Goal: Task Accomplishment & Management: Manage account settings

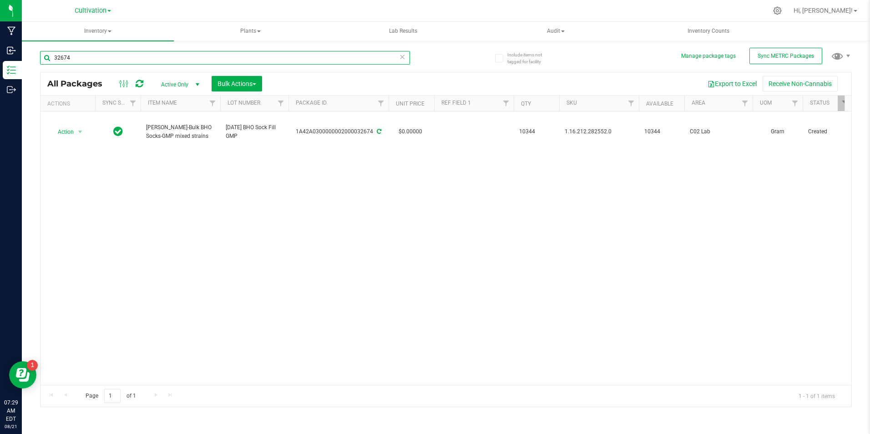
click at [87, 64] on input "32674" at bounding box center [225, 58] width 370 height 14
click at [90, 60] on input "32674" at bounding box center [225, 58] width 370 height 14
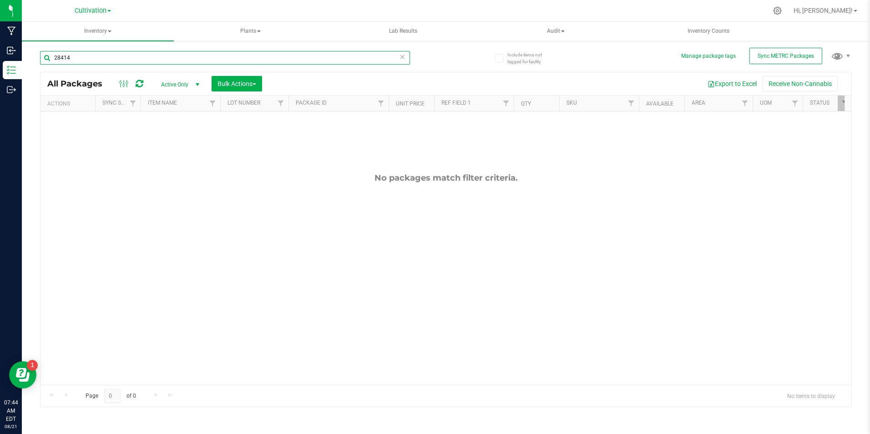
click at [83, 63] on input "28414" at bounding box center [225, 58] width 370 height 14
click at [82, 60] on input "28414" at bounding box center [225, 58] width 370 height 14
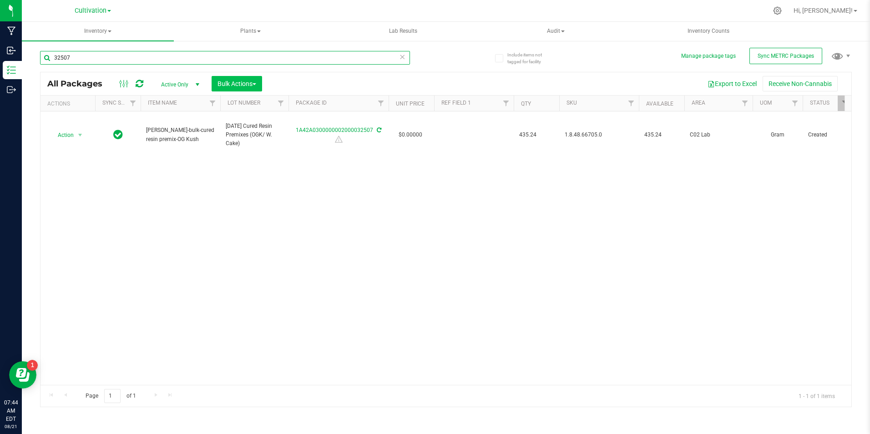
type input "32507"
click at [256, 84] on span "button" at bounding box center [255, 84] width 4 height 2
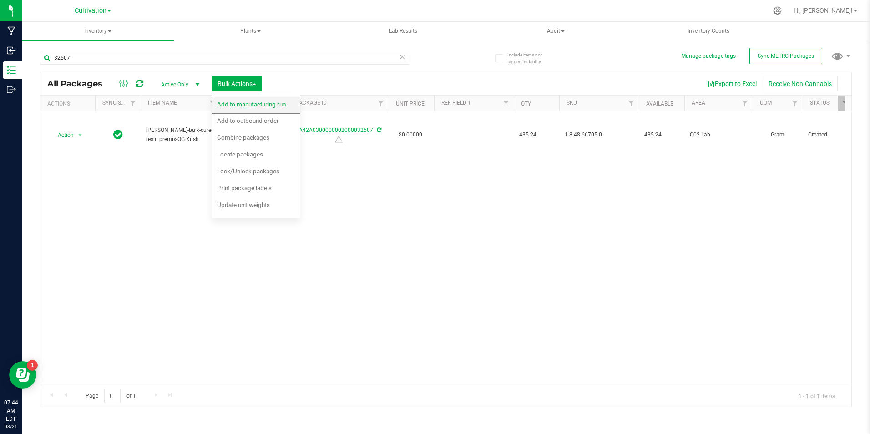
click at [253, 101] on span "Add to manufacturing run" at bounding box center [251, 104] width 69 height 7
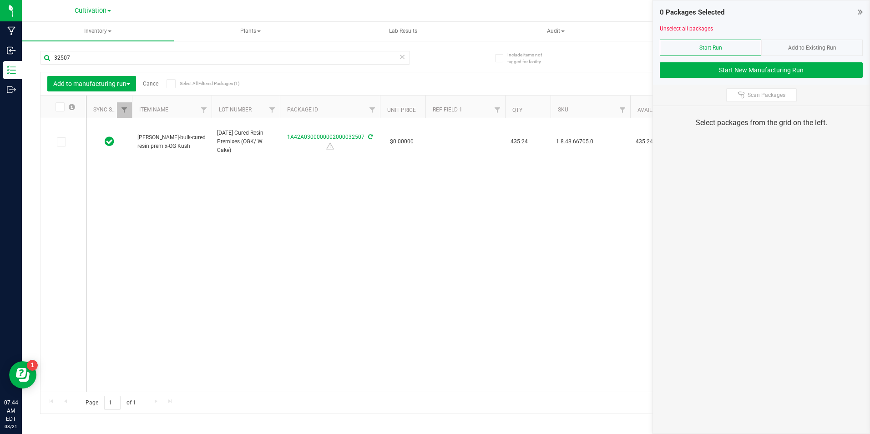
type input "[DATE]"
click at [60, 142] on icon at bounding box center [61, 142] width 6 height 0
click at [0, 0] on input "checkbox" at bounding box center [0, 0] width 0 height 0
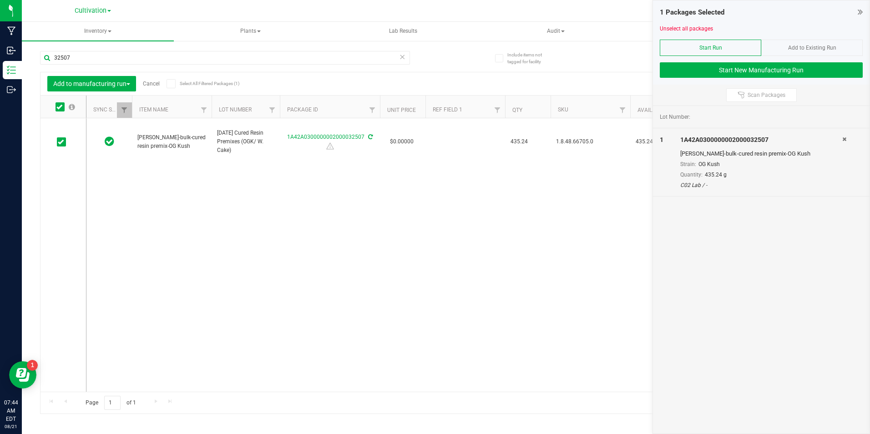
click at [701, 80] on div "1 Packages Selected Unselect all packages Start Run Add to Existing Run Start N…" at bounding box center [761, 42] width 217 height 84
click at [702, 75] on button "Start New Manufacturing Run" at bounding box center [761, 69] width 203 height 15
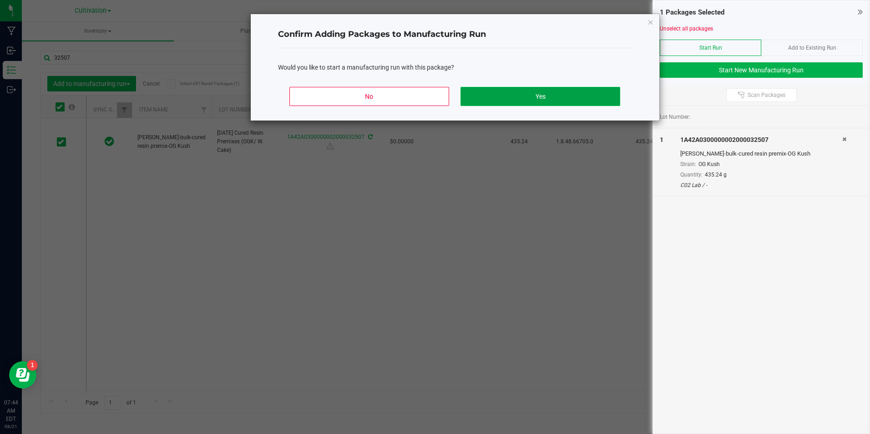
click at [566, 99] on button "Yes" at bounding box center [540, 96] width 159 height 19
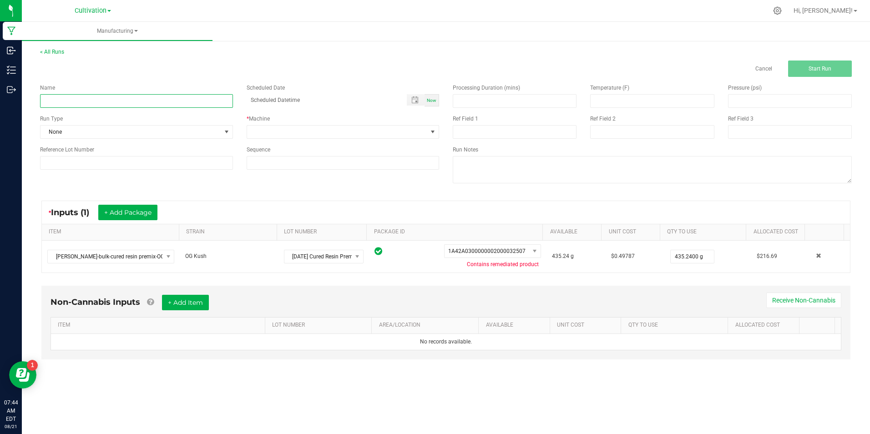
click at [168, 97] on input at bounding box center [136, 101] width 193 height 14
click at [101, 102] on input "[DATE] 0.5g Cartridge Fill (OG Kush)" at bounding box center [136, 101] width 193 height 14
type input "[DATE] 0.5g Cartridge Fill (OG Kush)"
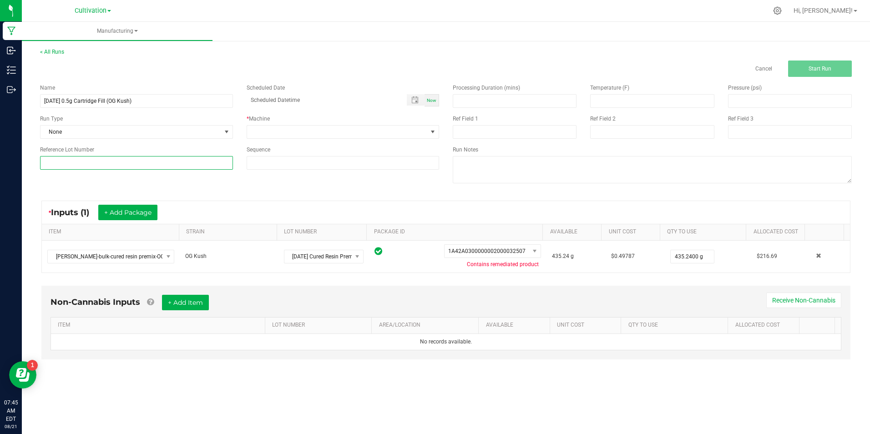
click at [124, 160] on input at bounding box center [136, 163] width 193 height 14
paste input "[DATE] 0.5g Cartridge Fill (OG Kush)"
type input "[DATE] 0.5g Cartridge Fill (OG Kush)"
click at [291, 132] on span at bounding box center [337, 132] width 181 height 13
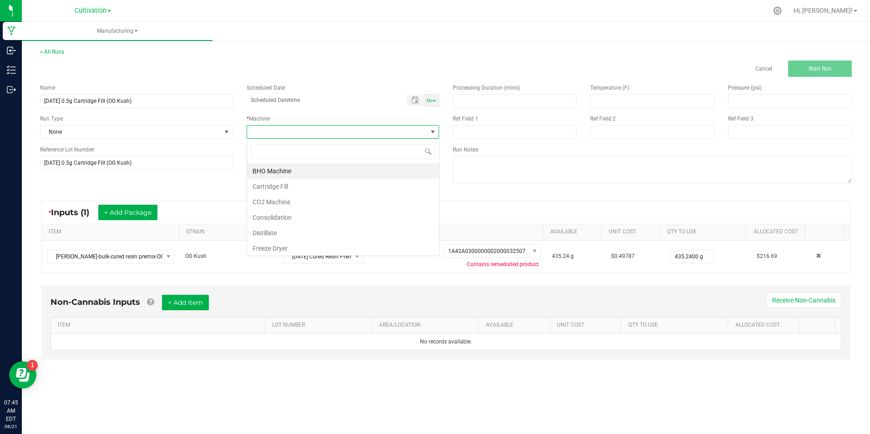
scroll to position [14, 193]
click at [303, 183] on li "Cartridge Fill" at bounding box center [343, 186] width 192 height 15
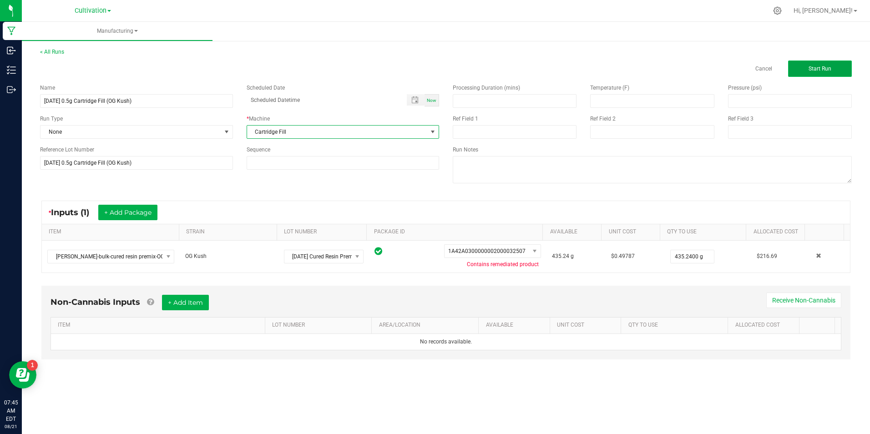
click at [816, 69] on span "Start Run" at bounding box center [820, 69] width 23 height 6
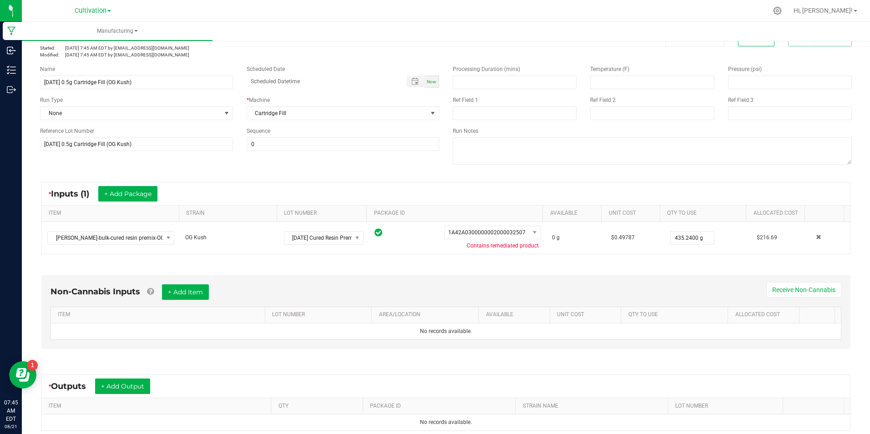
scroll to position [91, 0]
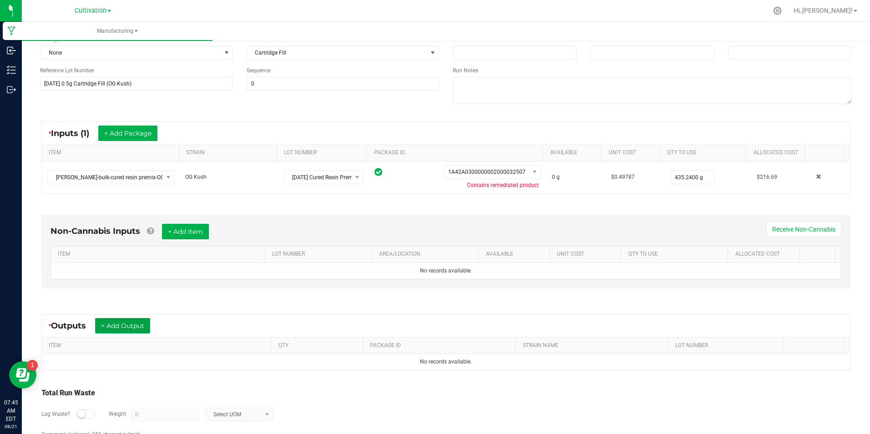
click at [140, 325] on button "+ Add Output" at bounding box center [122, 325] width 55 height 15
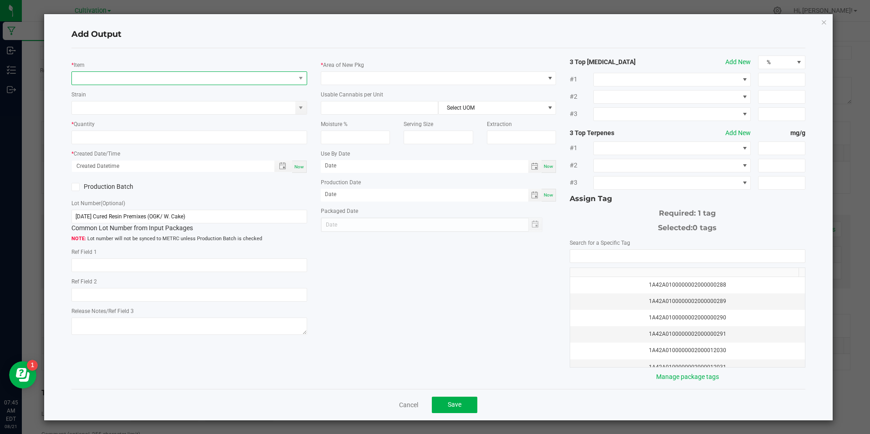
click at [135, 77] on span "NO DATA FOUND" at bounding box center [183, 78] width 223 height 13
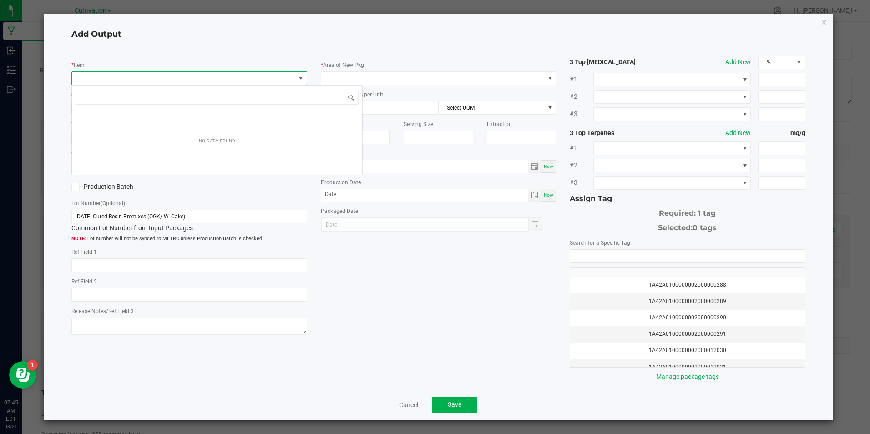
scroll to position [14, 234]
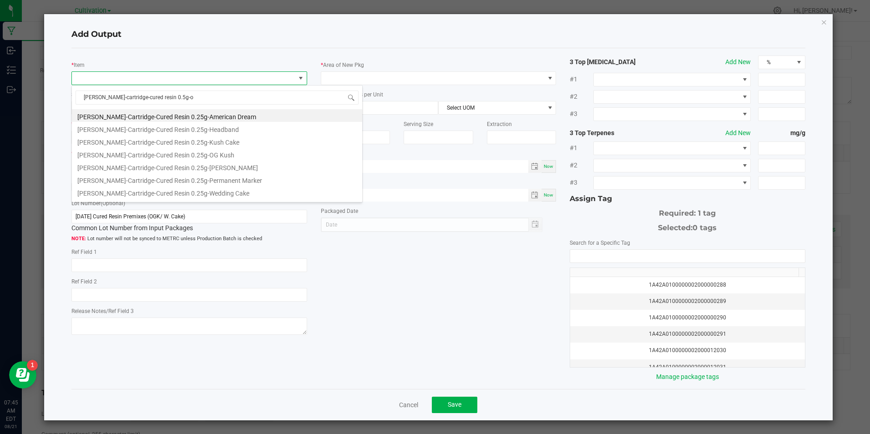
type input "[PERSON_NAME]-cartridge-cured resin 0.5g-og"
click at [180, 132] on li "[PERSON_NAME]-Cartridge-Cured Resin 0.5g-OG Kush" at bounding box center [217, 128] width 290 height 13
type input "0 ea"
type input "1.6"
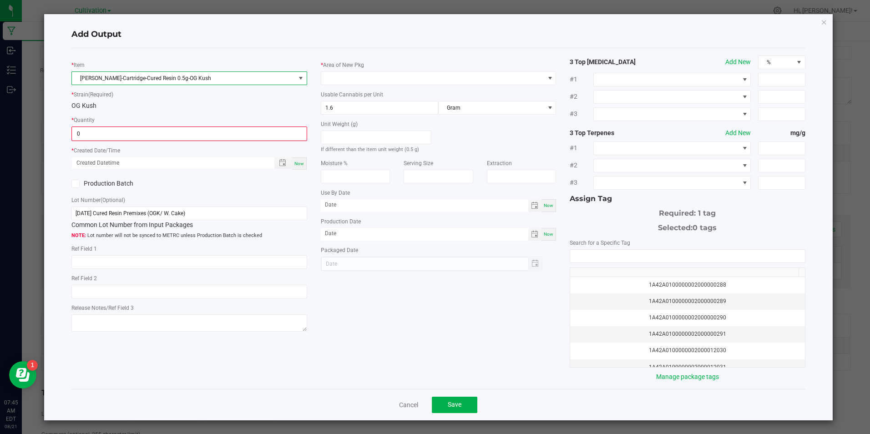
click at [180, 132] on input "0" at bounding box center [189, 133] width 234 height 13
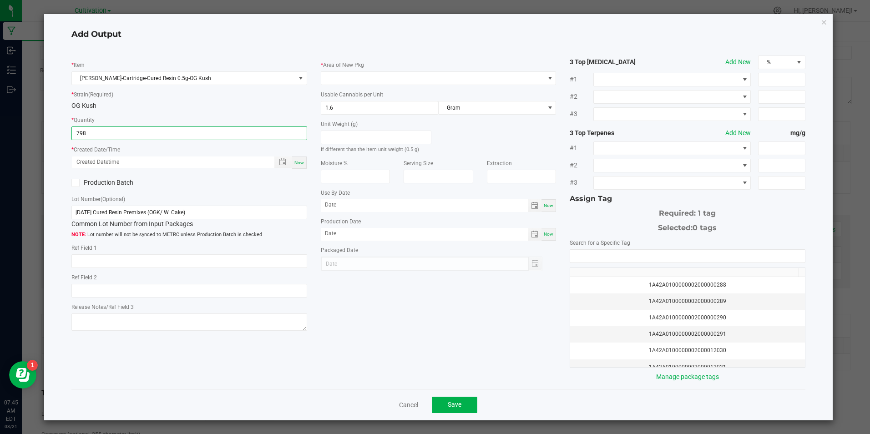
type input "798 ea"
click at [302, 163] on div "Now" at bounding box center [299, 163] width 15 height 12
type input "[DATE] 7:45 AM"
type input "[DATE]"
click at [75, 183] on icon at bounding box center [76, 183] width 6 height 0
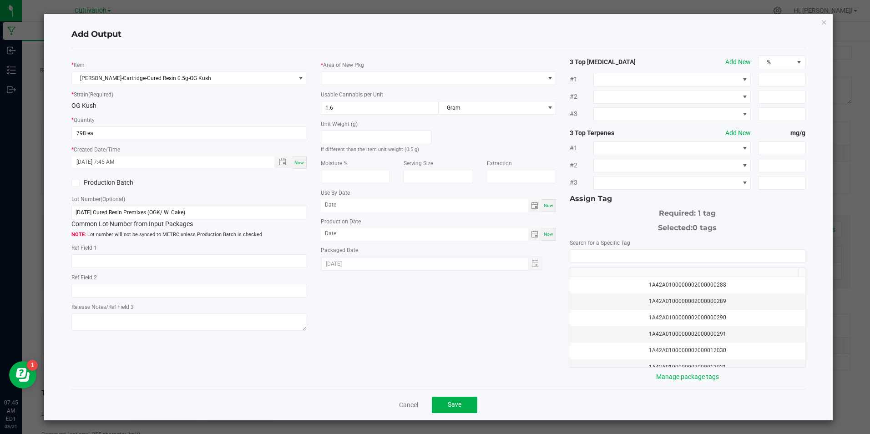
click at [0, 0] on input "Production Batch" at bounding box center [0, 0] width 0 height 0
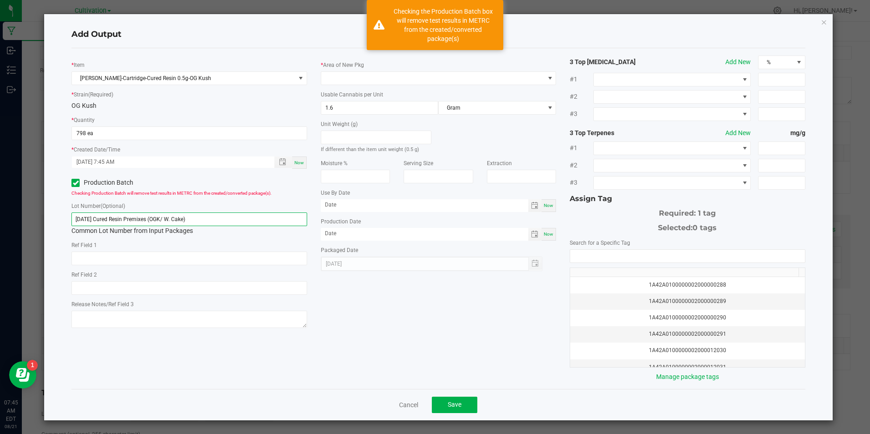
click at [140, 217] on input "[DATE] Cured Resin Premixes (OGK/ W. Cake)" at bounding box center [188, 220] width 235 height 14
paste input "21/25 0.5g Cartridge Fill (OG Kush"
type input "[DATE] 0.5g Cartridge Fill (OG Kush)"
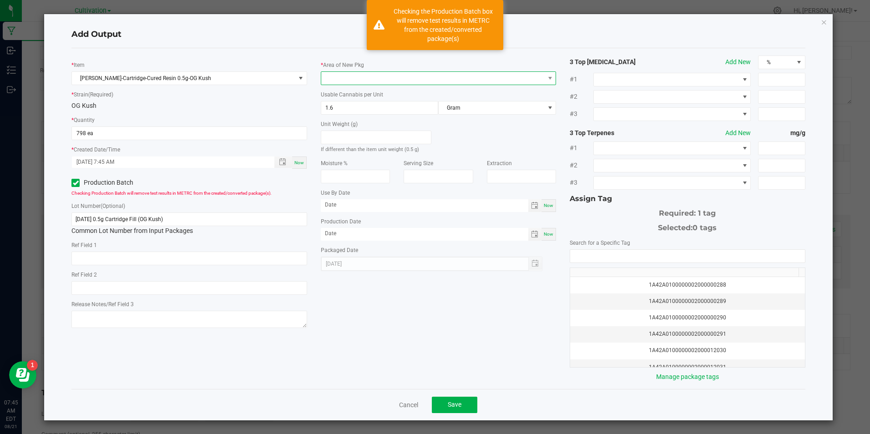
click at [376, 84] on span at bounding box center [432, 78] width 223 height 13
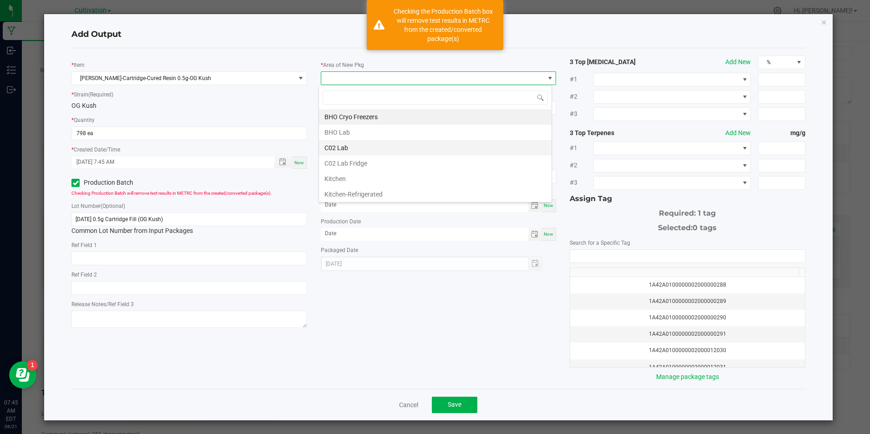
click at [385, 145] on li "C02 Lab" at bounding box center [435, 147] width 233 height 15
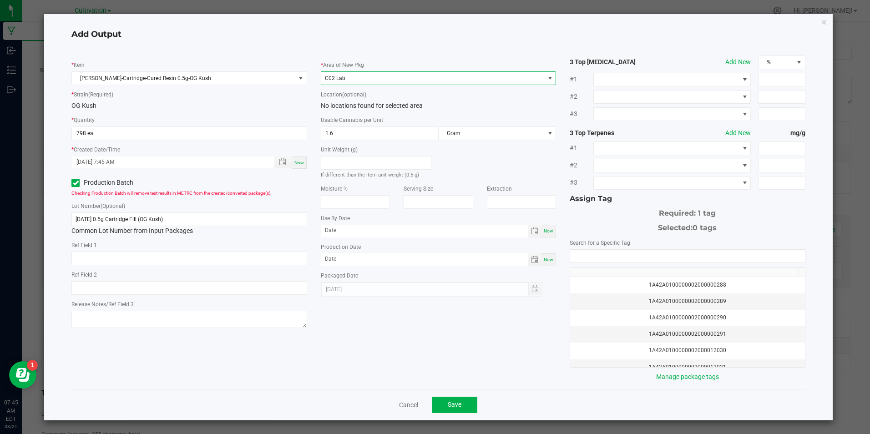
click at [546, 259] on span "Now" at bounding box center [549, 259] width 10 height 5
type input "[DATE]"
click at [584, 250] on input "NO DATA FOUND" at bounding box center [687, 256] width 234 height 13
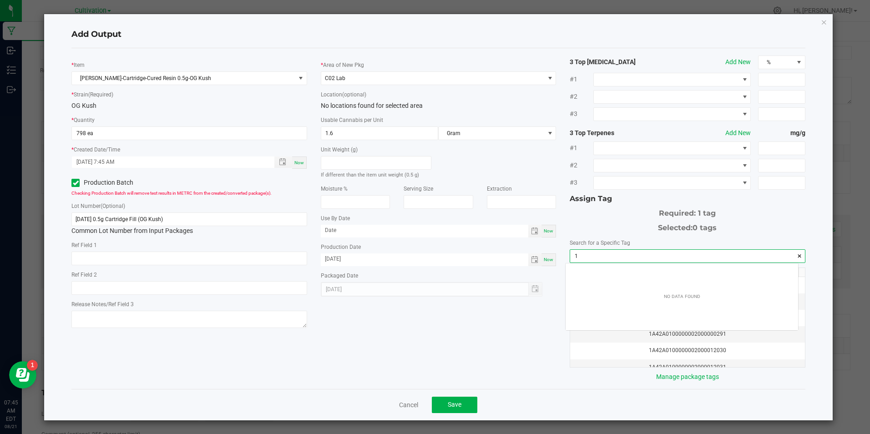
scroll to position [13, 233]
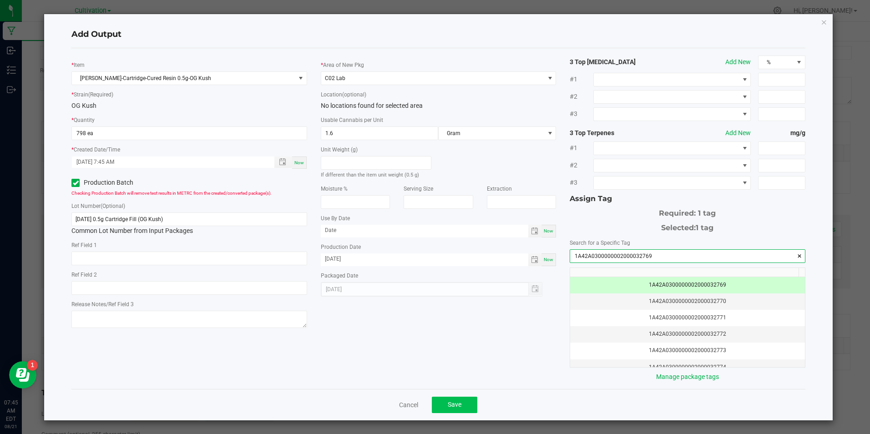
type input "1A42A0300000002000032769"
click at [468, 407] on button "Save" at bounding box center [455, 405] width 46 height 16
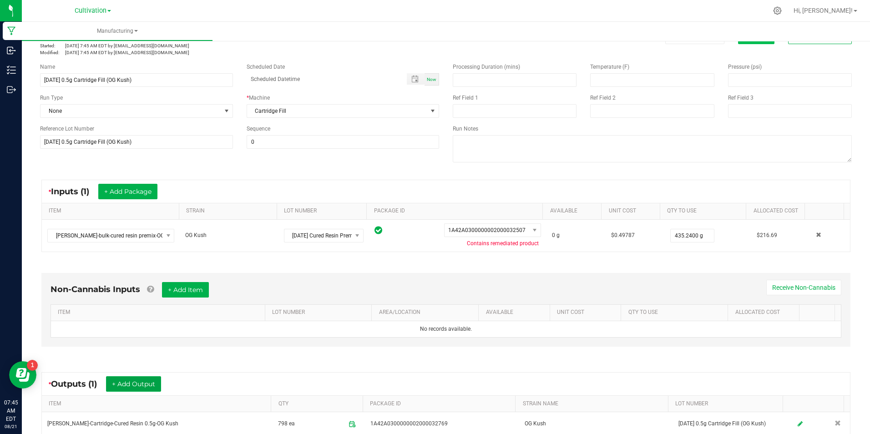
scroll to position [0, 0]
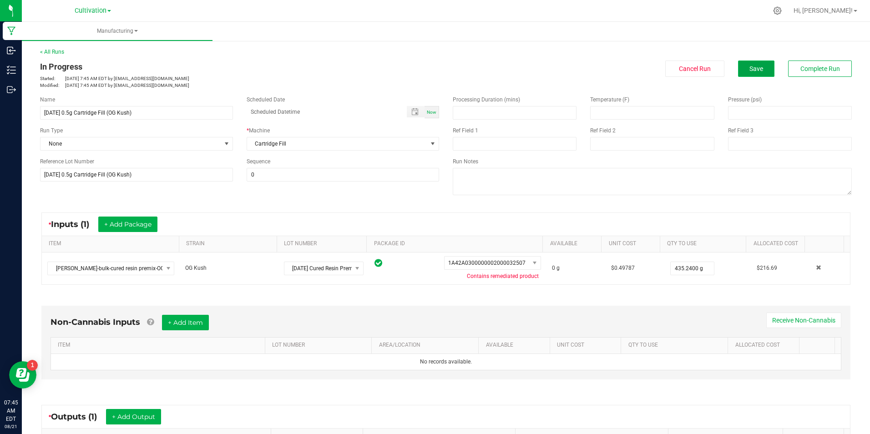
click at [752, 61] on button "Save" at bounding box center [756, 69] width 36 height 16
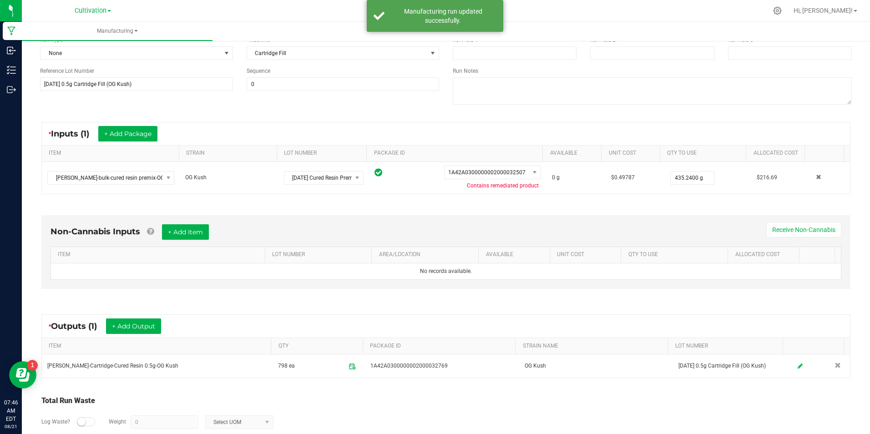
scroll to position [91, 0]
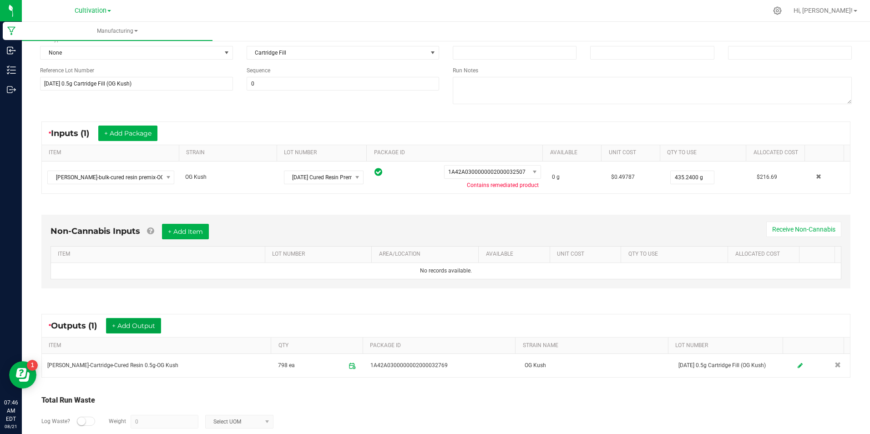
click at [157, 325] on button "+ Add Output" at bounding box center [133, 325] width 55 height 15
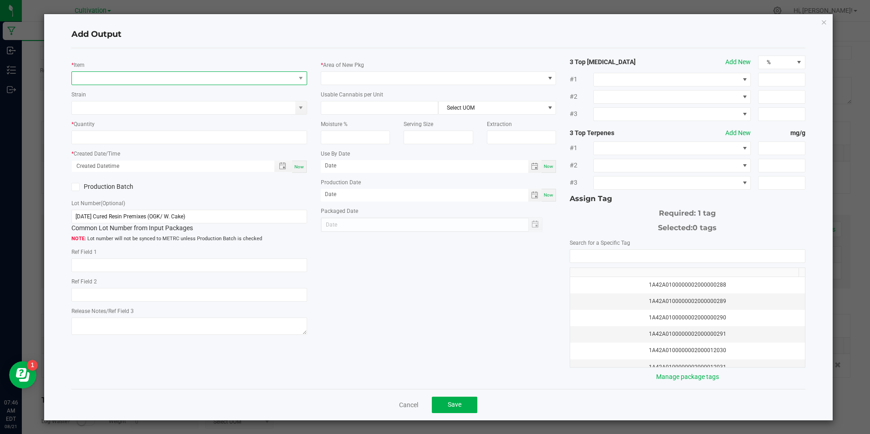
click at [149, 81] on span "NO DATA FOUND" at bounding box center [183, 78] width 223 height 13
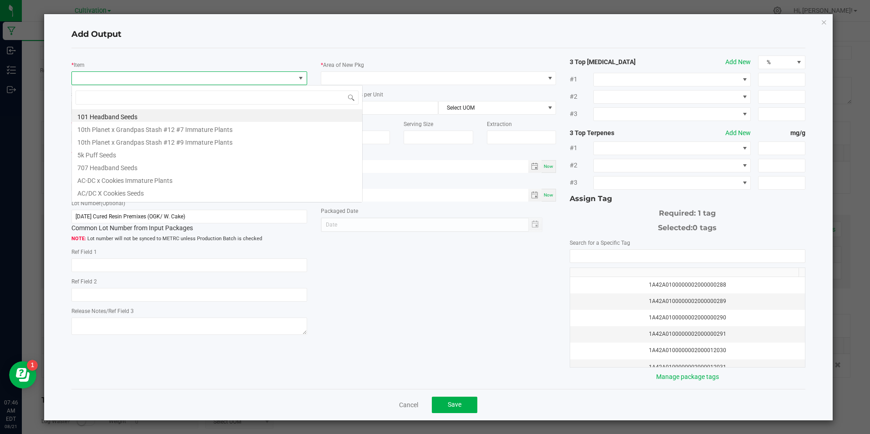
scroll to position [14, 234]
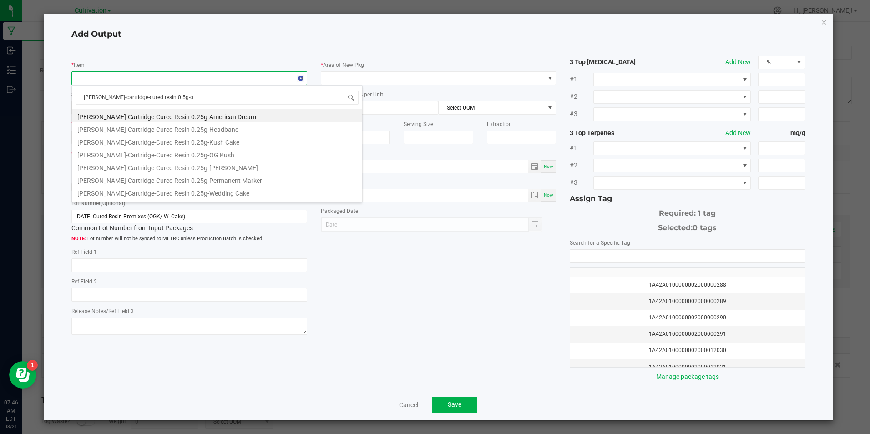
type input "slater-cartridge-cured resin 0.5g-og"
click at [178, 130] on li "[PERSON_NAME]-Cartridge-Cured Resin 0.5g-OG Kush" at bounding box center [217, 128] width 290 height 13
type input "0 ea"
type input "1.6"
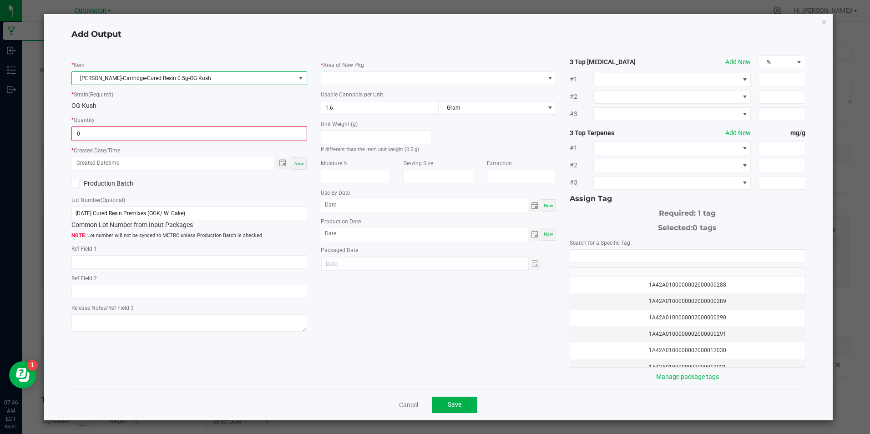
click at [178, 130] on input "0" at bounding box center [189, 133] width 234 height 13
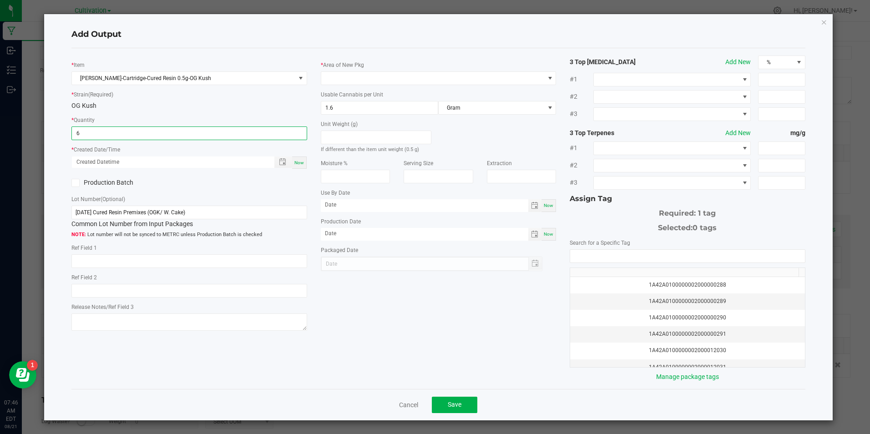
type input "6 ea"
click at [298, 163] on span "Now" at bounding box center [300, 162] width 10 height 5
type input "08/21/2025 7:46 AM"
type input "[DATE]"
click at [74, 183] on icon at bounding box center [76, 183] width 6 height 0
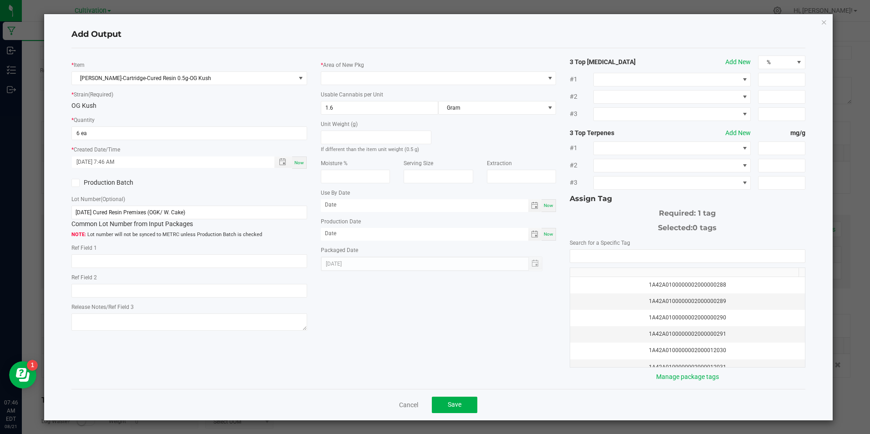
click at [0, 0] on input "Production Batch" at bounding box center [0, 0] width 0 height 0
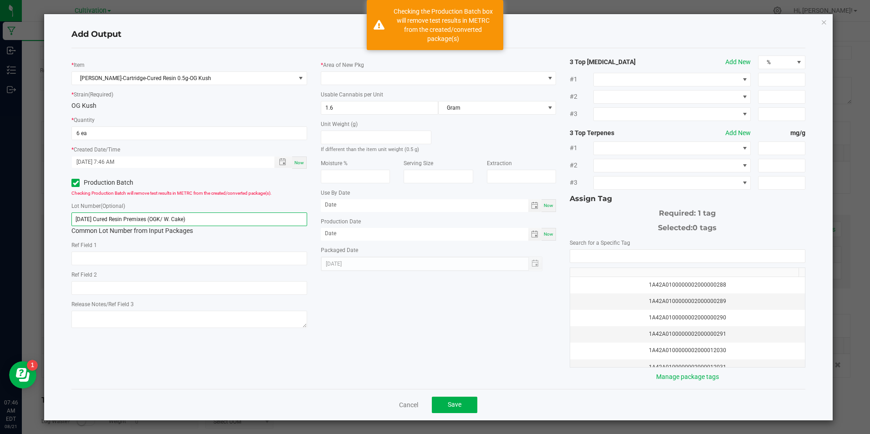
click at [109, 222] on input "[DATE] Cured Resin Premixes (OGK/ W. Cake)" at bounding box center [188, 220] width 235 height 14
paste input "21/25 0.5g Cartridge Fill (OG Kush"
type input "[DATE] 0.5g Cartridge Fill (OG Kush)"
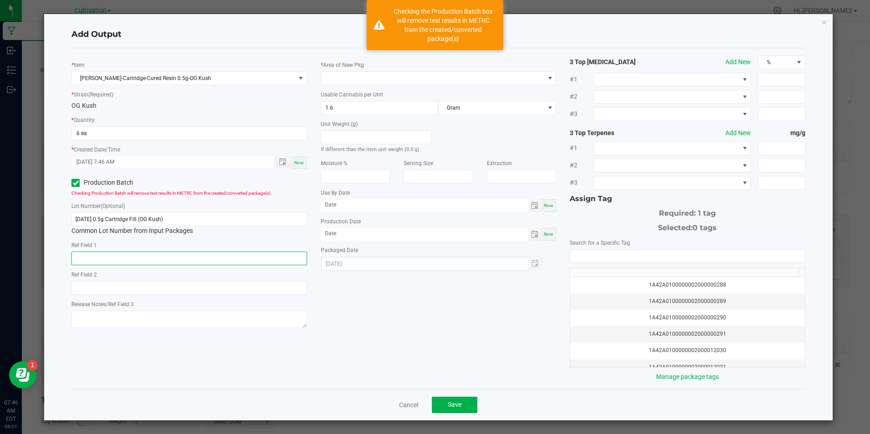
click at [123, 253] on input "text" at bounding box center [188, 259] width 235 height 14
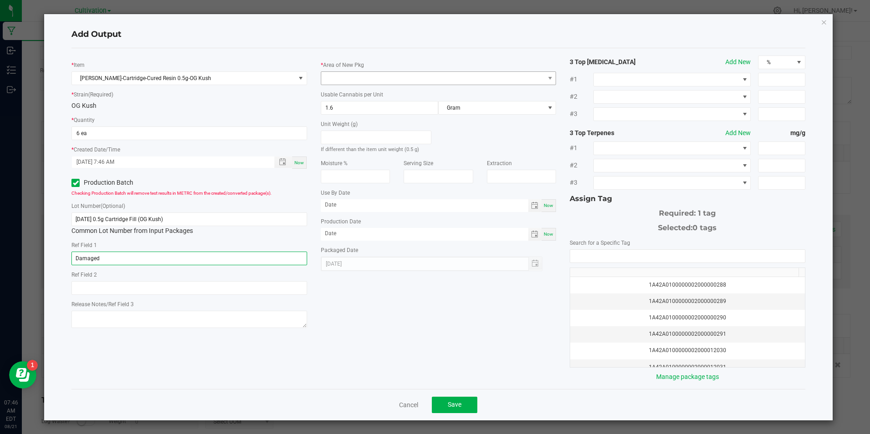
type input "Damaged"
click at [340, 76] on span at bounding box center [432, 78] width 223 height 13
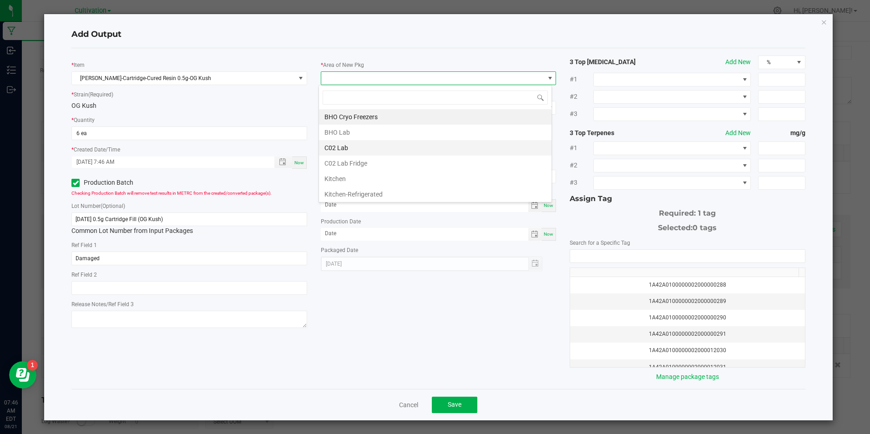
click at [365, 153] on li "C02 Lab" at bounding box center [435, 147] width 233 height 15
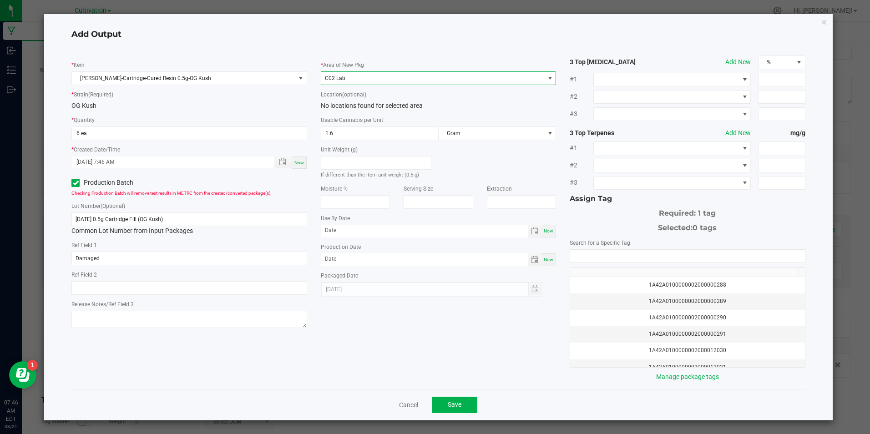
click at [549, 259] on span "Now" at bounding box center [549, 259] width 10 height 5
type input "[DATE]"
click at [575, 258] on input "NO DATA FOUND" at bounding box center [687, 256] width 234 height 13
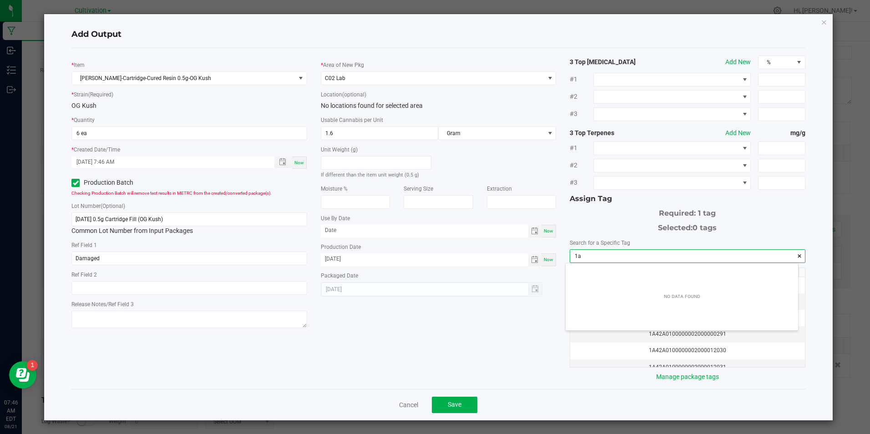
scroll to position [13, 233]
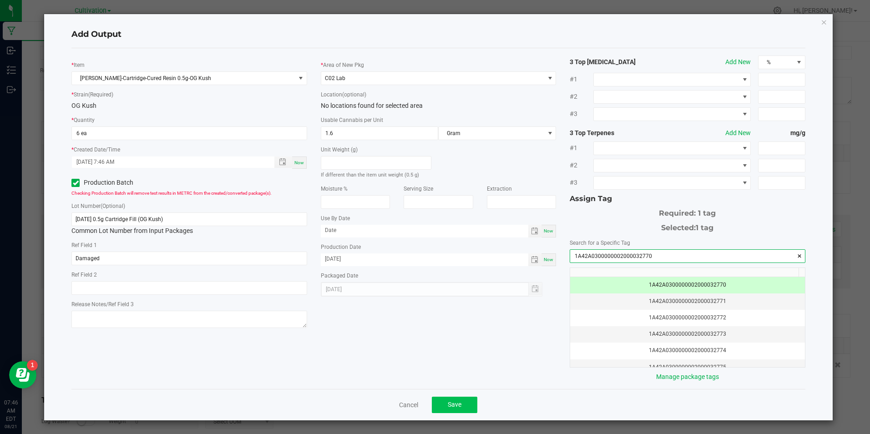
type input "1A42A0300000002000032770"
click at [464, 397] on button "Save" at bounding box center [455, 405] width 46 height 16
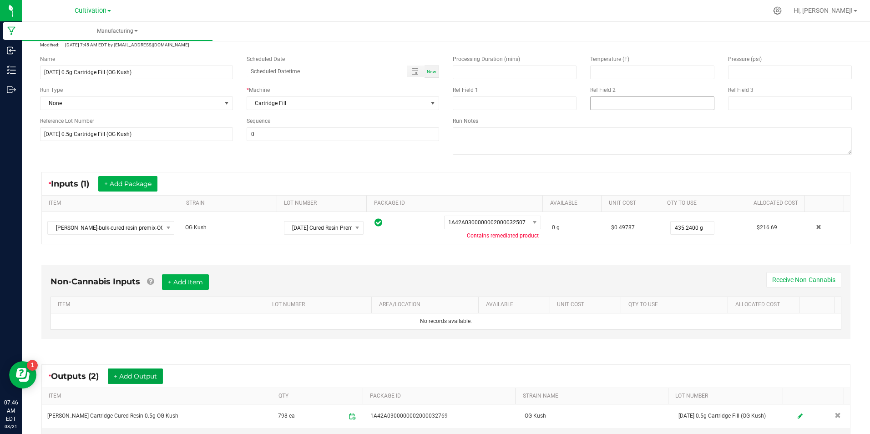
scroll to position [0, 0]
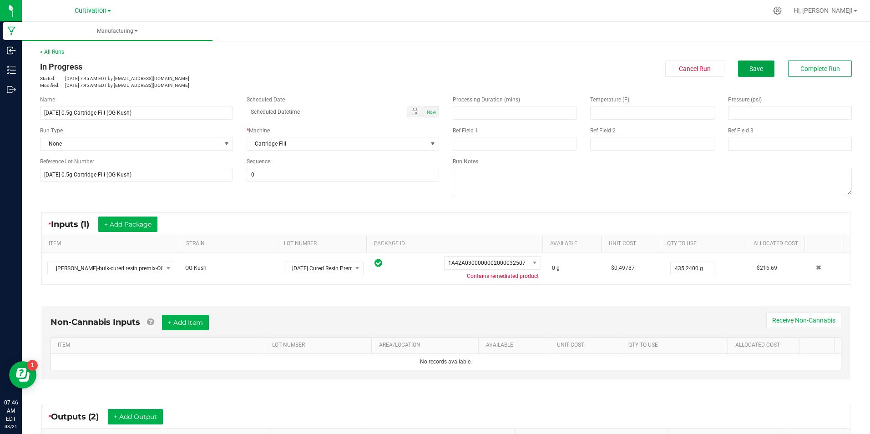
click at [763, 73] on button "Save" at bounding box center [756, 69] width 36 height 16
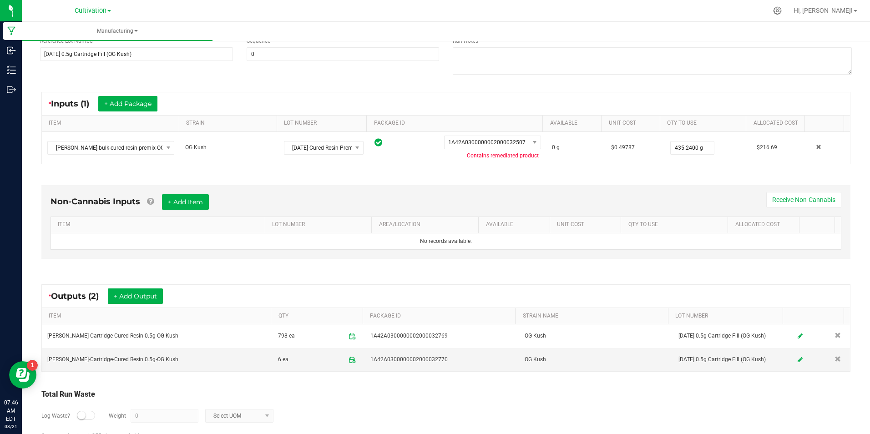
scroll to position [137, 0]
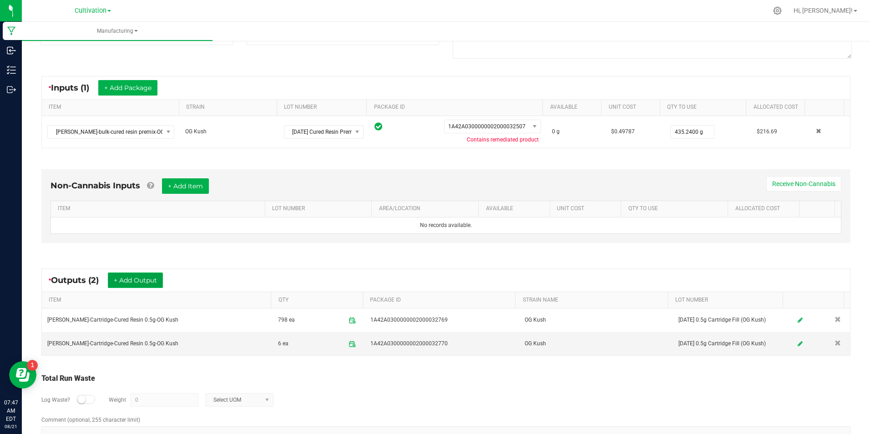
click at [135, 284] on button "+ Add Output" at bounding box center [135, 280] width 55 height 15
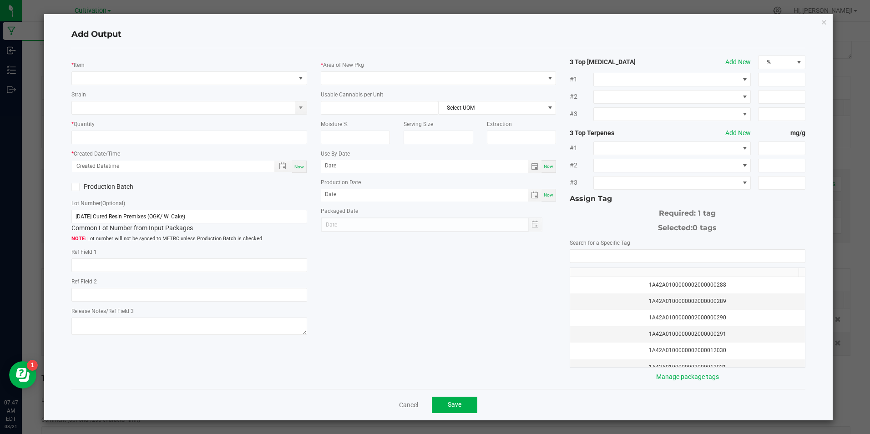
click at [122, 70] on div "* Item" at bounding box center [188, 72] width 235 height 25
click at [122, 74] on span "NO DATA FOUND" at bounding box center [183, 78] width 223 height 13
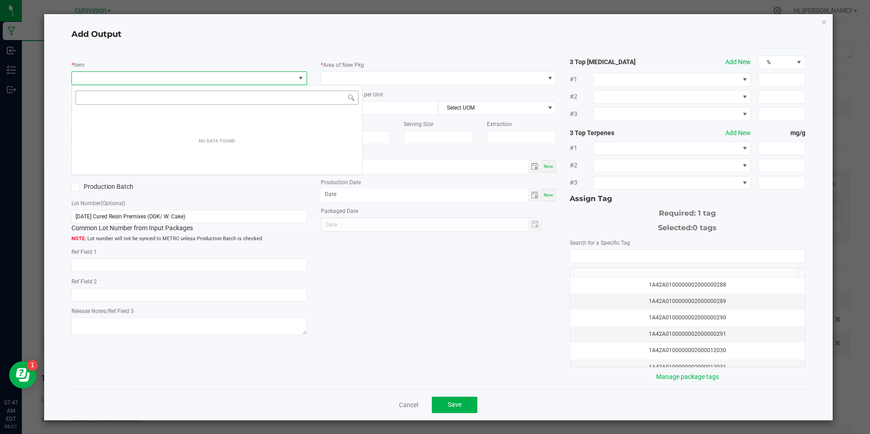
scroll to position [14, 234]
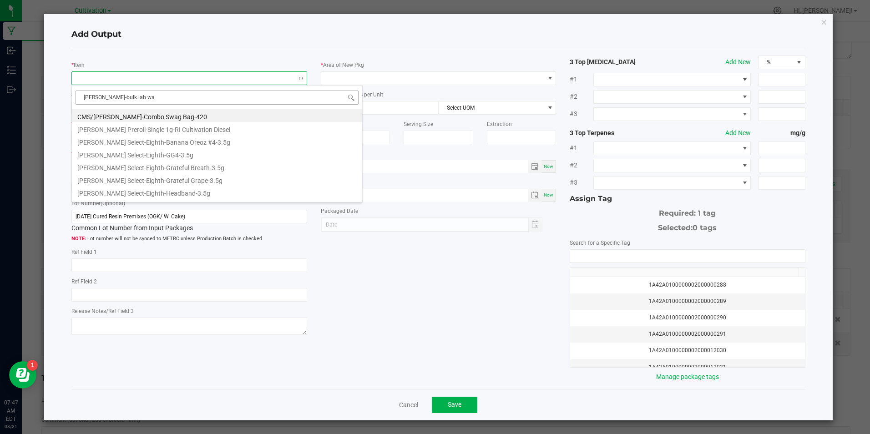
type input "[PERSON_NAME]-bulk lab was"
click at [151, 138] on li "[PERSON_NAME]-Bulk Lab Waste-BHO-Reclaim" at bounding box center [217, 141] width 290 height 13
type input "0.0000 g"
type input "1"
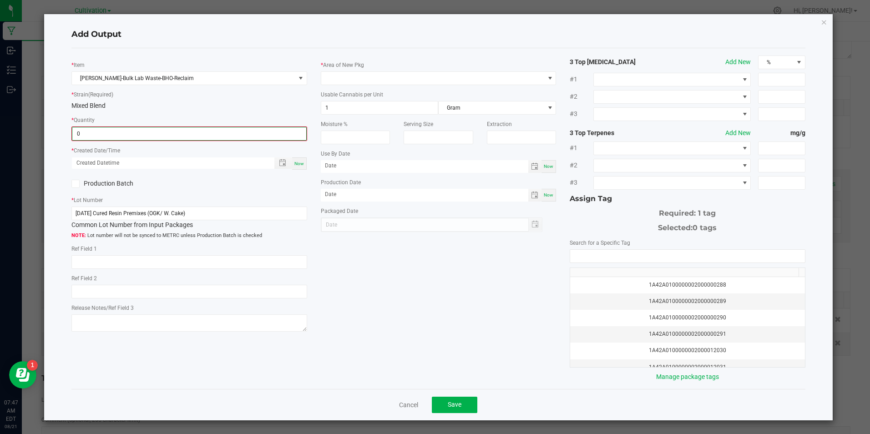
click at [151, 138] on input "0" at bounding box center [189, 133] width 234 height 13
type input "33.2400 g"
click at [321, 159] on div "Use By Date Now" at bounding box center [438, 161] width 235 height 24
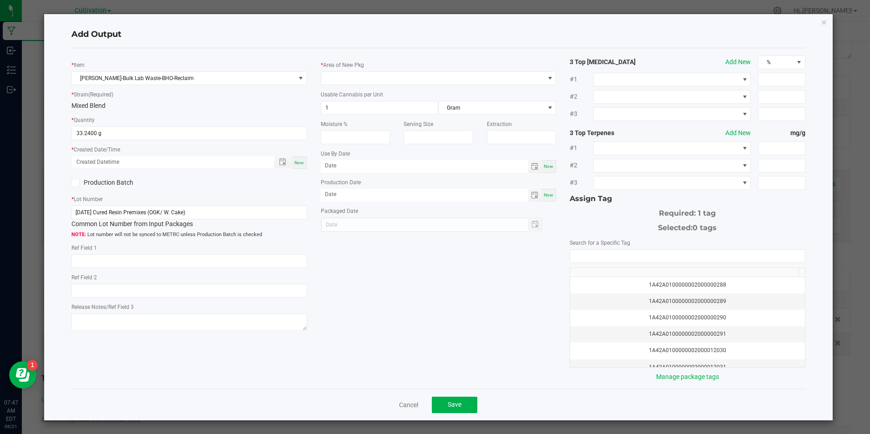
click at [297, 162] on span "Now" at bounding box center [300, 162] width 10 height 5
type input "08/21/2025 7:47 AM"
type input "[DATE]"
click at [72, 183] on span at bounding box center [75, 183] width 8 height 8
click at [0, 0] on input "Production Batch" at bounding box center [0, 0] width 0 height 0
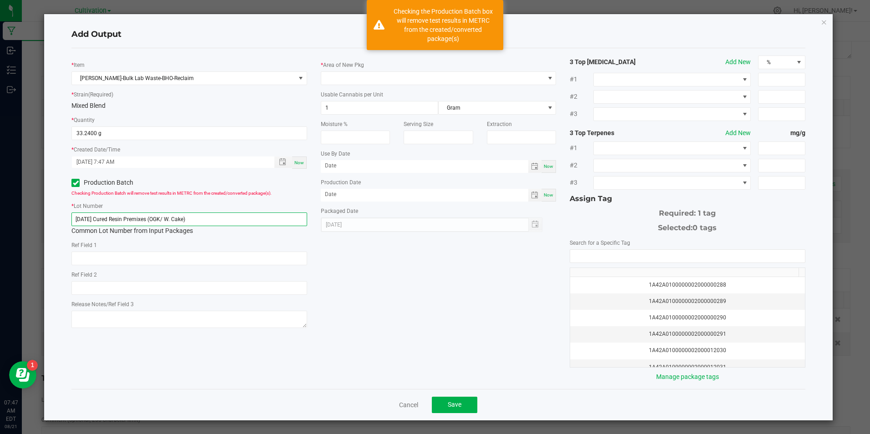
click at [195, 221] on input "[DATE] Cured Resin Premixes (OGK/ W. Cake)" at bounding box center [188, 220] width 235 height 14
paste input "21/25 0.5g Cartridge Fill (OG Kush"
type input "[DATE] 0.5g Cartridge Fill (OG Kush)"
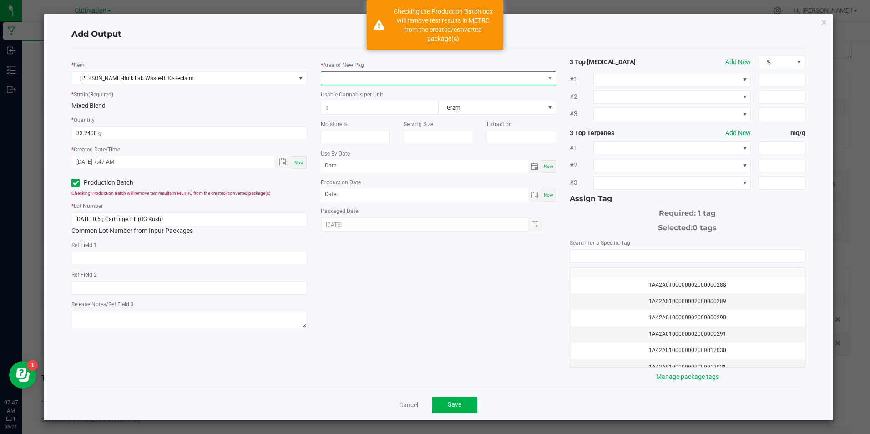
click at [383, 75] on span at bounding box center [432, 78] width 223 height 13
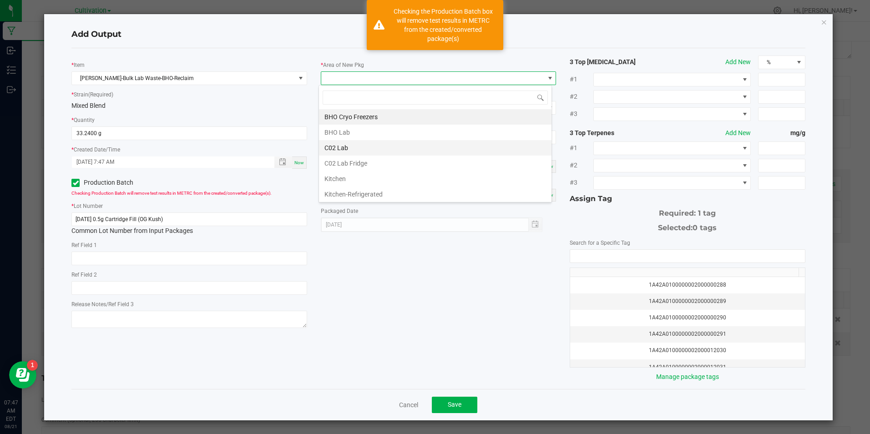
click at [361, 152] on li "C02 Lab" at bounding box center [435, 147] width 233 height 15
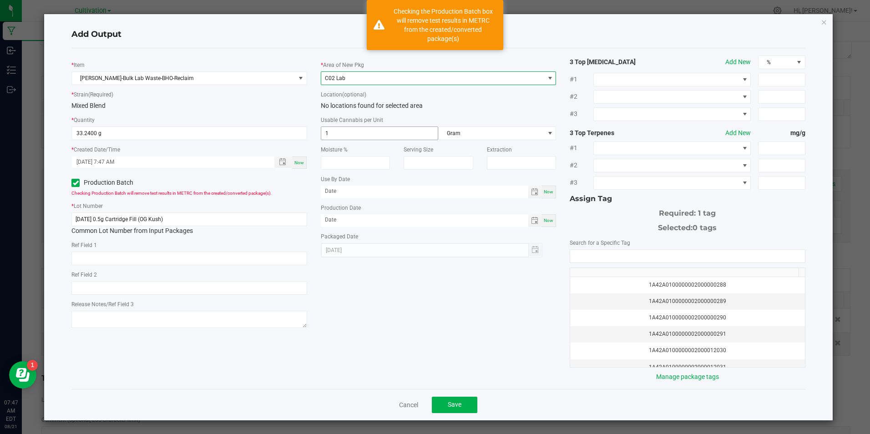
click at [361, 135] on input "1" at bounding box center [379, 133] width 117 height 13
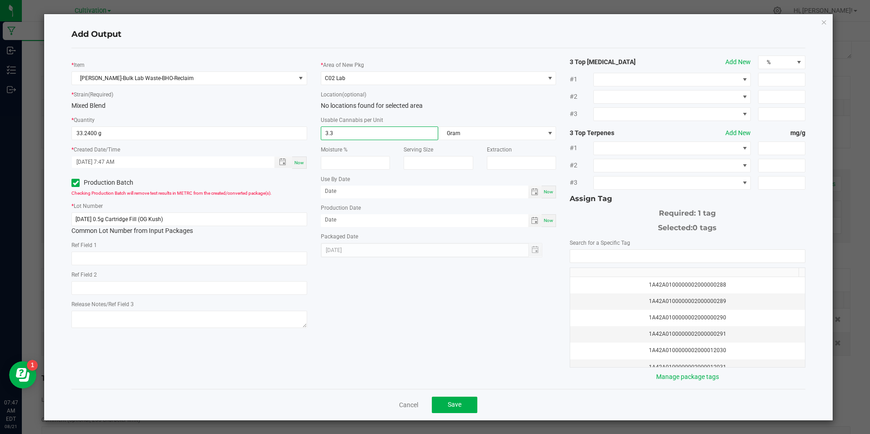
type input "3.3"
click at [545, 221] on span "Now" at bounding box center [549, 220] width 10 height 5
type input "[DATE]"
click at [635, 265] on div "1A42A0100000002000000288 1A42A0100000002000000289 1A42A0100000002000000290 1A42…" at bounding box center [687, 308] width 235 height 118
click at [632, 260] on input "NO DATA FOUND" at bounding box center [687, 256] width 234 height 13
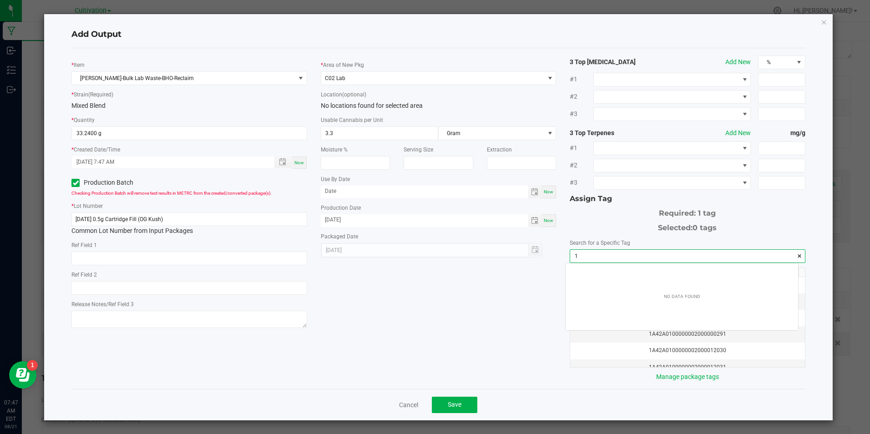
scroll to position [13, 233]
click at [585, 254] on input "1a42qa0300" at bounding box center [687, 256] width 234 height 13
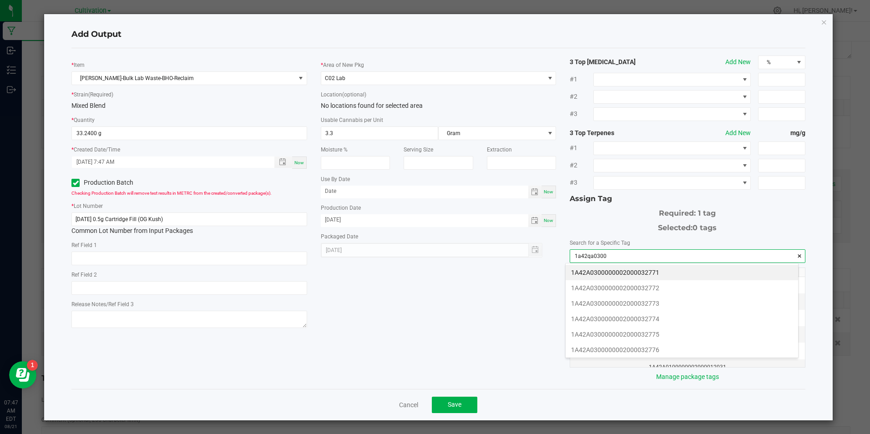
click at [586, 254] on input "1a42qa0300" at bounding box center [687, 256] width 234 height 13
click at [623, 272] on li "1A42A0300000002000032771" at bounding box center [682, 272] width 233 height 15
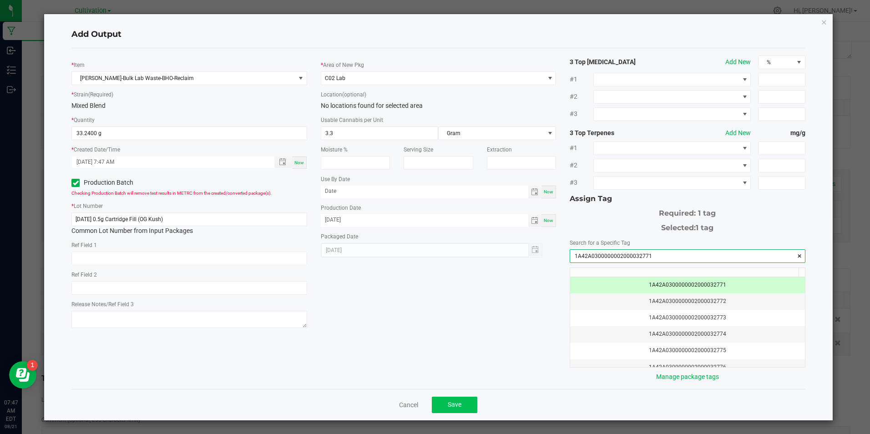
type input "1A42A0300000002000032771"
click at [466, 405] on button "Save" at bounding box center [455, 405] width 46 height 16
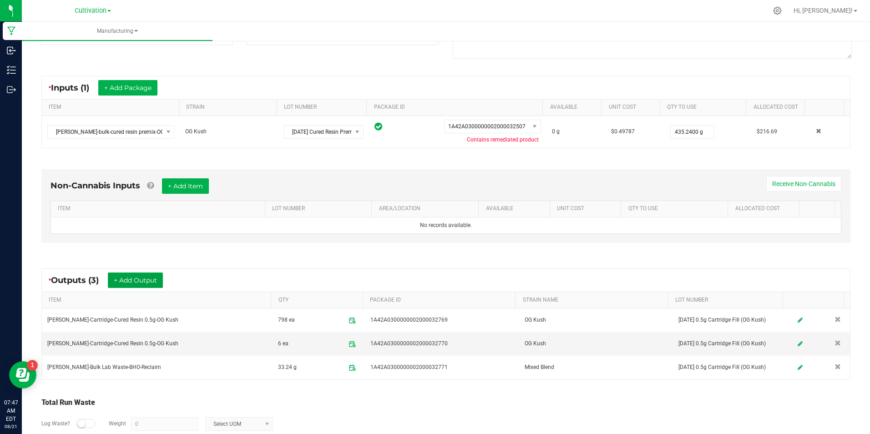
scroll to position [0, 0]
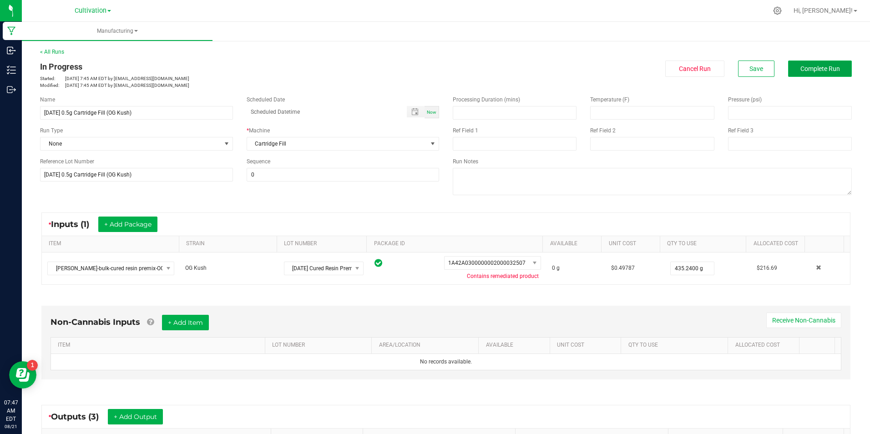
click at [804, 68] on span "Complete Run" at bounding box center [821, 68] width 40 height 7
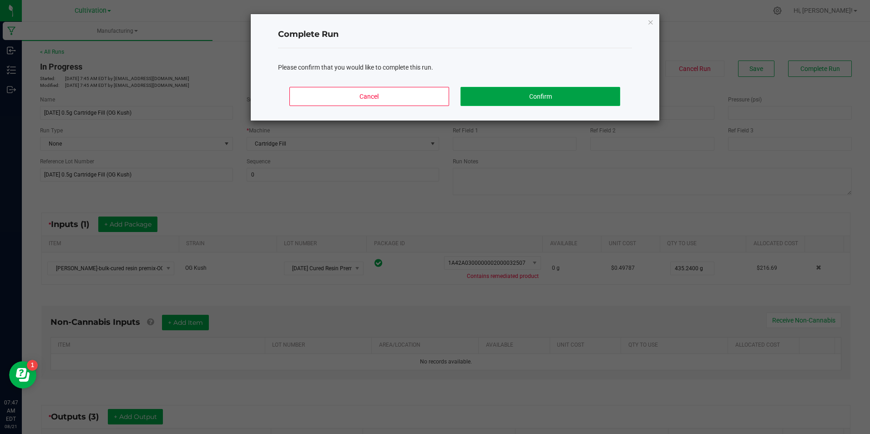
click at [611, 89] on button "Confirm" at bounding box center [540, 96] width 159 height 19
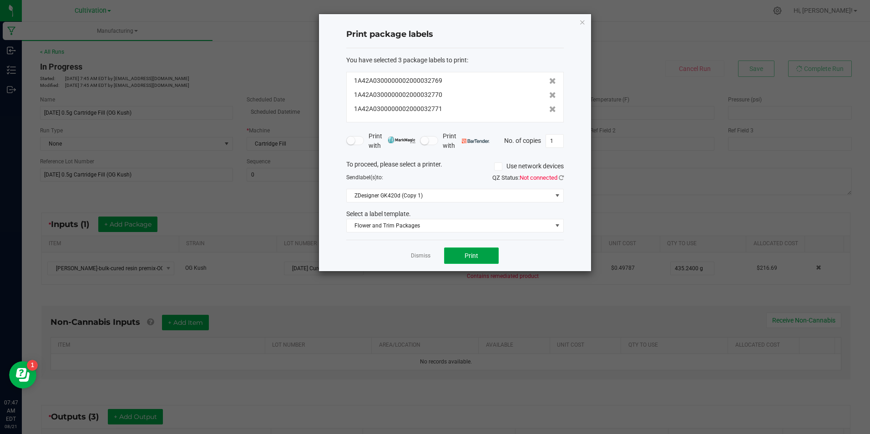
click at [493, 254] on button "Print" at bounding box center [471, 256] width 55 height 16
click at [549, 109] on icon at bounding box center [552, 109] width 7 height 6
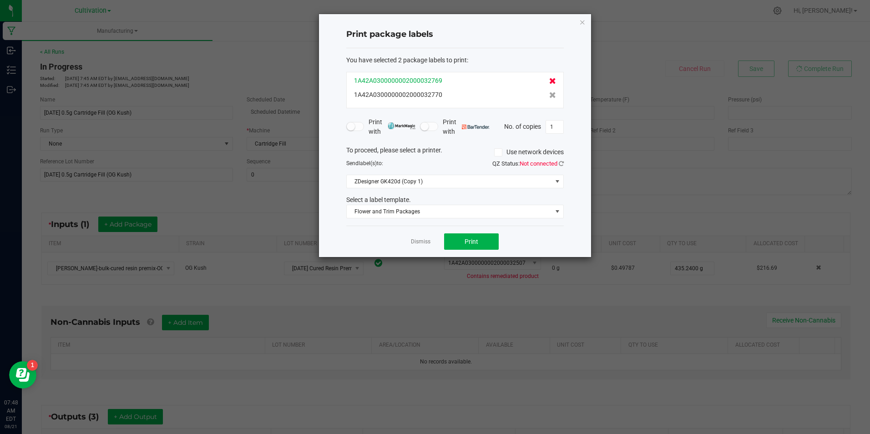
click at [549, 80] on icon at bounding box center [552, 81] width 7 height 6
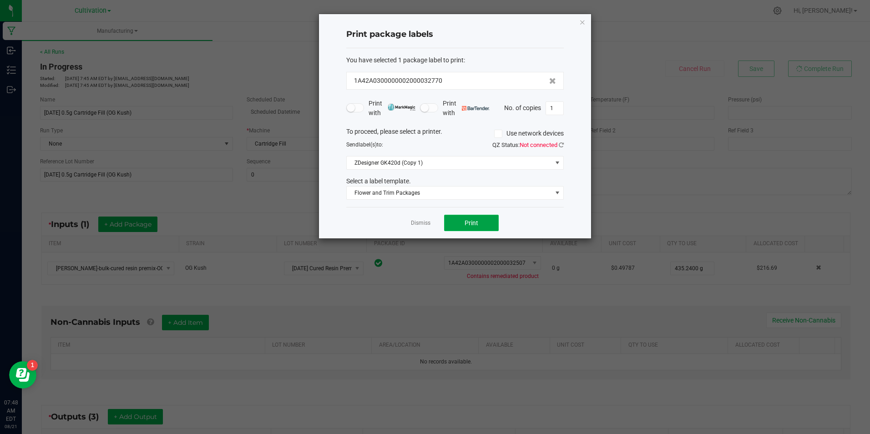
click at [476, 230] on button "Print" at bounding box center [471, 223] width 55 height 16
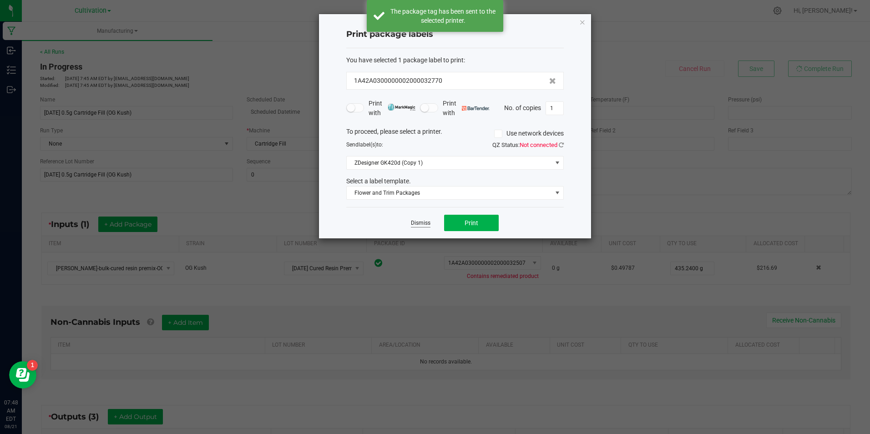
click at [425, 223] on link "Dismiss" at bounding box center [421, 223] width 20 height 8
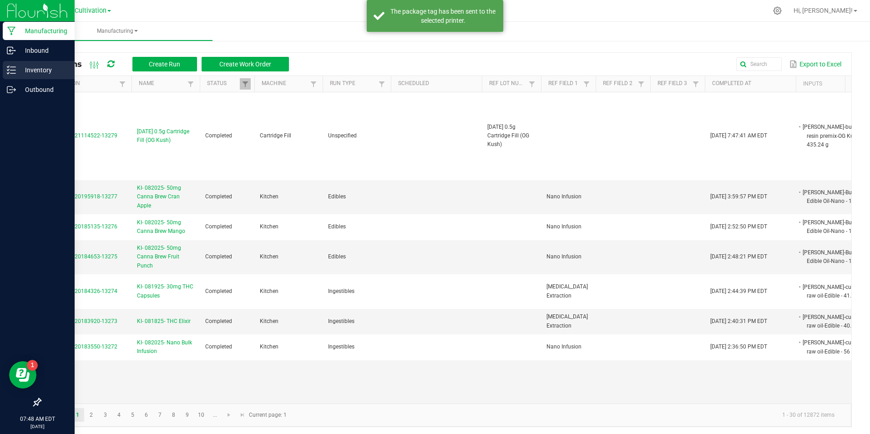
click at [13, 75] on div "Inventory" at bounding box center [39, 70] width 72 height 18
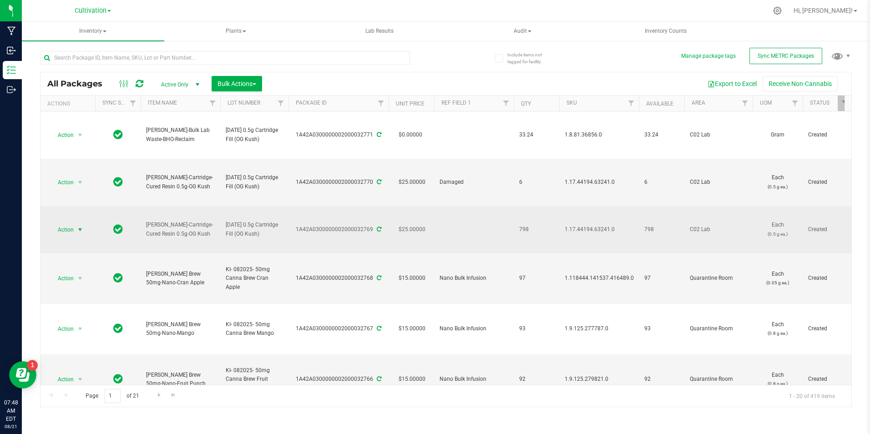
click at [82, 230] on span "select" at bounding box center [79, 229] width 7 height 7
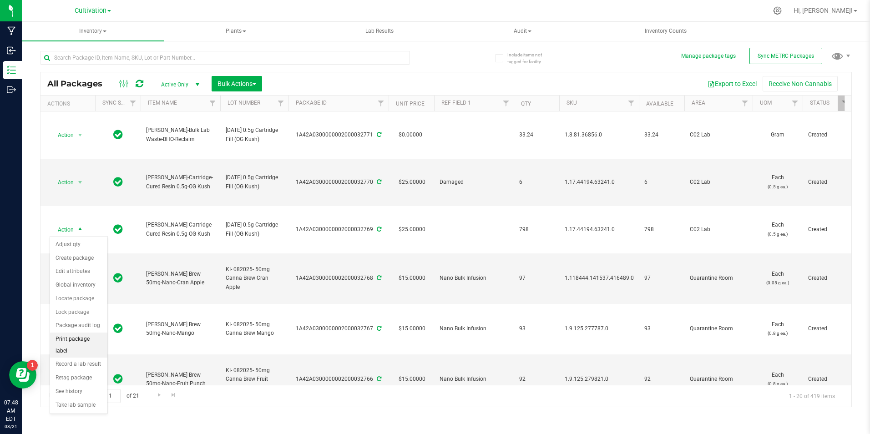
click at [77, 340] on li "Print package label" at bounding box center [78, 345] width 57 height 25
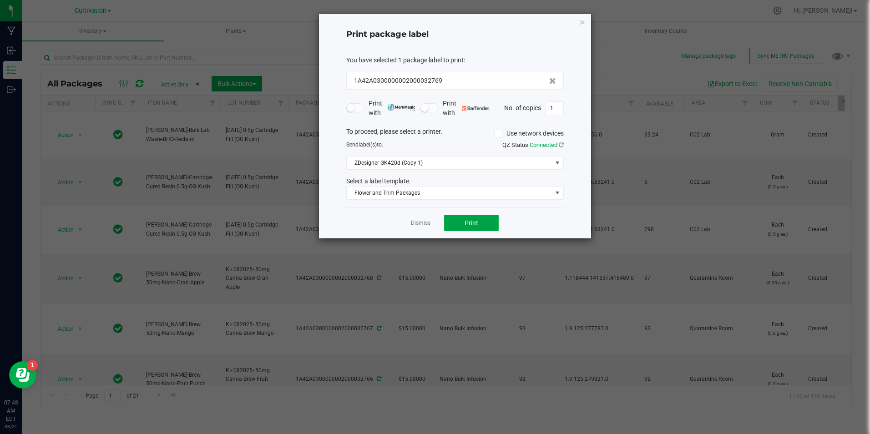
click at [462, 225] on button "Print" at bounding box center [471, 223] width 55 height 16
click at [419, 229] on div "Dismiss Print" at bounding box center [455, 222] width 218 height 31
click at [420, 226] on link "Dismiss" at bounding box center [421, 223] width 20 height 8
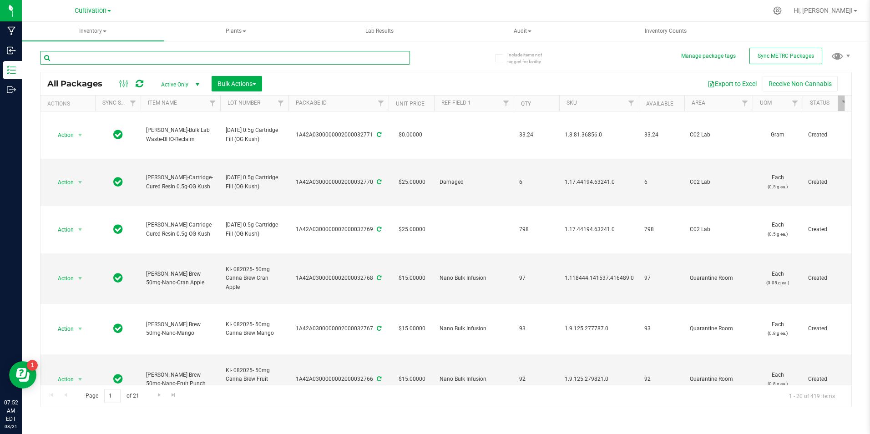
click at [249, 62] on input "text" at bounding box center [225, 58] width 370 height 14
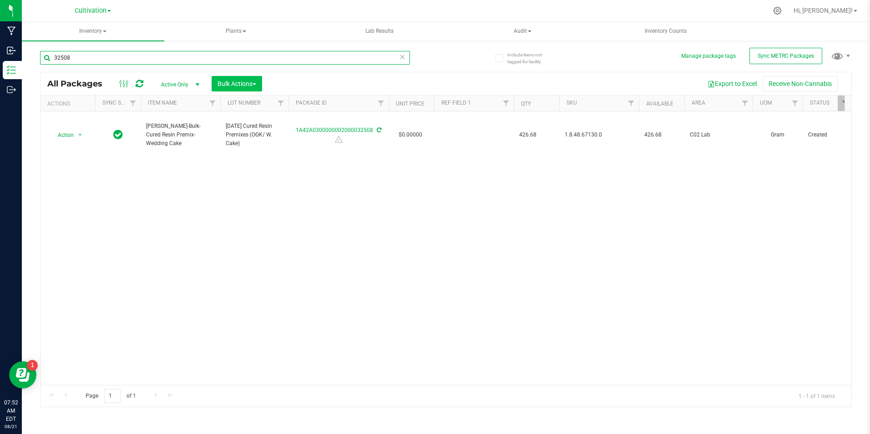
type input "32508"
click at [253, 78] on button "Bulk Actions" at bounding box center [237, 83] width 51 height 15
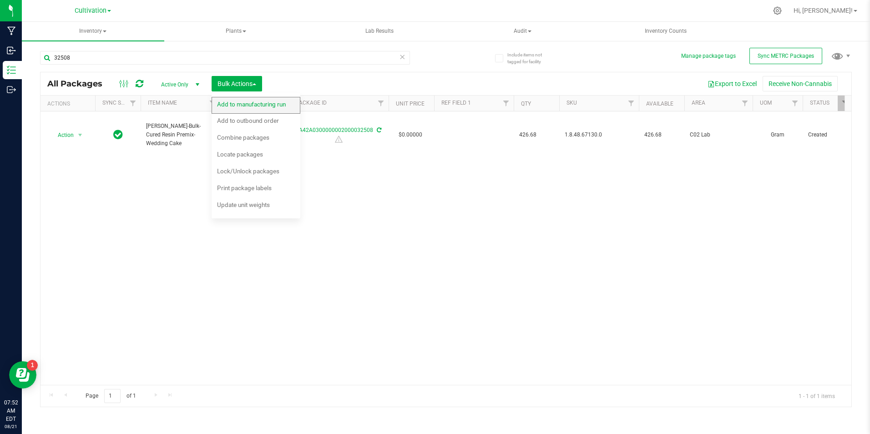
drag, startPoint x: 254, startPoint y: 96, endPoint x: 258, endPoint y: 102, distance: 6.7
click at [258, 102] on ul "Add to manufacturing run Add to outbound order Combine packages Combine package…" at bounding box center [256, 156] width 89 height 126
click at [258, 106] on span "Add to manufacturing run" at bounding box center [251, 104] width 69 height 7
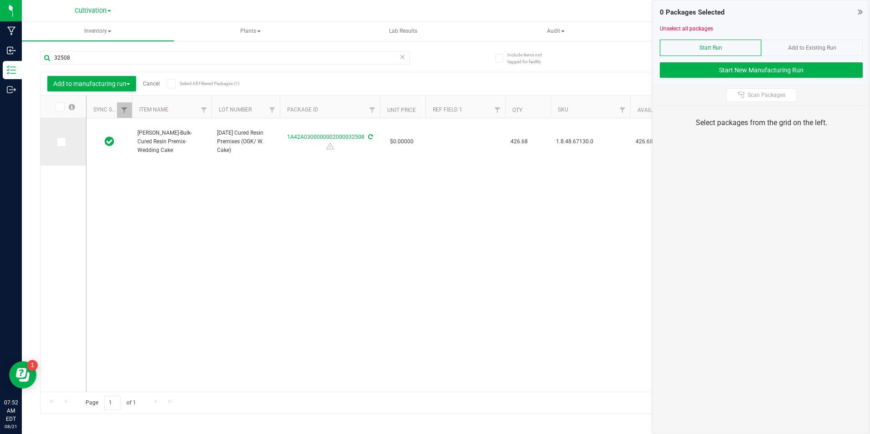
click at [64, 139] on span at bounding box center [61, 141] width 9 height 9
click at [0, 0] on input "checkbox" at bounding box center [0, 0] width 0 height 0
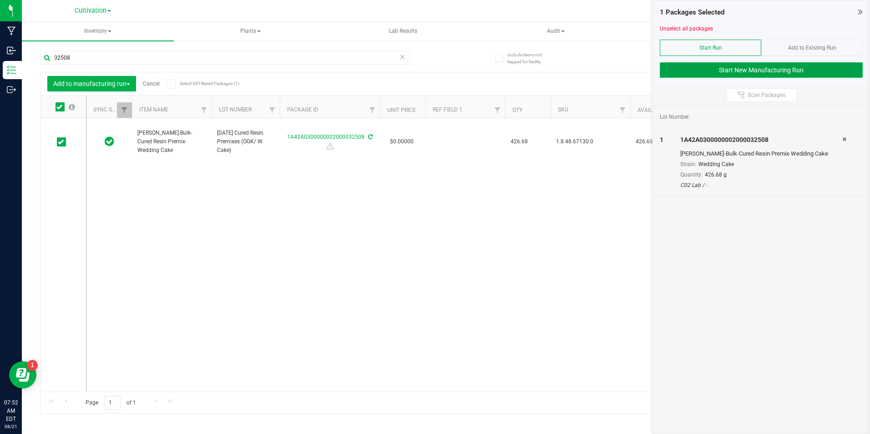
click at [668, 65] on button "Start New Manufacturing Run" at bounding box center [761, 69] width 203 height 15
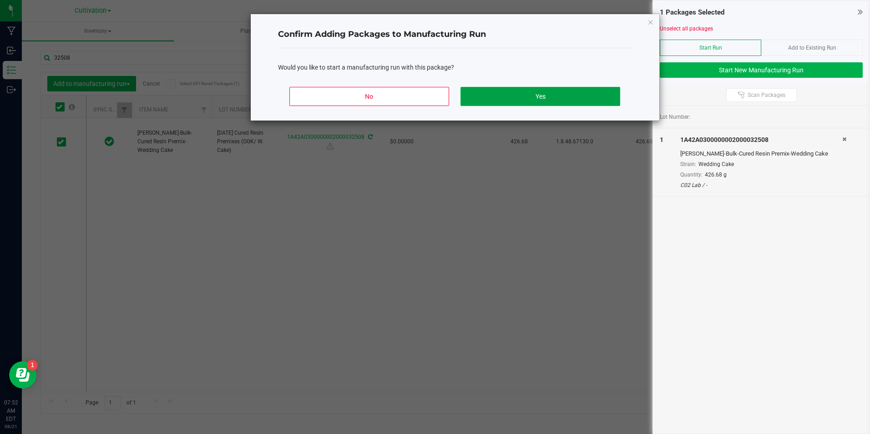
click at [585, 102] on button "Yes" at bounding box center [540, 96] width 159 height 19
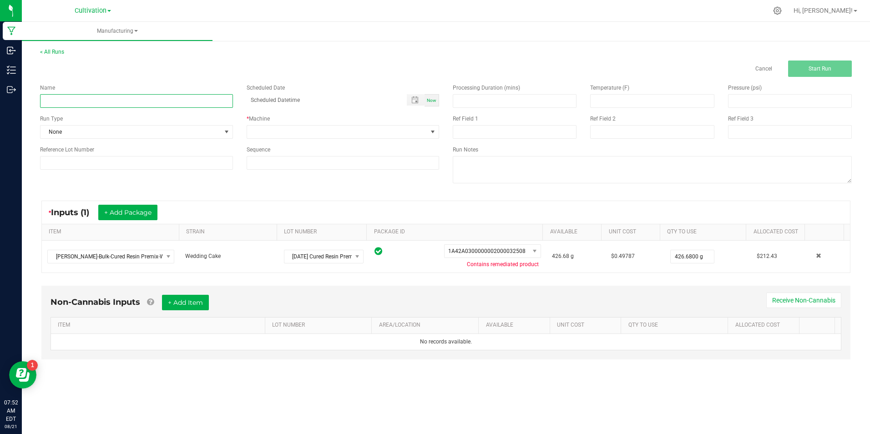
click at [150, 97] on input at bounding box center [136, 101] width 193 height 14
type input "[DATE] 0.5g Cartridge Fill (Wedding Cake)"
click at [118, 93] on div "Name [DATE] 0.5g Cartridge Fill (Wedding Cake)" at bounding box center [136, 96] width 207 height 24
click at [119, 97] on input "[DATE] 0.5g Cartridge Fill (Wedding Cake)" at bounding box center [136, 101] width 193 height 14
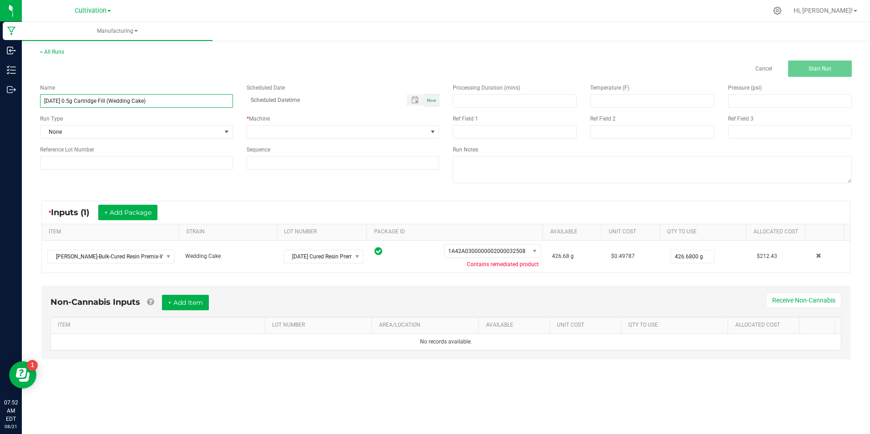
click at [119, 97] on input "[DATE] 0.5g Cartridge Fill (Wedding Cake)" at bounding box center [136, 101] width 193 height 14
click at [137, 156] on input at bounding box center [136, 163] width 193 height 14
paste input "[DATE] 0.5g Cartridge Fill (Wedding Cake)"
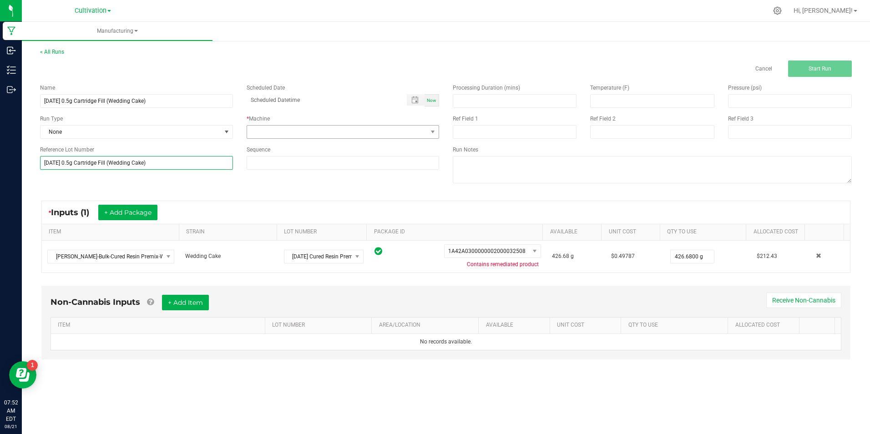
type input "[DATE] 0.5g Cartridge Fill (Wedding Cake)"
click at [263, 131] on span at bounding box center [337, 132] width 181 height 13
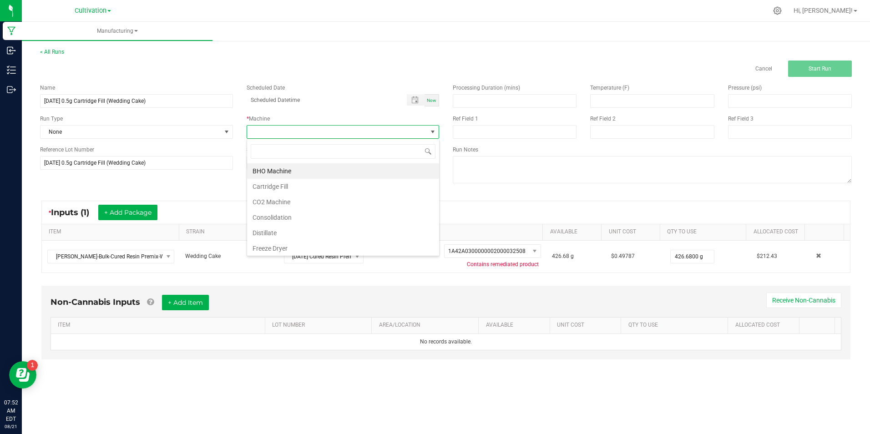
scroll to position [14, 193]
click at [279, 188] on li "Cartridge Fill" at bounding box center [343, 186] width 192 height 15
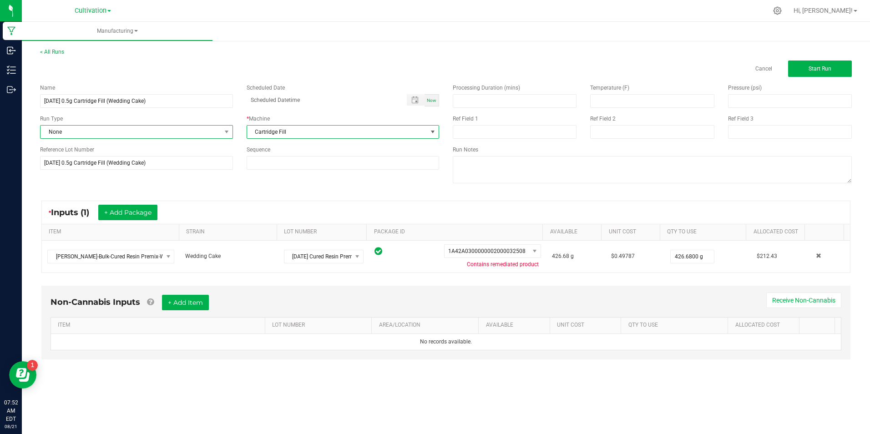
click at [161, 133] on span "None" at bounding box center [131, 132] width 181 height 13
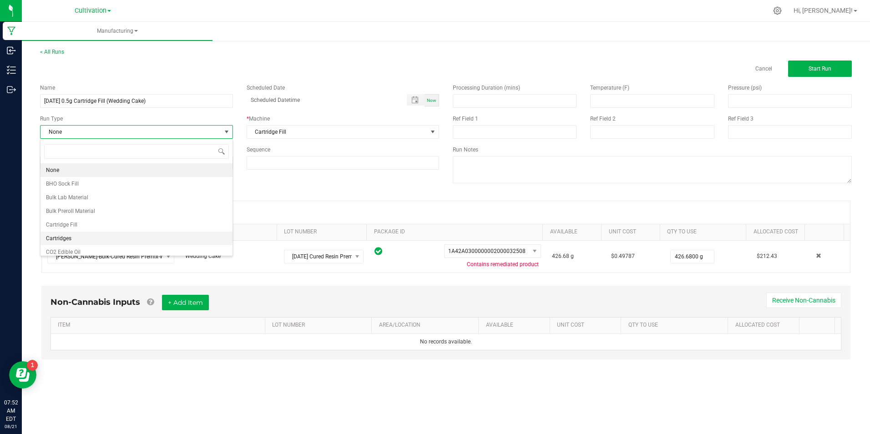
click at [131, 235] on li "Cartridges" at bounding box center [137, 239] width 192 height 14
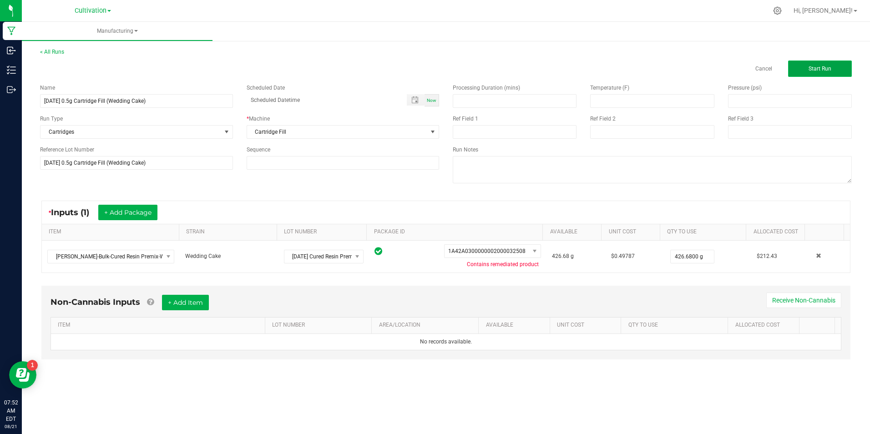
click at [835, 74] on button "Start Run" at bounding box center [820, 69] width 64 height 16
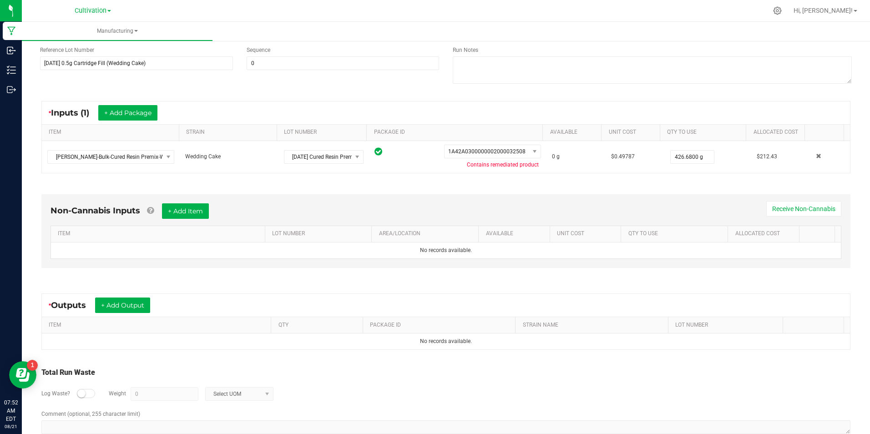
scroll to position [131, 0]
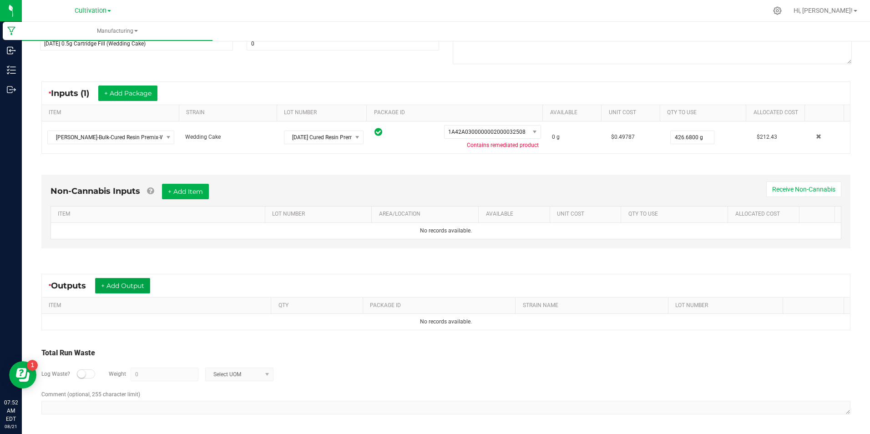
click at [118, 289] on button "+ Add Output" at bounding box center [122, 285] width 55 height 15
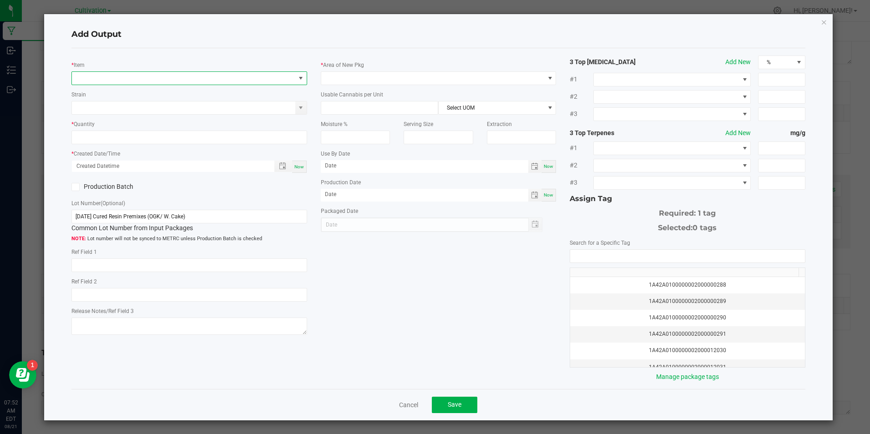
click at [151, 76] on span "NO DATA FOUND" at bounding box center [183, 78] width 223 height 13
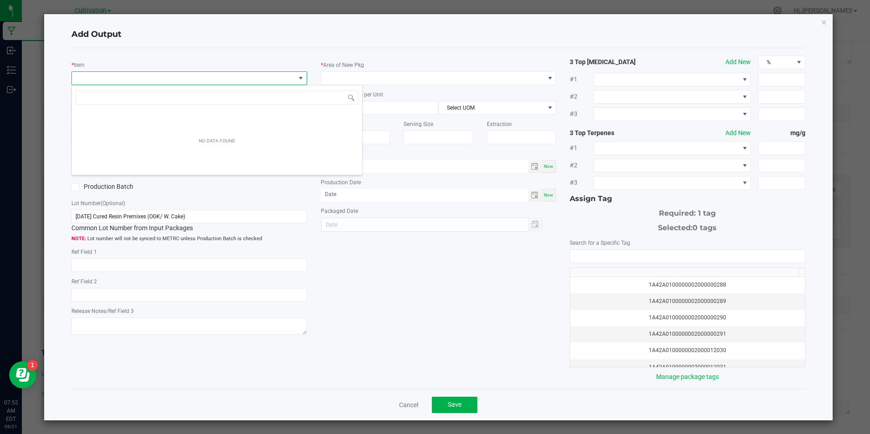
scroll to position [14, 234]
type input "[PERSON_NAME]-cartridge-cured resin 0.5g-wedd"
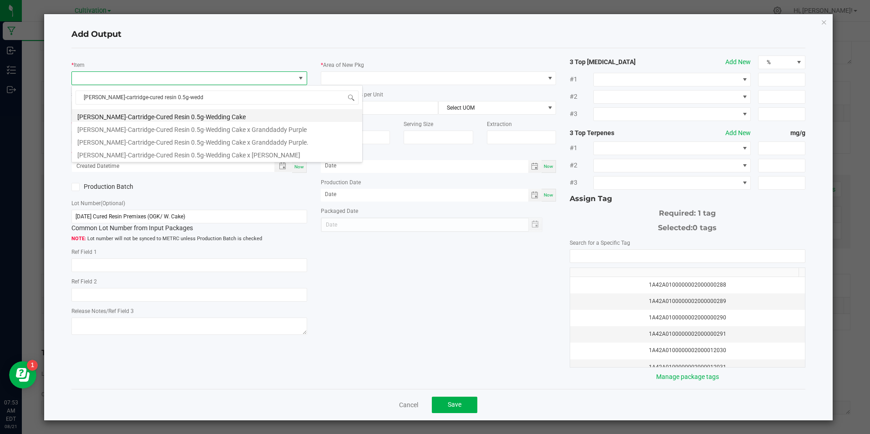
click at [196, 119] on li "[PERSON_NAME]-Cartridge-Cured Resin 0.5g-Wedding Cake" at bounding box center [217, 115] width 290 height 13
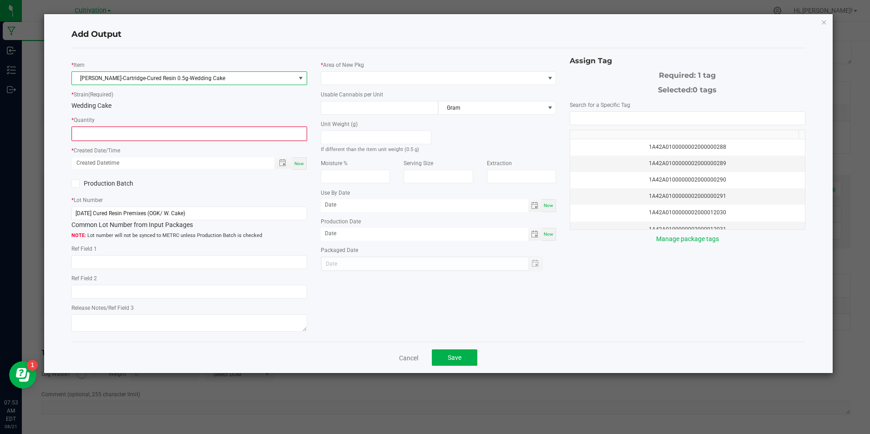
type input "0 ea"
type input "1.6"
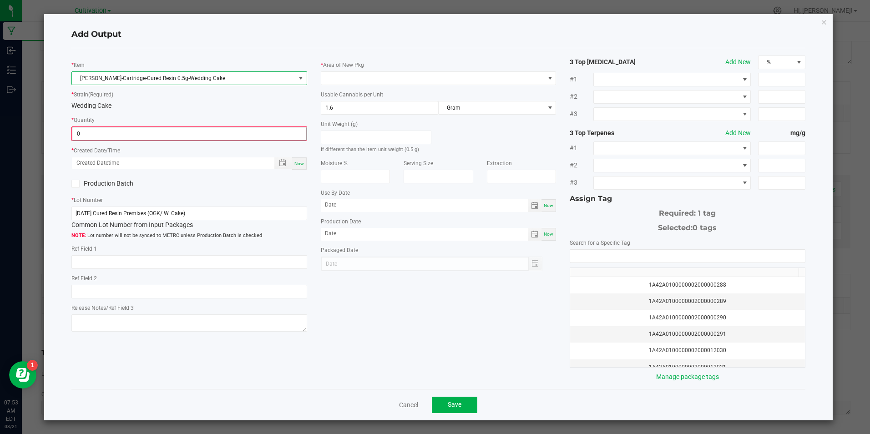
click at [196, 137] on input "0" at bounding box center [189, 133] width 234 height 13
type input "800 ea"
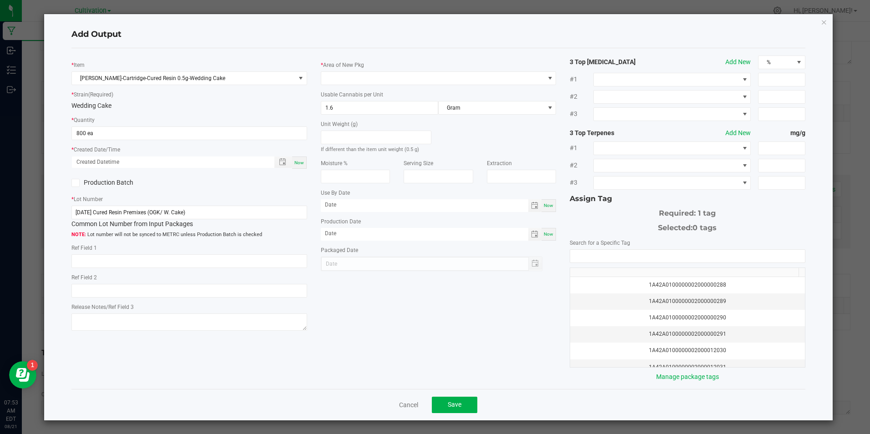
click at [299, 163] on span "Now" at bounding box center [300, 162] width 10 height 5
type input "[DATE] 7:53 AM"
type input "[DATE]"
click at [229, 209] on input "[DATE] Cured Resin Premixes (OGK/ W. Cake)" at bounding box center [188, 213] width 235 height 14
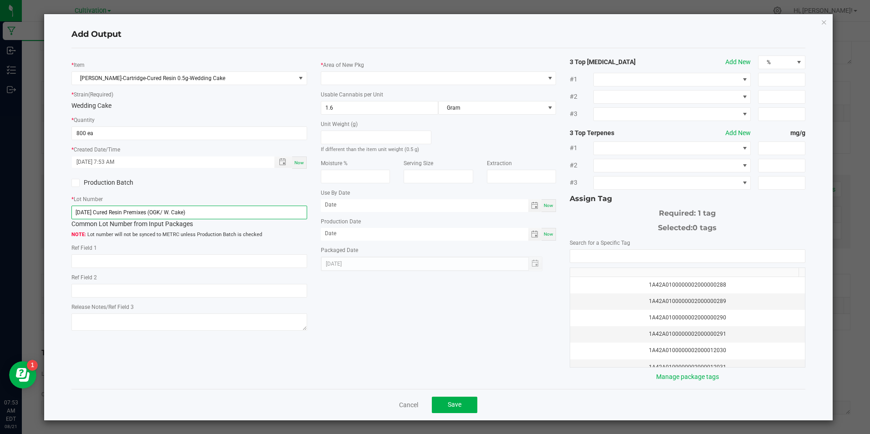
click at [228, 209] on input "[DATE] Cured Resin Premixes (OGK/ W. Cake)" at bounding box center [188, 213] width 235 height 14
paste input "21/25 0.5g Cartridge Fill (Wedding"
type input "[DATE] 0.5g Cartridge Fill (Wedding Cake)"
click at [362, 81] on span at bounding box center [432, 78] width 223 height 13
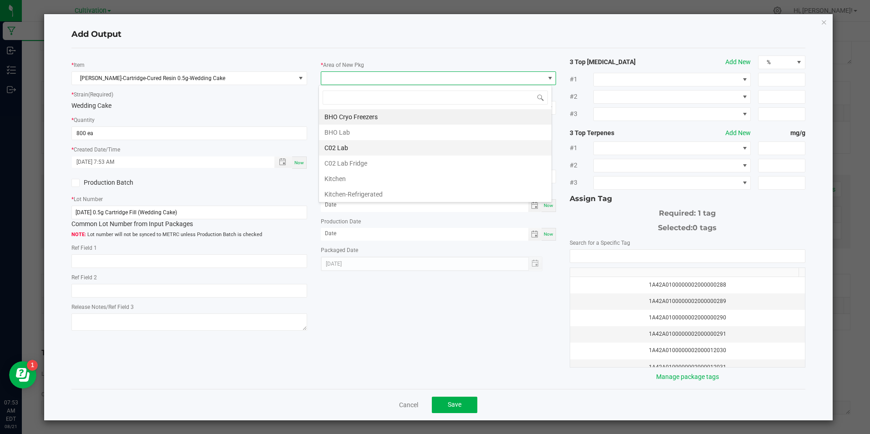
click at [356, 152] on li "C02 Lab" at bounding box center [435, 147] width 233 height 15
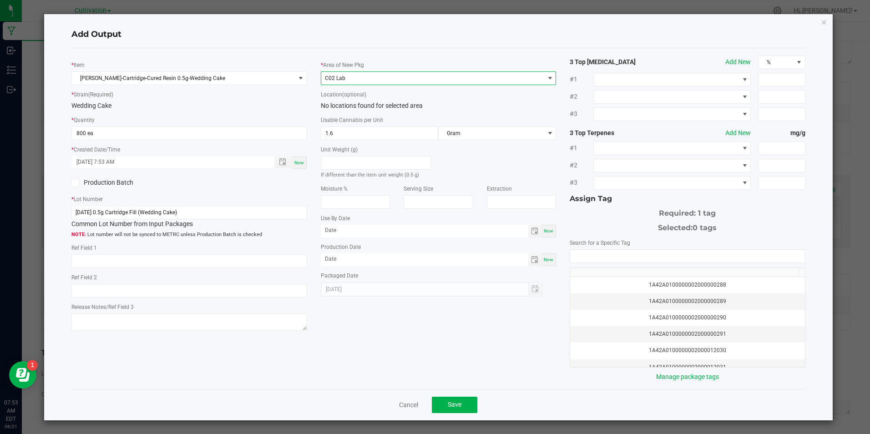
click at [544, 259] on span "Now" at bounding box center [549, 259] width 10 height 5
type input "[DATE]"
click at [580, 256] on input "NO DATA FOUND" at bounding box center [687, 256] width 234 height 13
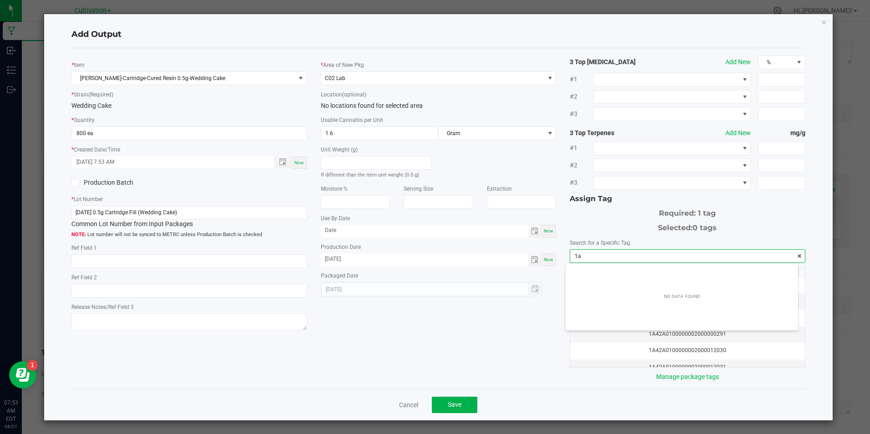
scroll to position [13, 233]
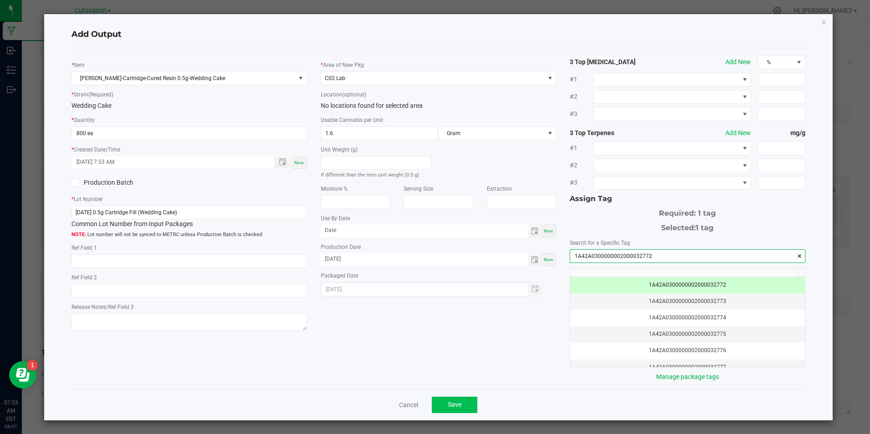
type input "1A42A0300000002000032772"
click at [460, 407] on button "Save" at bounding box center [455, 405] width 46 height 16
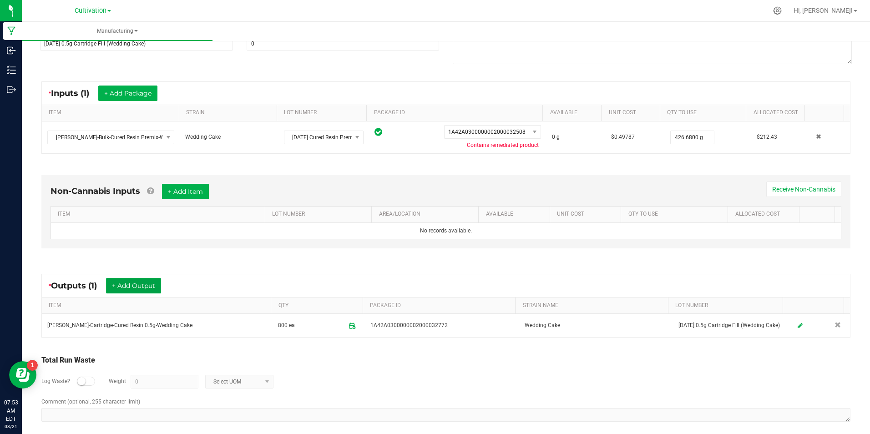
click at [141, 289] on button "+ Add Output" at bounding box center [133, 285] width 55 height 15
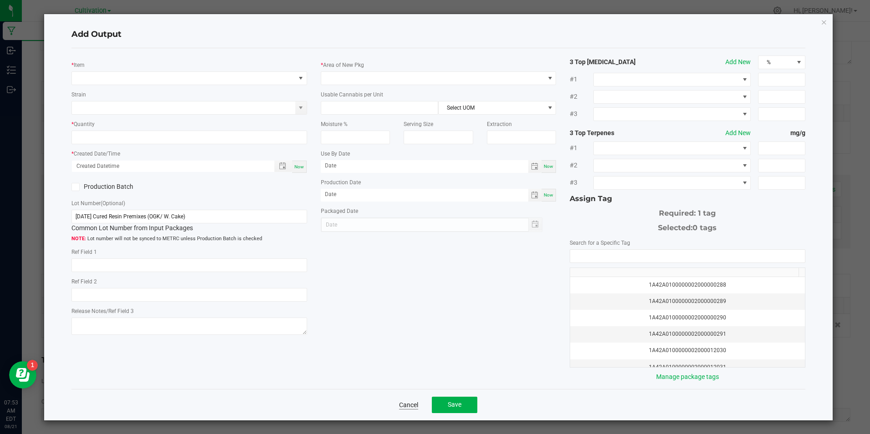
click at [407, 404] on link "Cancel" at bounding box center [408, 405] width 19 height 9
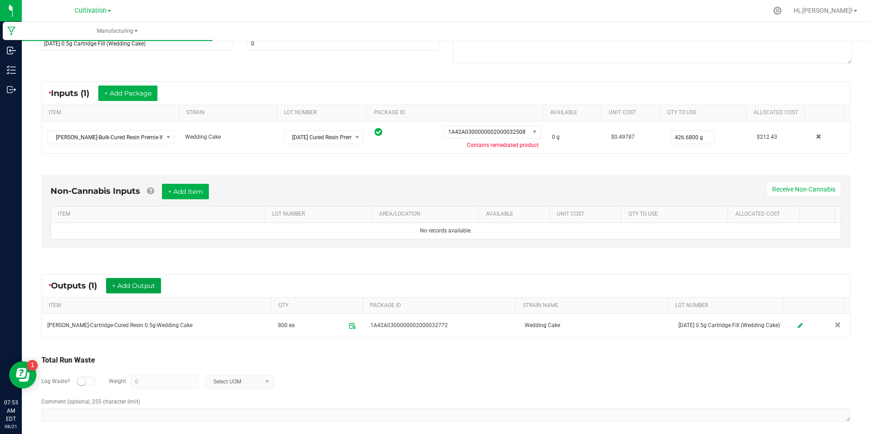
click at [142, 286] on button "+ Add Output" at bounding box center [133, 285] width 55 height 15
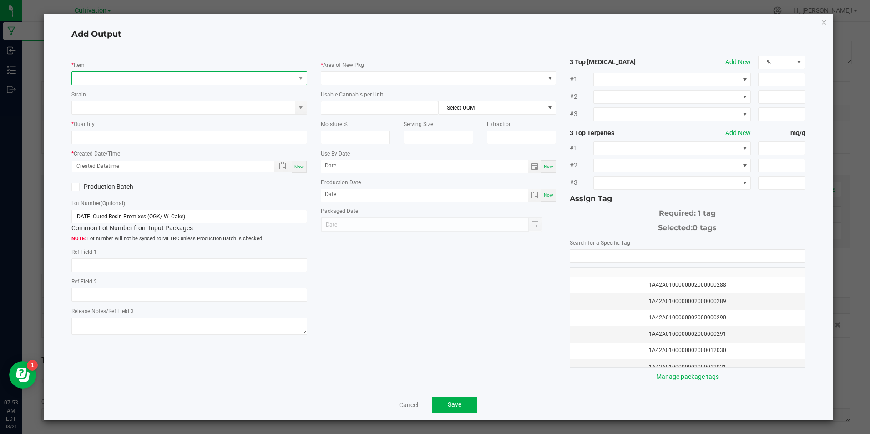
click at [115, 77] on span "NO DATA FOUND" at bounding box center [183, 78] width 223 height 13
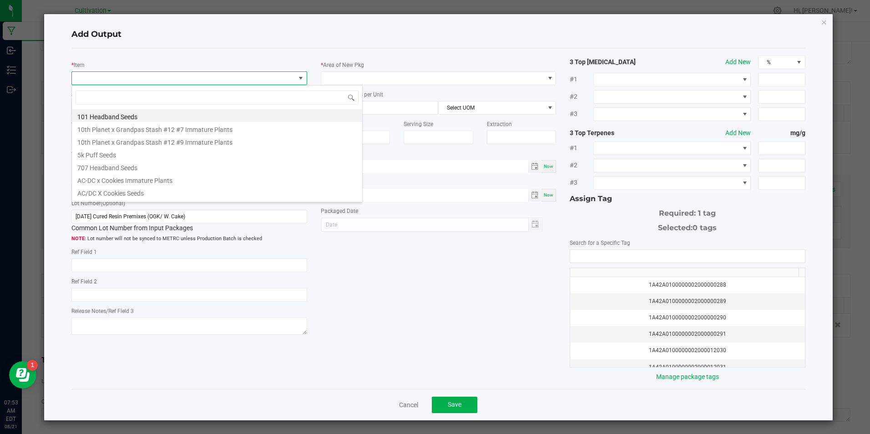
scroll to position [14, 234]
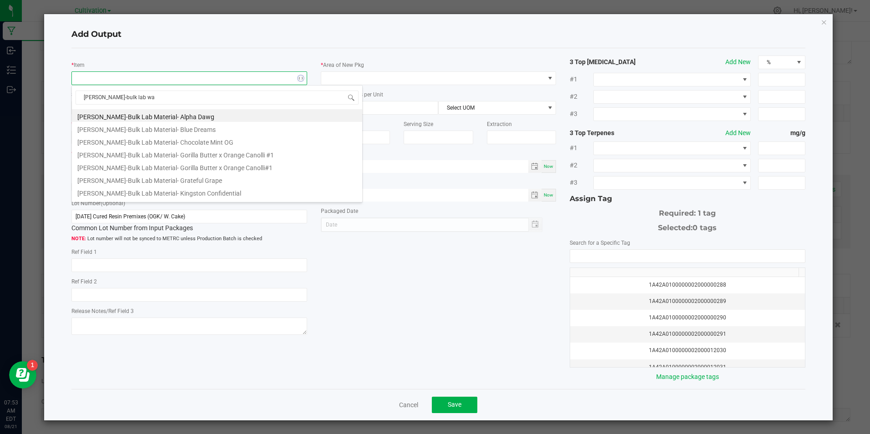
type input "[PERSON_NAME]-bulk lab was"
click at [173, 140] on li "[PERSON_NAME]-Bulk Lab Waste-BHO-Reclaim" at bounding box center [217, 141] width 290 height 13
type input "0.0000 g"
type input "1"
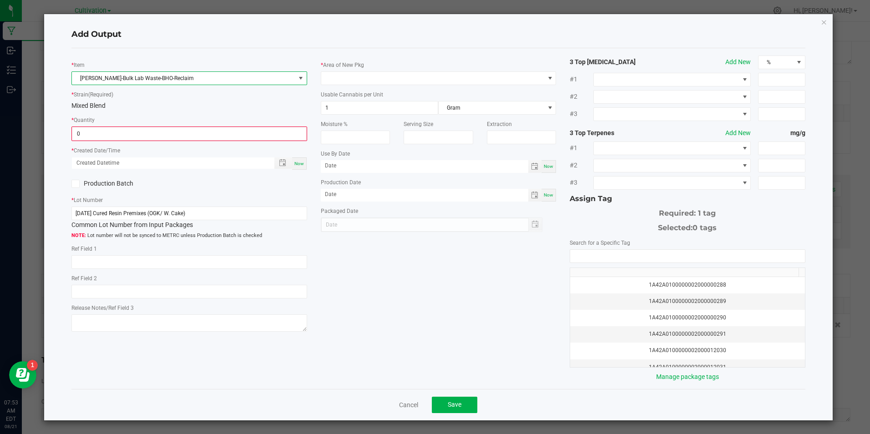
click at [173, 140] on input "0" at bounding box center [189, 133] width 234 height 13
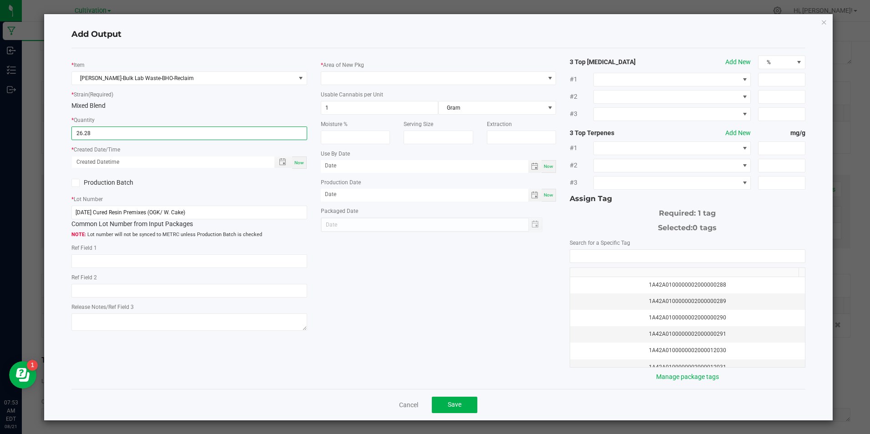
type input "26.2800 g"
click at [303, 164] on div "Now" at bounding box center [299, 163] width 15 height 12
type input "[DATE] 7:53 AM"
type input "[DATE]"
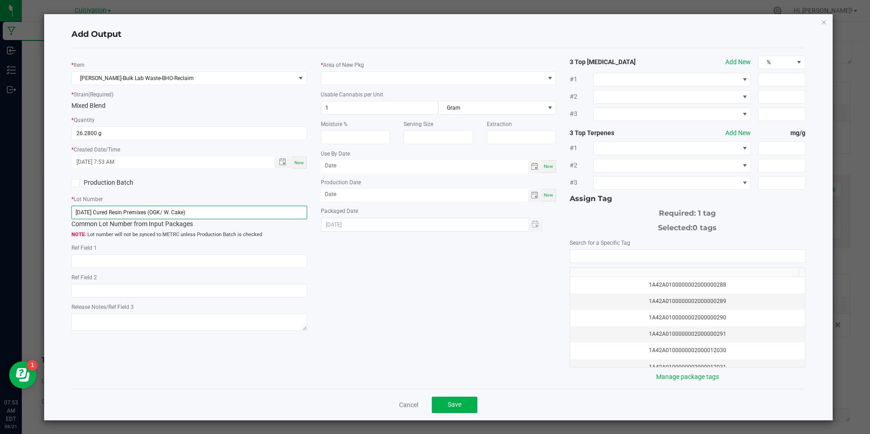
click at [272, 215] on input "[DATE] Cured Resin Premixes (OGK/ W. Cake)" at bounding box center [188, 213] width 235 height 14
click at [272, 214] on input "[DATE] Cured Resin Premixes (OGK/ W. Cake)" at bounding box center [188, 213] width 235 height 14
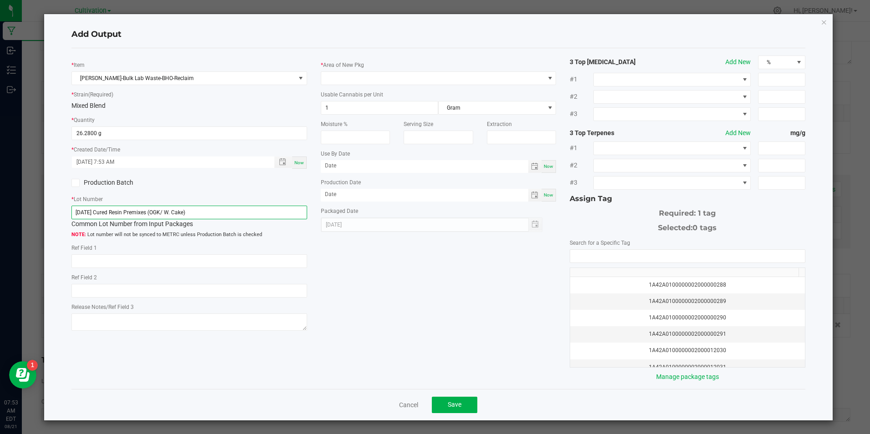
paste input "21/25 0.5g Cartridge Fill (Wedding"
type input "[DATE] 0.5g Cartridge Fill (Wedding Cake)"
click at [354, 75] on span at bounding box center [432, 78] width 223 height 13
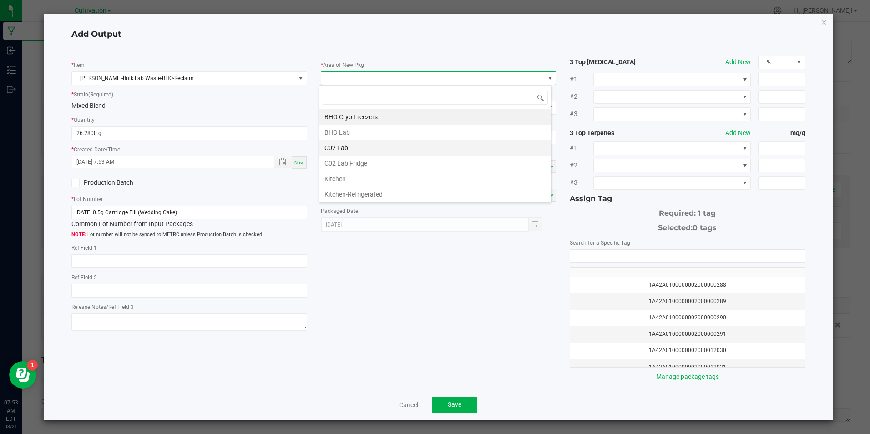
click at [359, 144] on li "C02 Lab" at bounding box center [435, 147] width 233 height 15
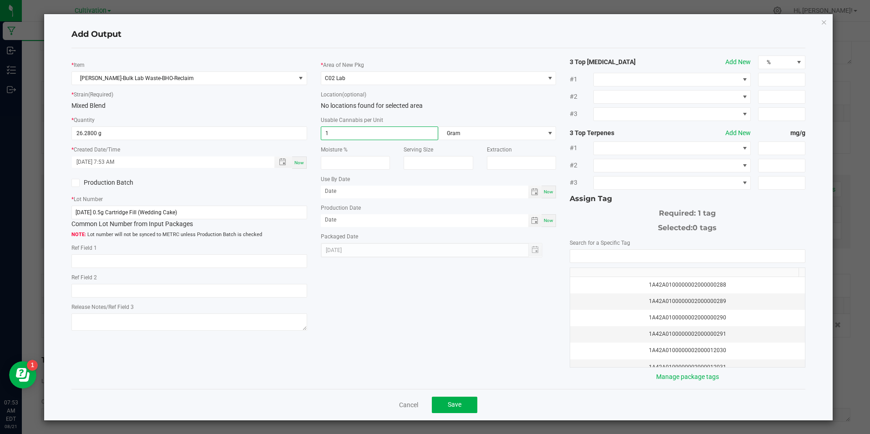
click at [362, 133] on input "1" at bounding box center [379, 133] width 117 height 13
type input "3.3"
click at [547, 221] on span "Now" at bounding box center [549, 220] width 10 height 5
type input "[DATE]"
click at [600, 258] on input "NO DATA FOUND" at bounding box center [687, 256] width 234 height 13
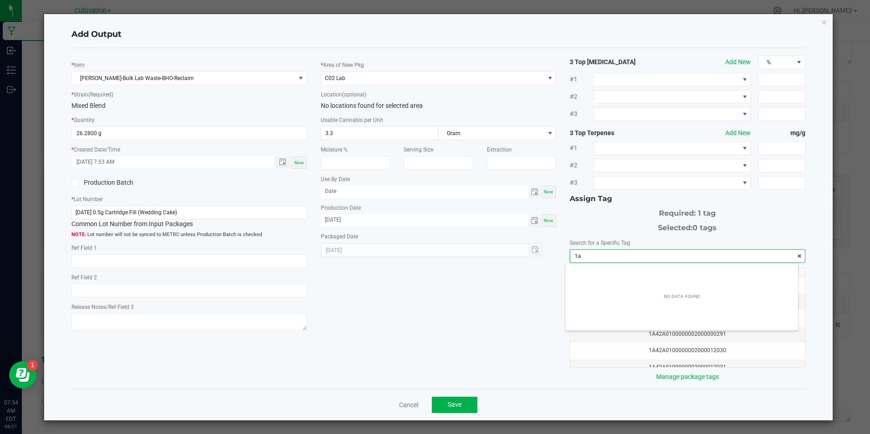
scroll to position [13, 233]
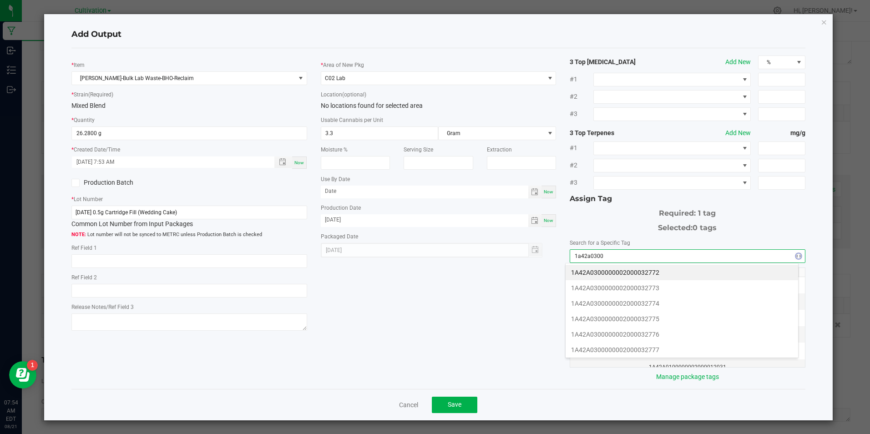
type input "1A42A0300000002000032772"
click at [603, 275] on th at bounding box center [684, 272] width 228 height 9
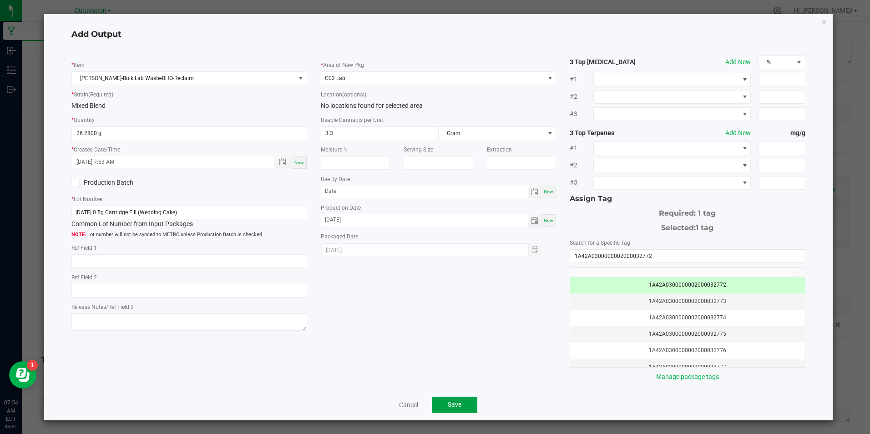
click at [438, 404] on button "Save" at bounding box center [455, 405] width 46 height 16
click at [438, 398] on div "Log Waste? Weight 0 Select UOM" at bounding box center [445, 382] width 809 height 32
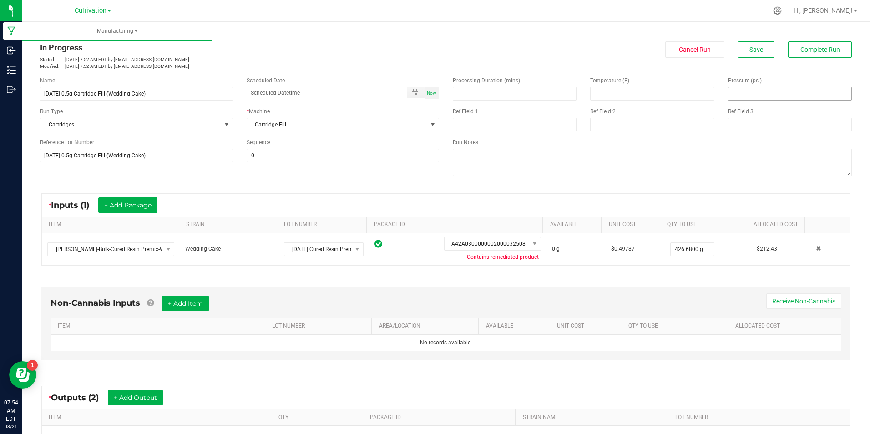
scroll to position [0, 0]
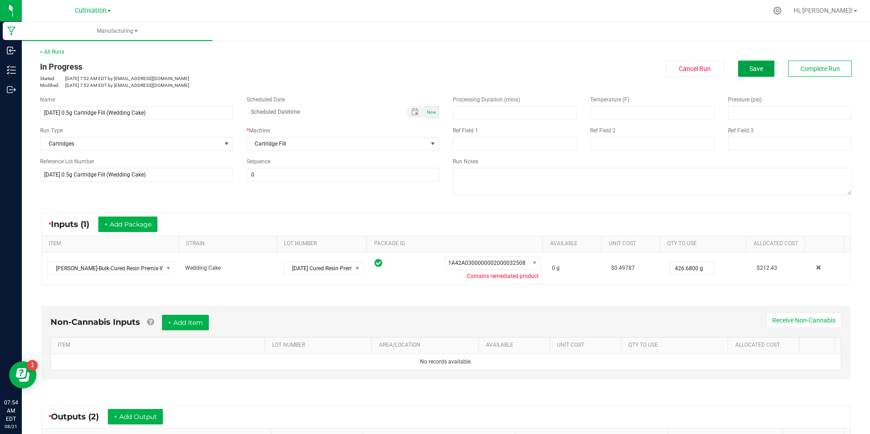
click at [754, 62] on button "Save" at bounding box center [756, 69] width 36 height 16
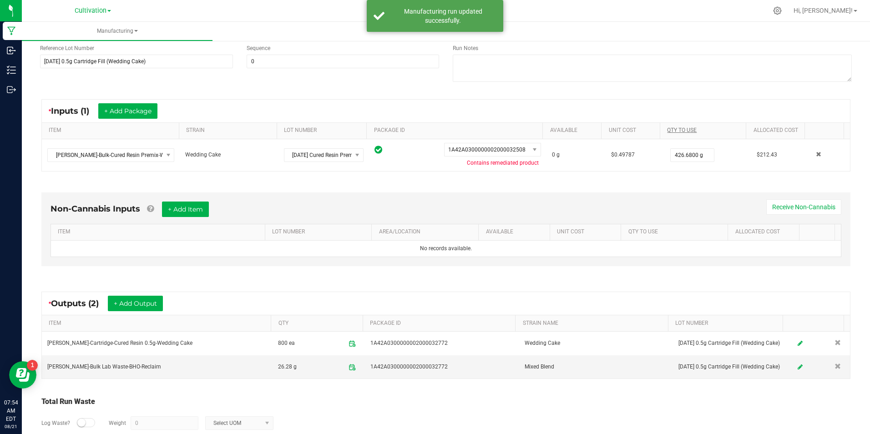
scroll to position [165, 0]
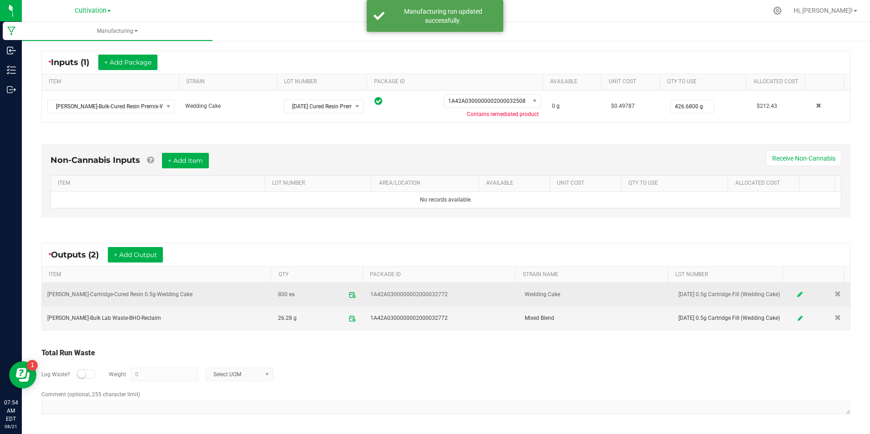
click at [798, 295] on icon at bounding box center [800, 294] width 5 height 6
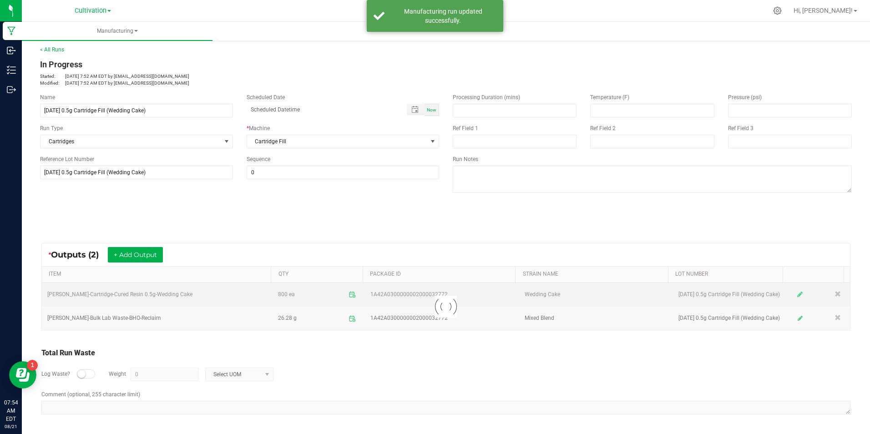
scroll to position [5, 0]
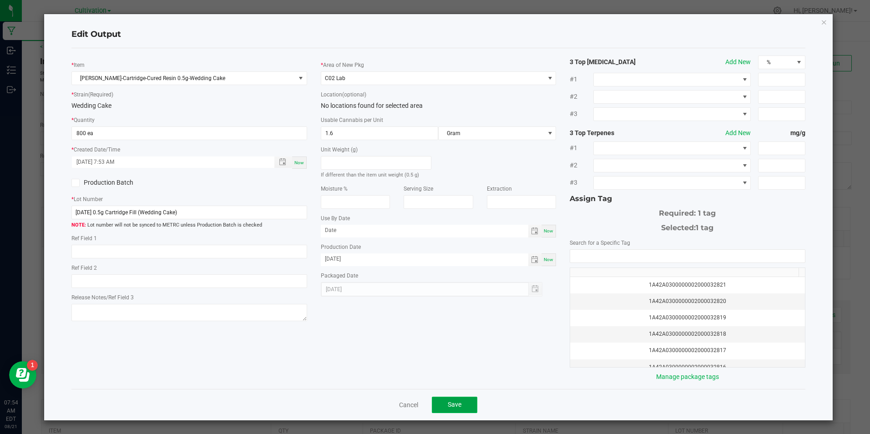
click at [463, 408] on button "Save" at bounding box center [455, 405] width 46 height 16
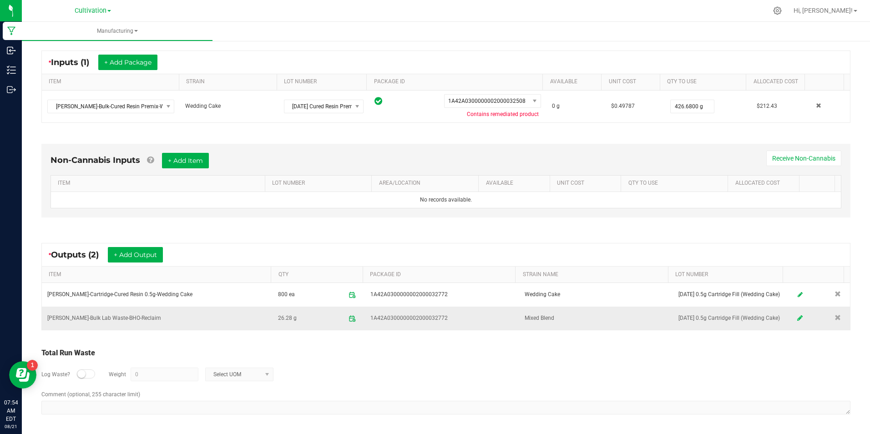
click at [798, 316] on icon at bounding box center [800, 318] width 5 height 6
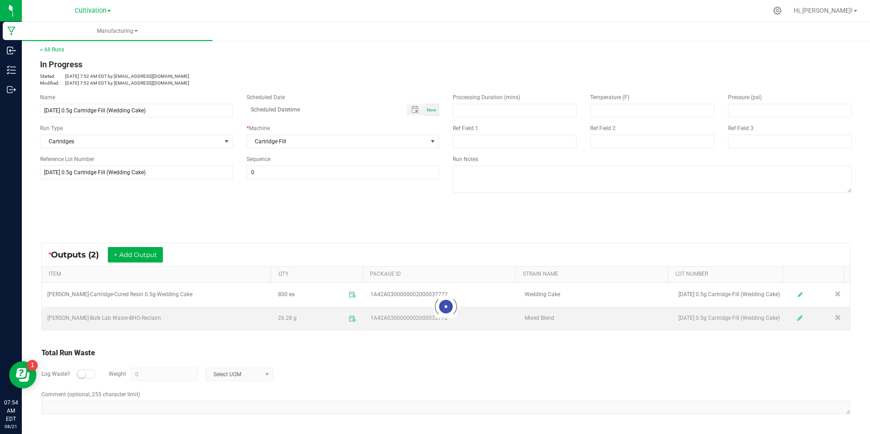
scroll to position [5, 0]
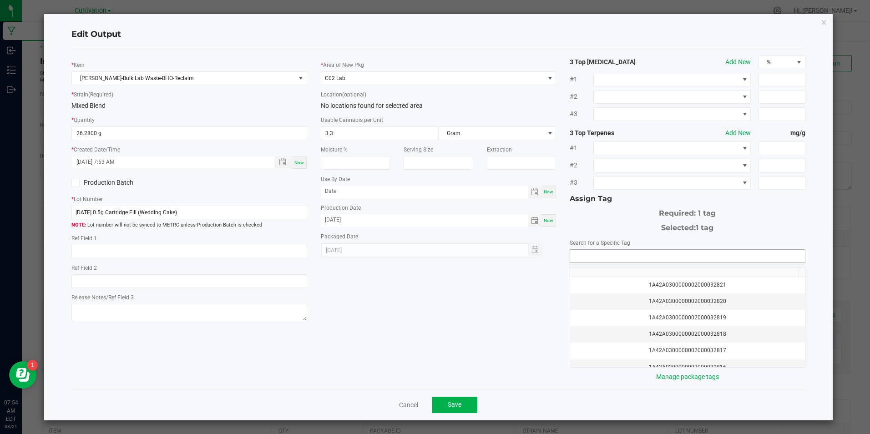
click at [625, 258] on input "NO DATA FOUND" at bounding box center [687, 256] width 234 height 13
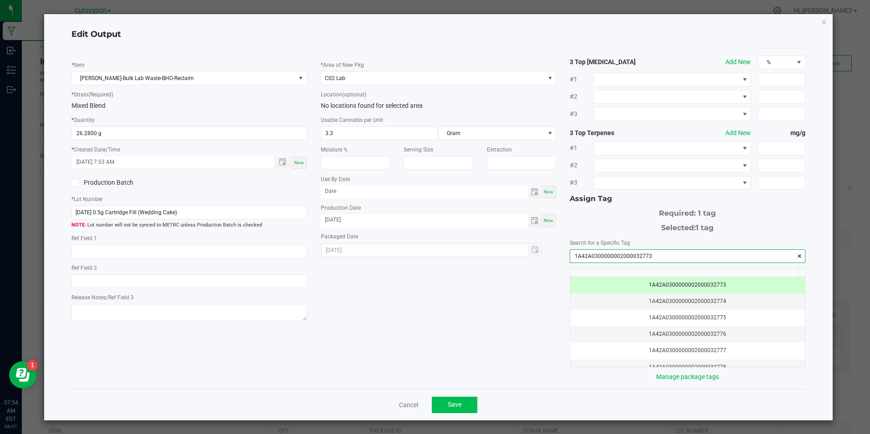
type input "1A42A0300000002000032773"
click at [468, 405] on button "Save" at bounding box center [455, 405] width 46 height 16
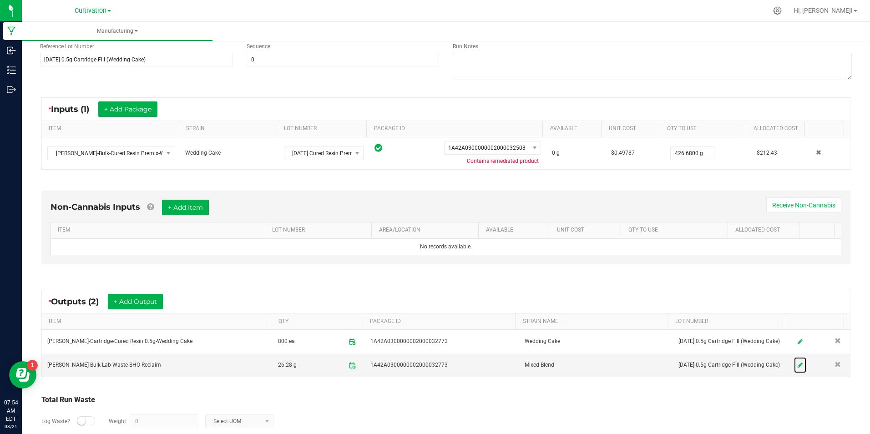
scroll to position [29, 0]
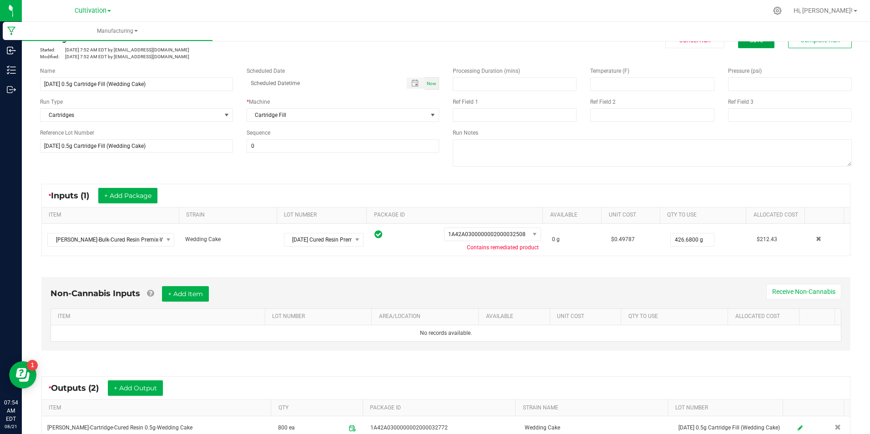
click at [752, 44] on span "Save" at bounding box center [757, 39] width 14 height 7
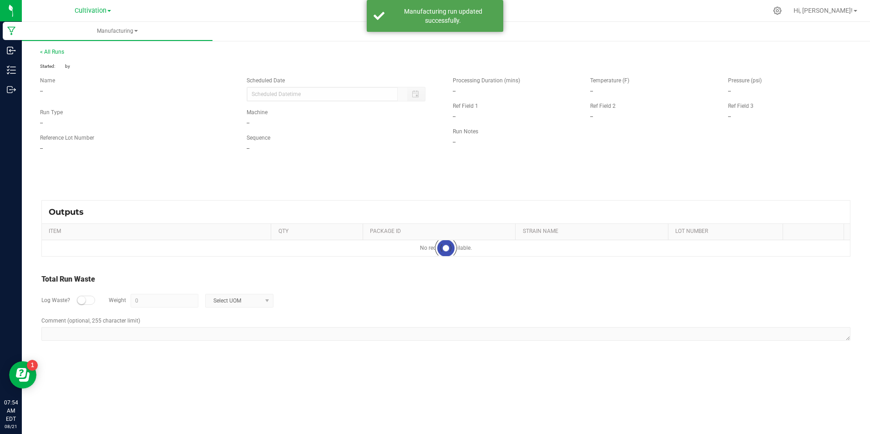
scroll to position [0, 0]
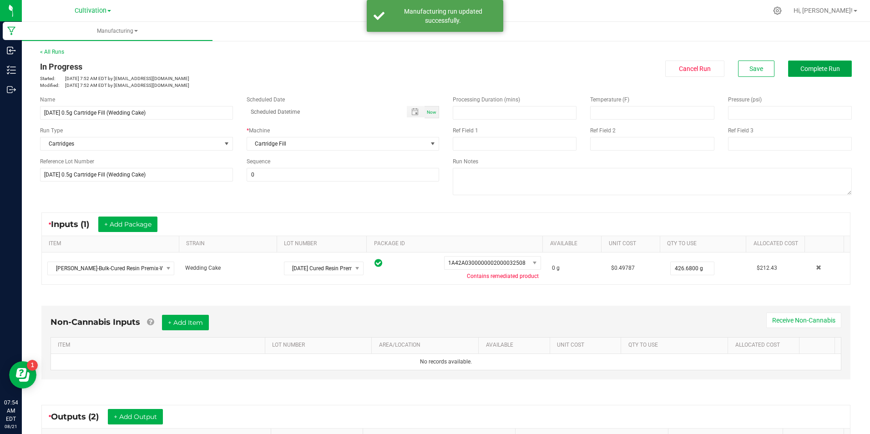
click at [831, 61] on button "Complete Run" at bounding box center [820, 69] width 64 height 16
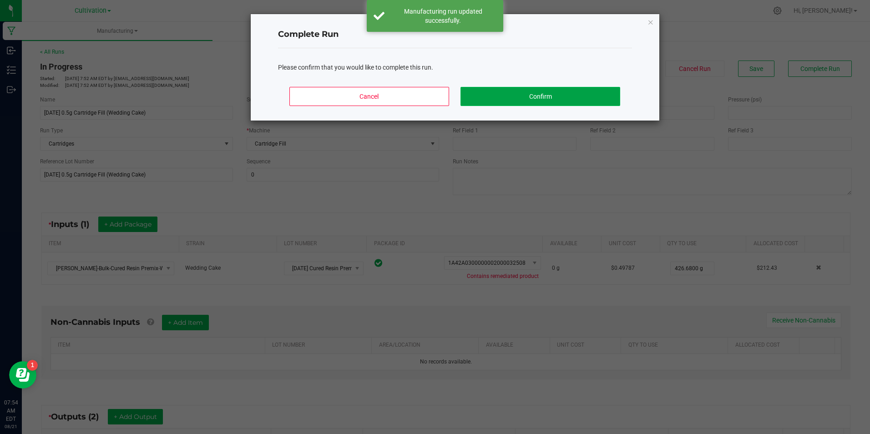
click at [543, 95] on button "Confirm" at bounding box center [540, 96] width 159 height 19
click at [543, 95] on div "Processing Duration (mins) Temperature (F) Pressure (psi) Ref Field 1 Ref Field…" at bounding box center [652, 147] width 413 height 116
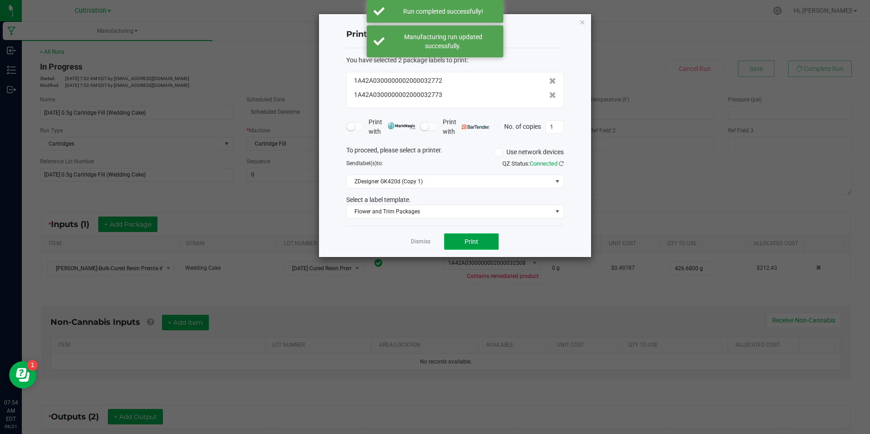
click at [495, 241] on button "Print" at bounding box center [471, 242] width 55 height 16
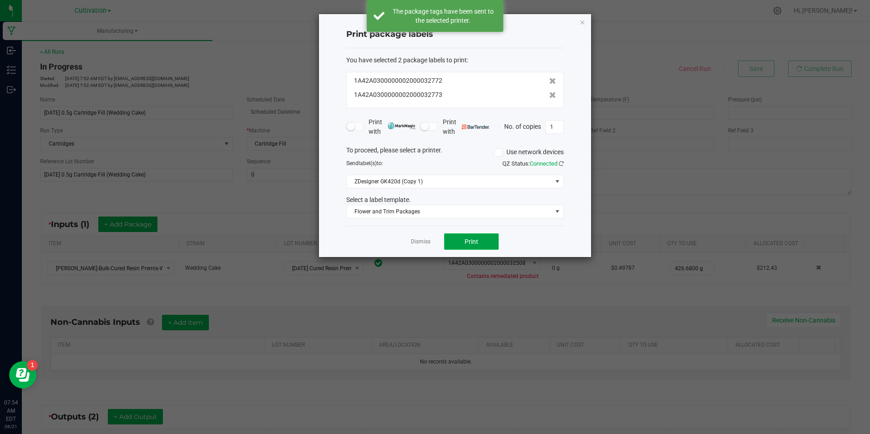
click at [487, 243] on button "Print" at bounding box center [471, 242] width 55 height 16
click at [482, 244] on button "Print" at bounding box center [471, 242] width 55 height 16
click at [419, 240] on link "Dismiss" at bounding box center [421, 242] width 20 height 8
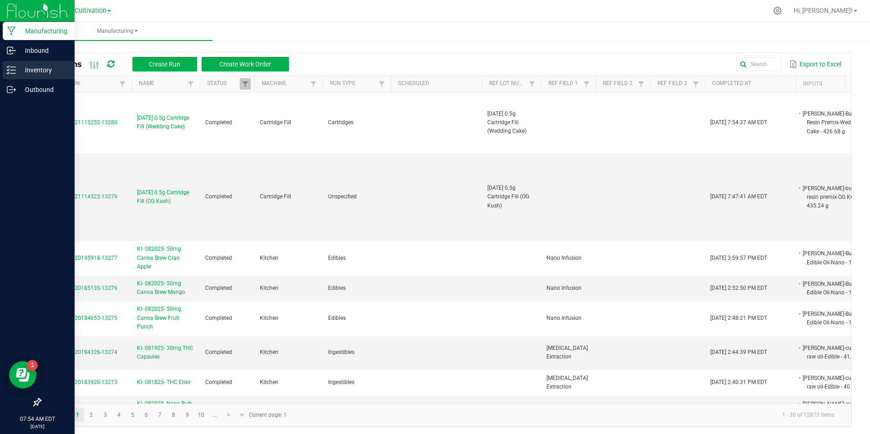
click at [30, 67] on p "Inventory" at bounding box center [43, 70] width 55 height 11
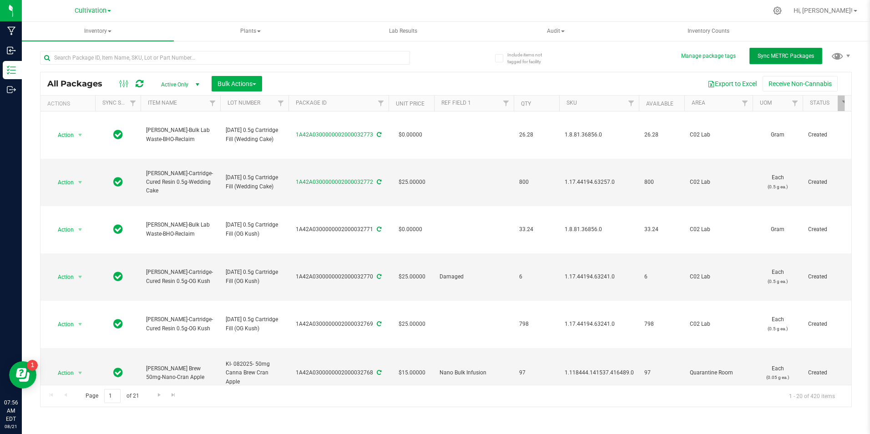
click at [800, 62] on button "Sync METRC Packages" at bounding box center [786, 56] width 73 height 16
click at [79, 181] on span "select" at bounding box center [79, 182] width 7 height 7
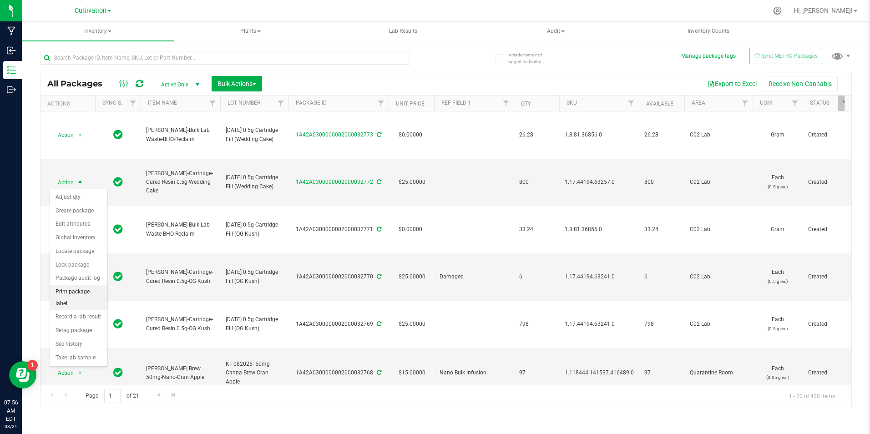
click at [91, 296] on li "Print package label" at bounding box center [78, 297] width 57 height 25
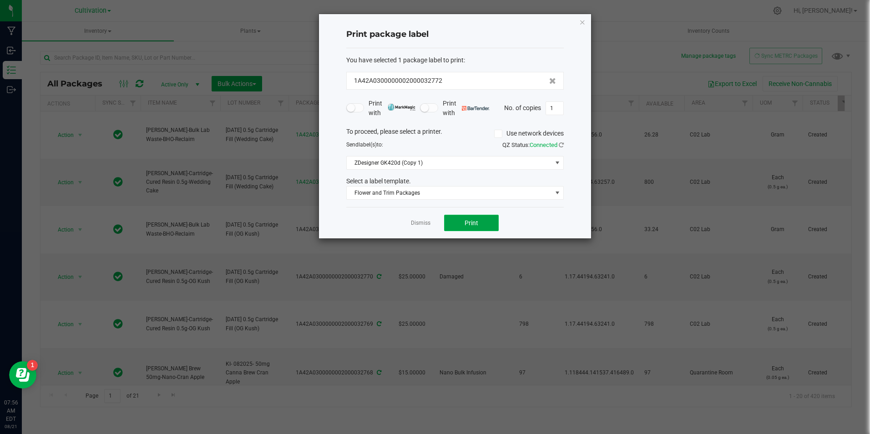
click at [462, 222] on button "Print" at bounding box center [471, 223] width 55 height 16
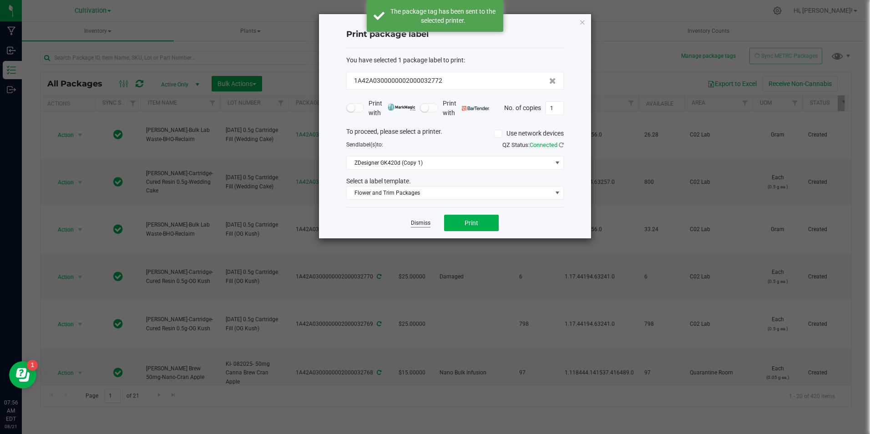
click at [419, 223] on link "Dismiss" at bounding box center [421, 223] width 20 height 8
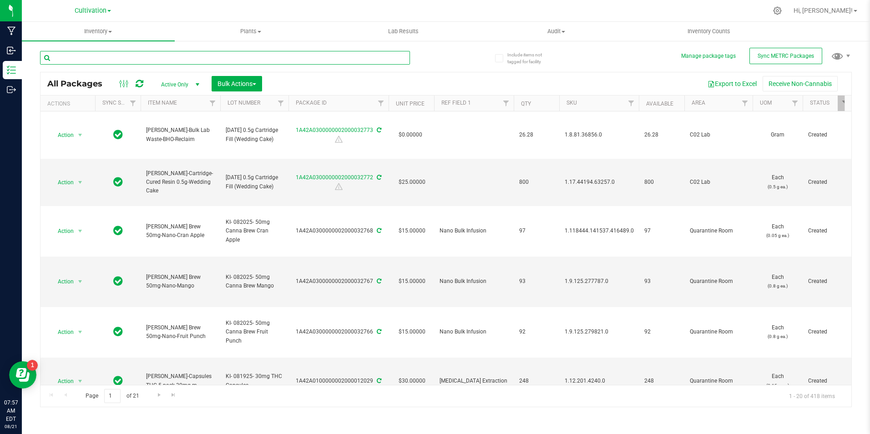
click at [140, 56] on input "text" at bounding box center [225, 58] width 370 height 14
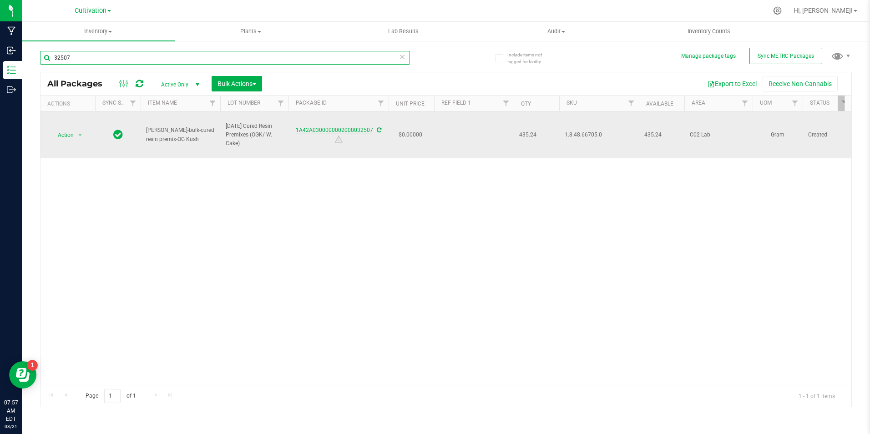
type input "32507"
click at [334, 128] on link "1A42A0300000002000032507" at bounding box center [334, 130] width 77 height 6
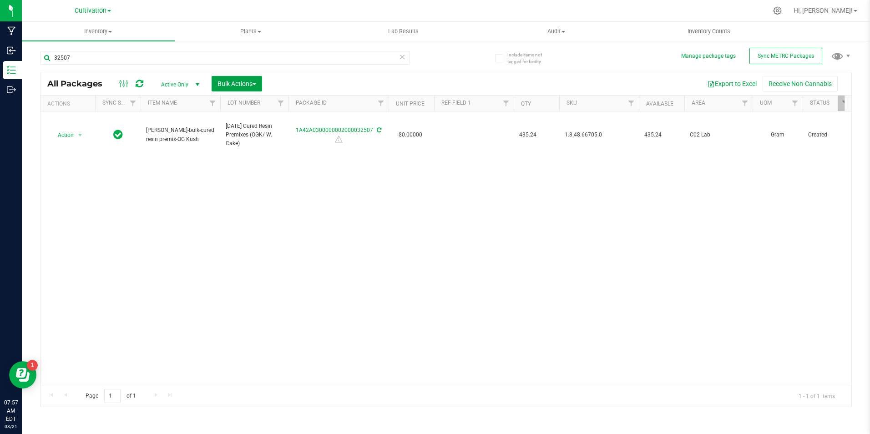
click at [252, 85] on span "Bulk Actions" at bounding box center [237, 83] width 39 height 7
click at [249, 102] on span "Add to manufacturing run" at bounding box center [251, 104] width 69 height 7
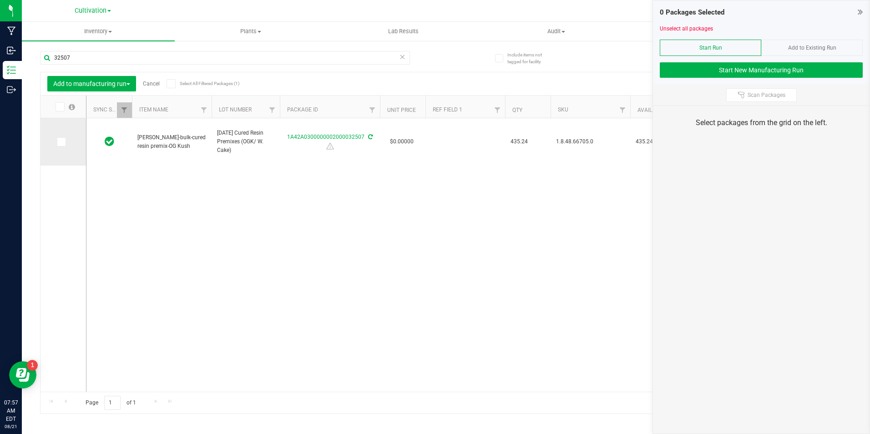
click at [64, 145] on span at bounding box center [61, 141] width 9 height 9
click at [0, 0] on input "checkbox" at bounding box center [0, 0] width 0 height 0
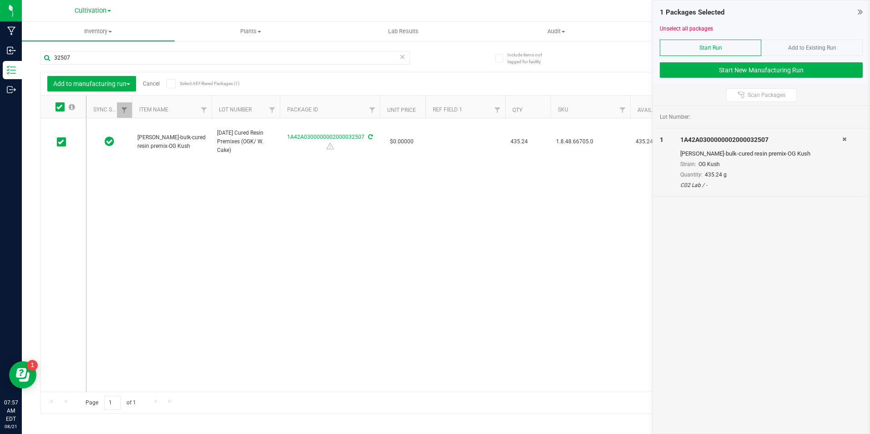
click at [696, 60] on div at bounding box center [761, 59] width 203 height 7
drag, startPoint x: 696, startPoint y: 60, endPoint x: 696, endPoint y: 69, distance: 9.1
click at [696, 69] on button "Start New Manufacturing Run" at bounding box center [761, 69] width 203 height 15
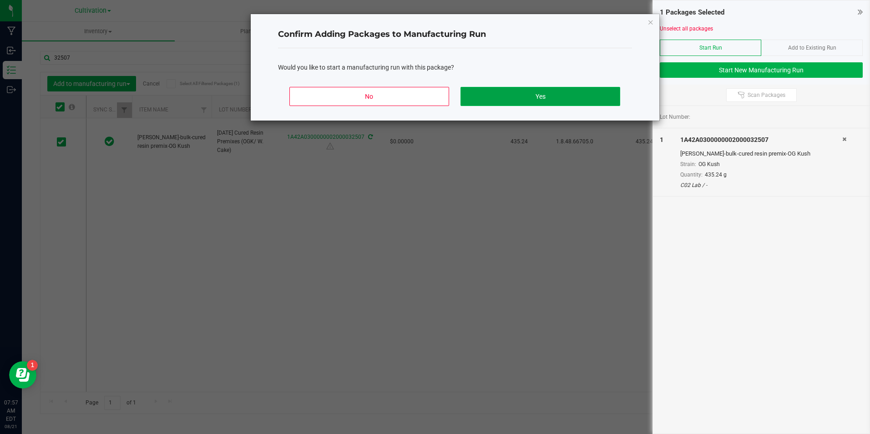
click at [491, 89] on button "Yes" at bounding box center [540, 96] width 159 height 19
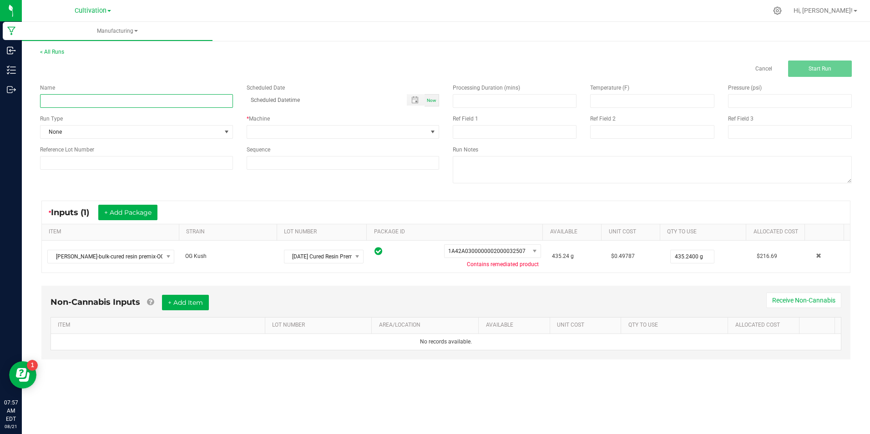
click at [99, 99] on input at bounding box center [136, 101] width 193 height 14
type input "[DATE] 0.5g Cartridge Fill (OG Kush)"
click at [120, 100] on input "[DATE] 0.5g Cartridge Fill (OG Kush)" at bounding box center [136, 101] width 193 height 14
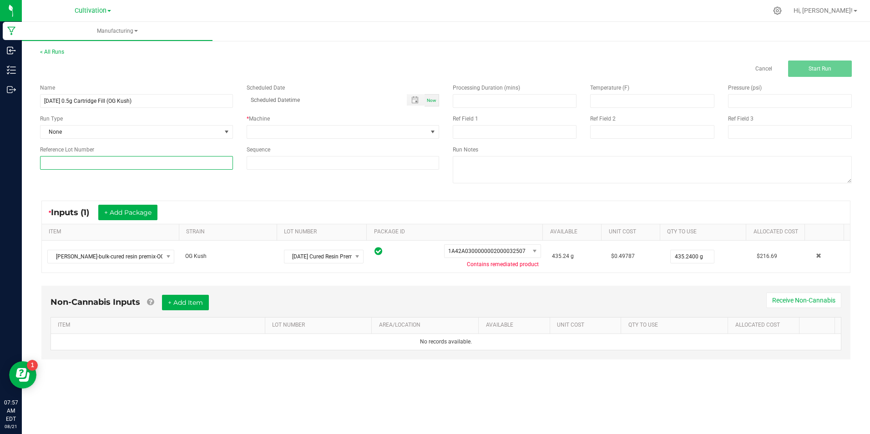
click at [139, 161] on input at bounding box center [136, 163] width 193 height 14
paste input "[DATE] 0.5g Cartridge Fill (OG Kush)"
type input "[DATE] 0.5g Cartridge Fill (OG Kush)"
click at [267, 125] on span at bounding box center [343, 132] width 193 height 14
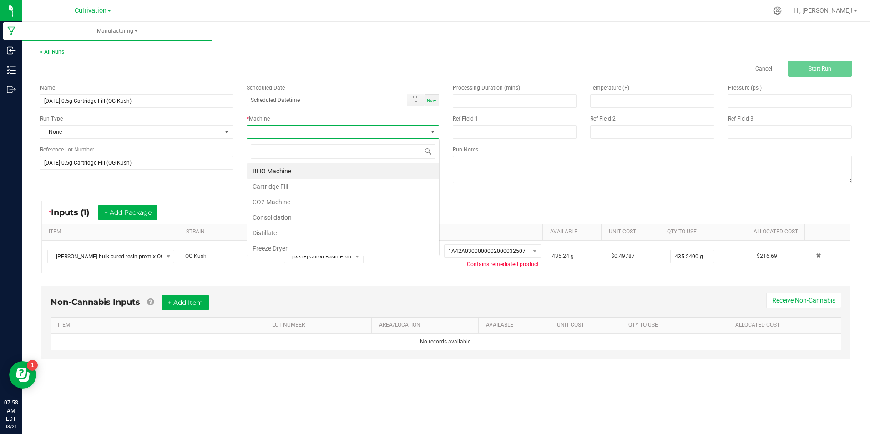
scroll to position [14, 193]
click at [267, 182] on li "Cartridge Fill" at bounding box center [343, 186] width 192 height 15
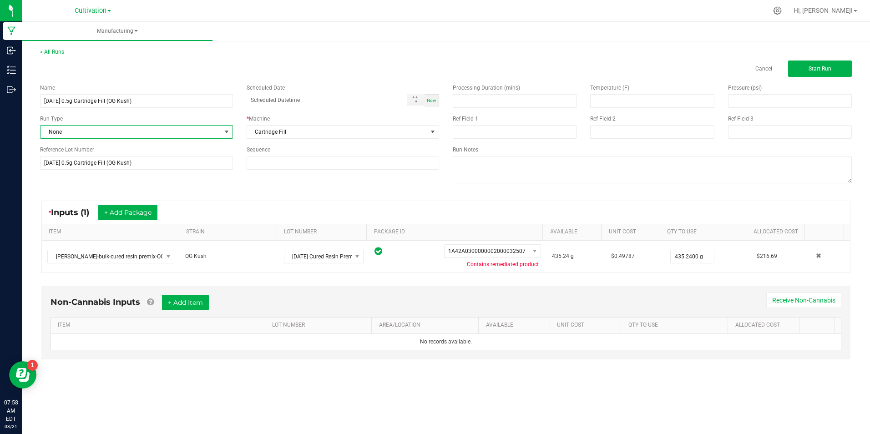
click at [220, 133] on span "None" at bounding box center [131, 132] width 181 height 13
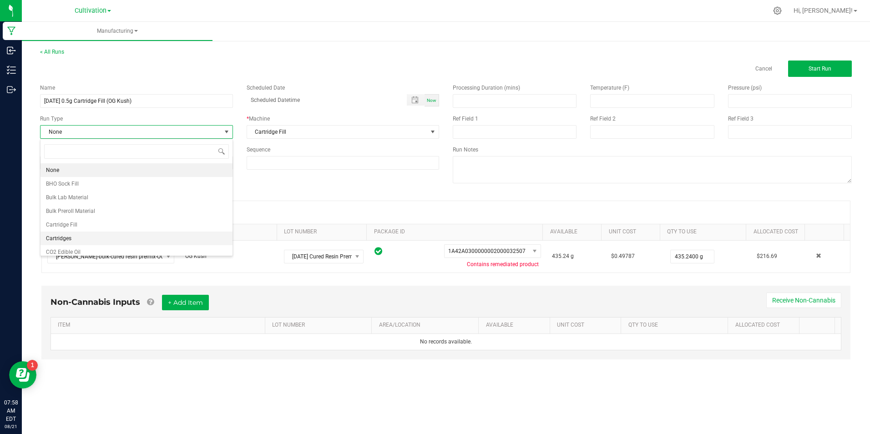
click at [143, 239] on li "Cartridges" at bounding box center [137, 239] width 192 height 14
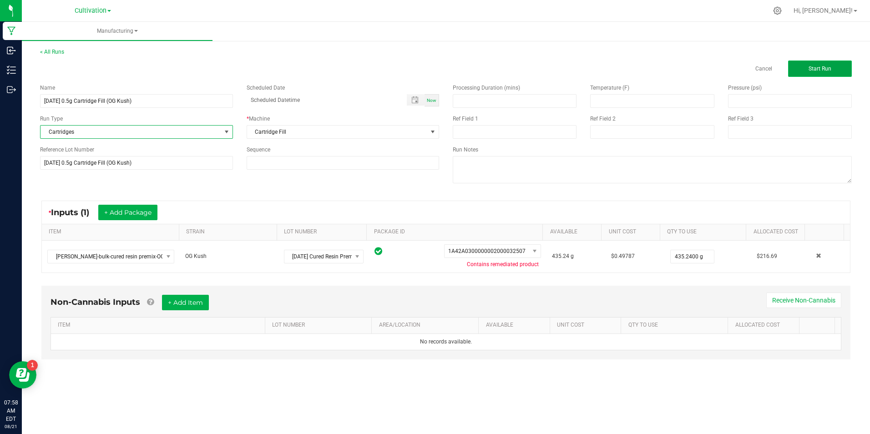
click at [827, 63] on button "Start Run" at bounding box center [820, 69] width 64 height 16
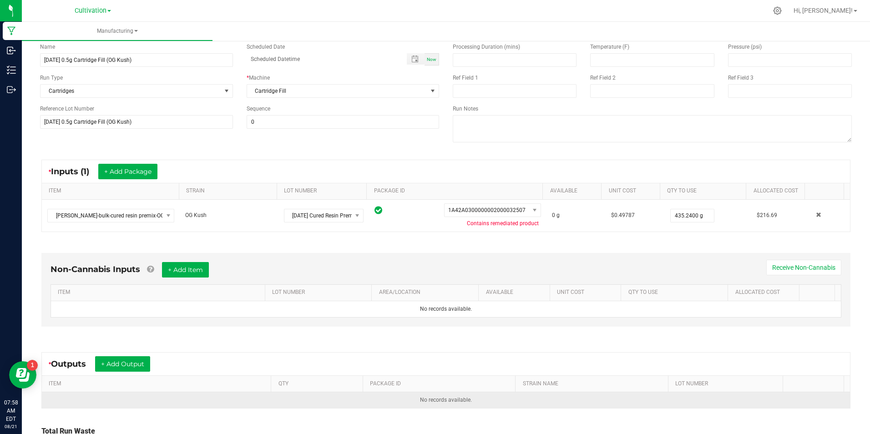
scroll to position [131, 0]
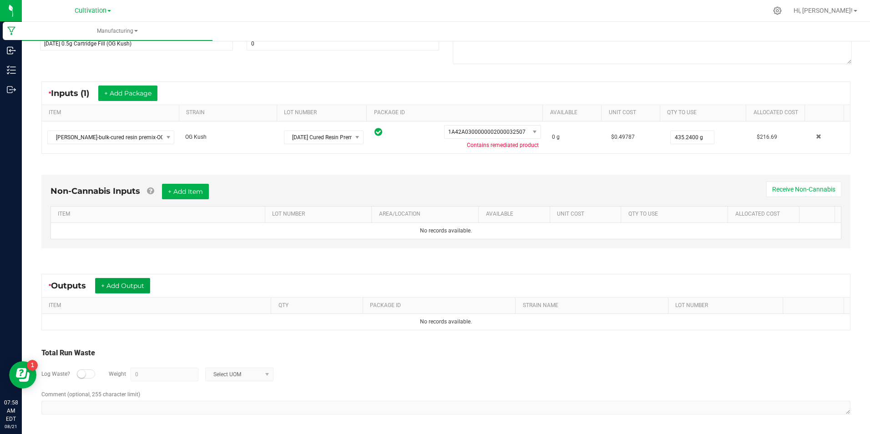
click at [130, 287] on button "+ Add Output" at bounding box center [122, 285] width 55 height 15
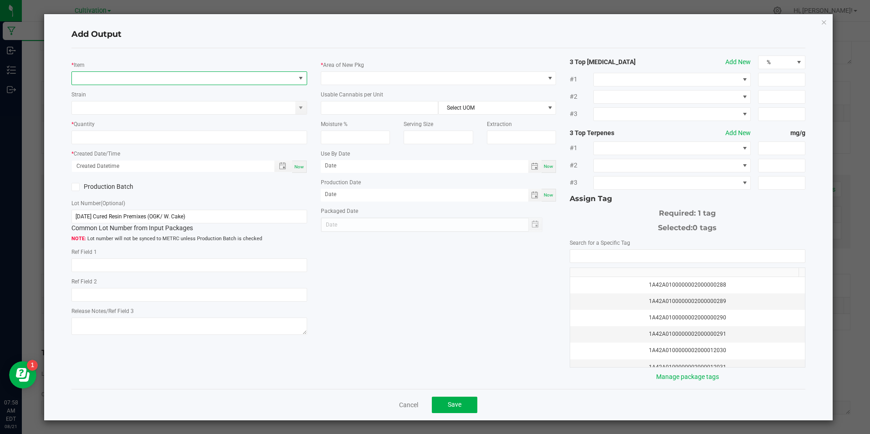
click at [107, 84] on span "NO DATA FOUND" at bounding box center [183, 78] width 223 height 13
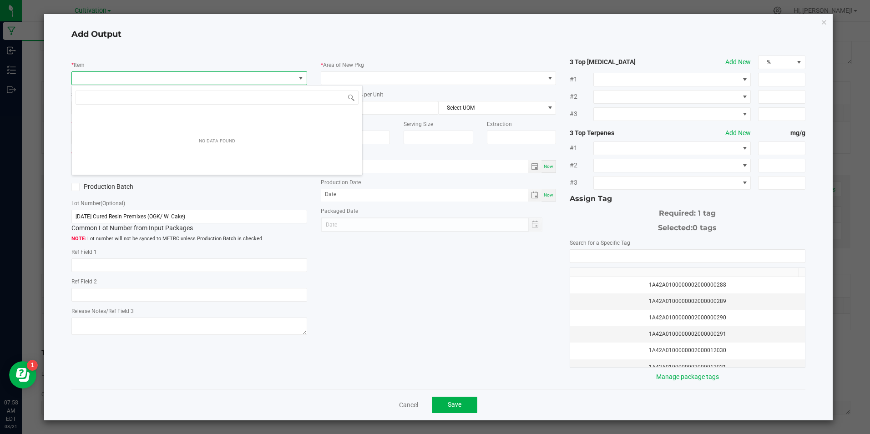
scroll to position [14, 234]
type input "[PERSON_NAME]-cartridge-cured resin 0.5g-og"
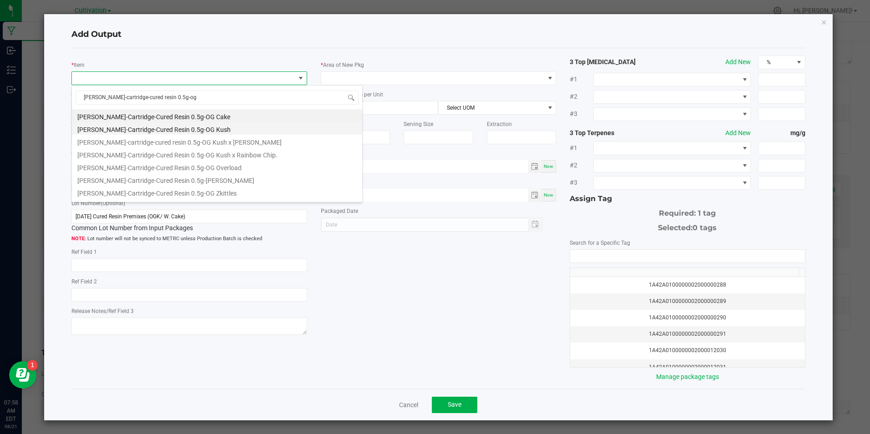
click at [201, 132] on li "[PERSON_NAME]-Cartridge-Cured Resin 0.5g-OG Kush" at bounding box center [217, 128] width 290 height 13
type input "0 ea"
type input "1.6"
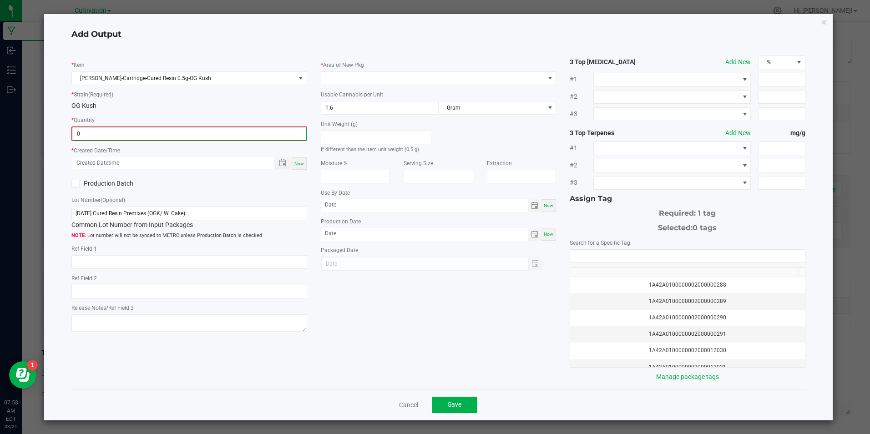
click at [201, 132] on input "0" at bounding box center [189, 133] width 234 height 13
type input "798 ea"
click at [295, 161] on span "Now" at bounding box center [300, 162] width 10 height 5
type input "08/21/2025 7:58 AM"
type input "[DATE]"
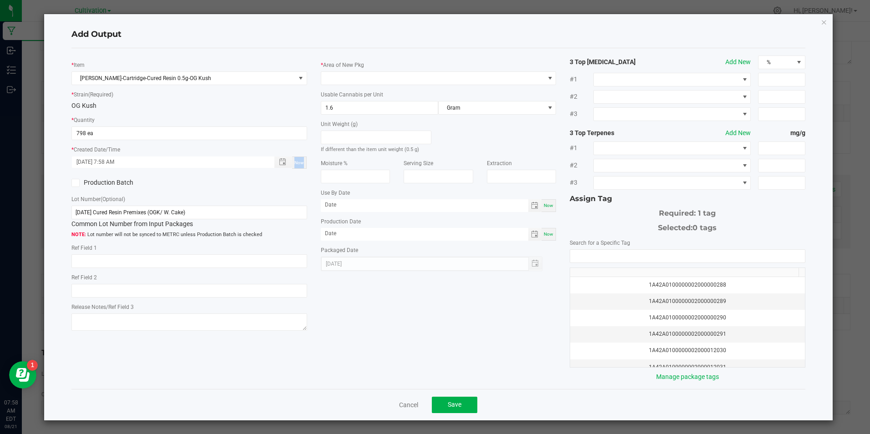
click at [295, 161] on span "Now" at bounding box center [300, 162] width 10 height 5
drag, startPoint x: 294, startPoint y: 161, endPoint x: 287, endPoint y: 213, distance: 52.3
click at [287, 214] on input "[DATE] Cured Resin Premixes (OGK/ W. Cake)" at bounding box center [188, 213] width 235 height 14
click at [286, 212] on input "[DATE] Cured Resin Premixes (OGK/ W. Cake)" at bounding box center [188, 213] width 235 height 14
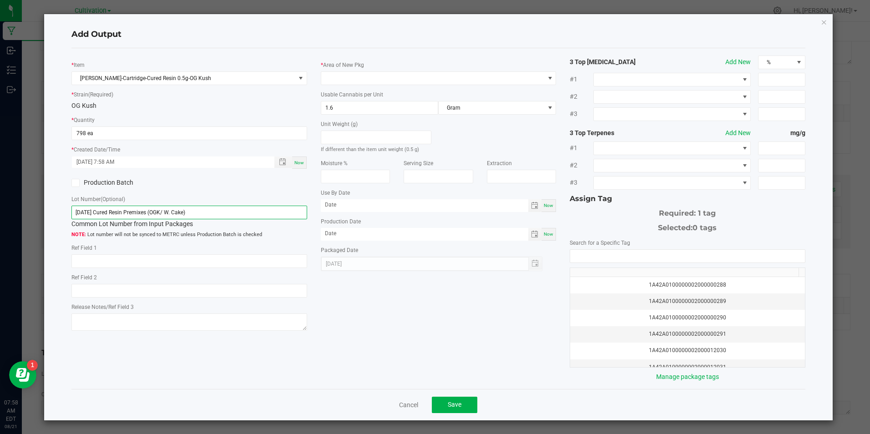
click at [287, 212] on input "[DATE] Cured Resin Premixes (OGK/ W. Cake)" at bounding box center [188, 213] width 235 height 14
drag, startPoint x: 287, startPoint y: 212, endPoint x: 244, endPoint y: 237, distance: 50.0
click at [244, 237] on span "Lot number will not be synced to METRC unless Production Batch is checked" at bounding box center [188, 235] width 235 height 8
click at [531, 236] on span "Toggle calendar" at bounding box center [534, 234] width 7 height 7
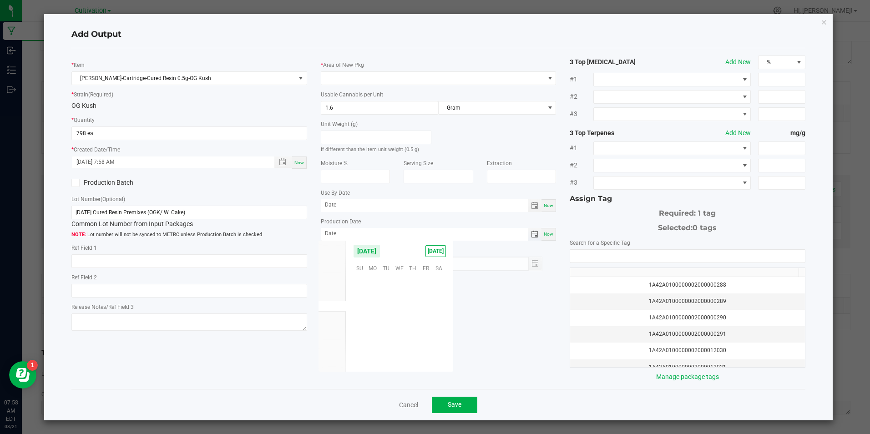
scroll to position [147538, 0]
click at [426, 300] on span "8" at bounding box center [425, 297] width 13 height 14
type input "08/08/2025"
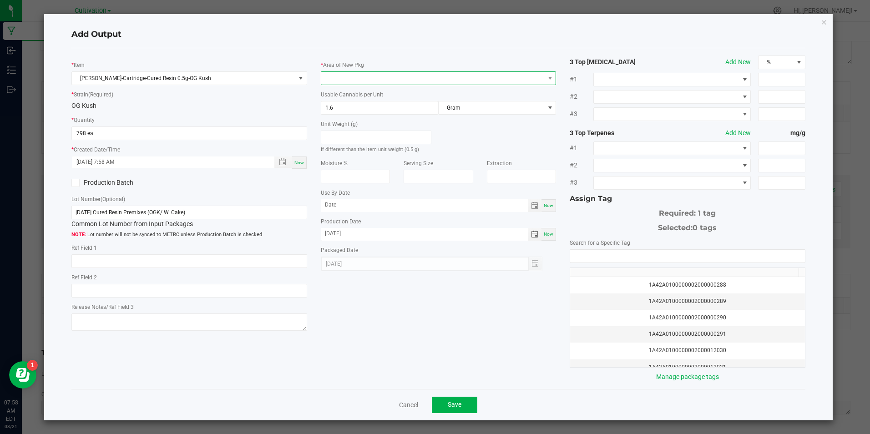
click at [408, 81] on span at bounding box center [432, 78] width 223 height 13
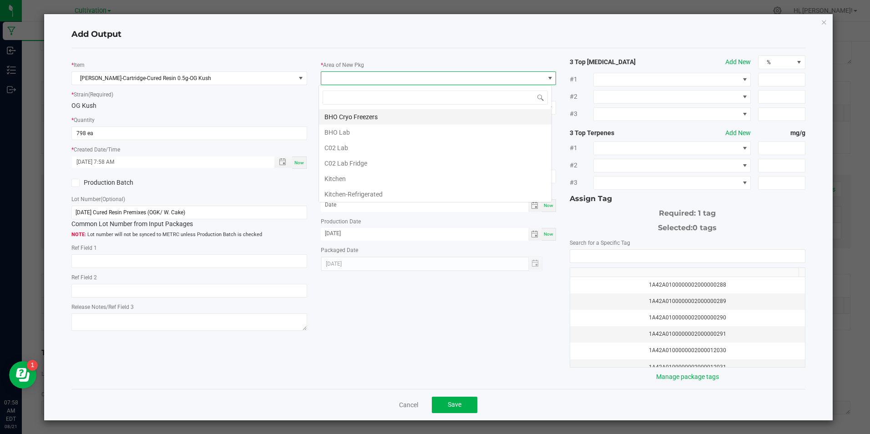
scroll to position [14, 234]
click at [389, 144] on li "C02 Lab" at bounding box center [435, 147] width 233 height 15
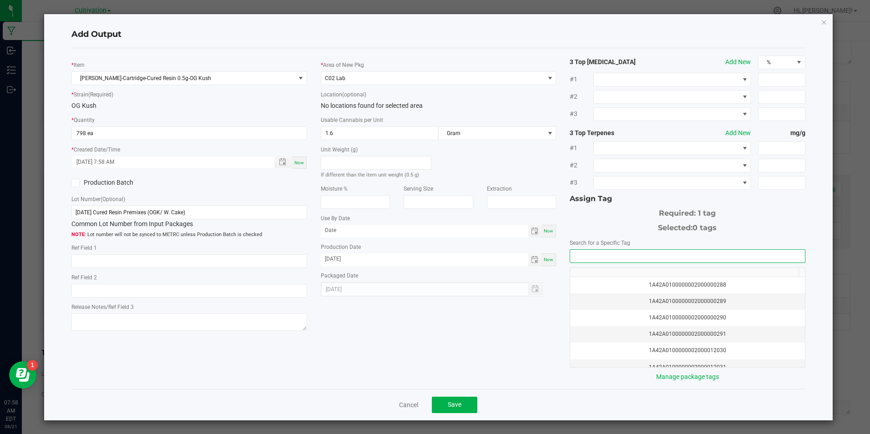
click at [594, 258] on input "NO DATA FOUND" at bounding box center [687, 256] width 234 height 13
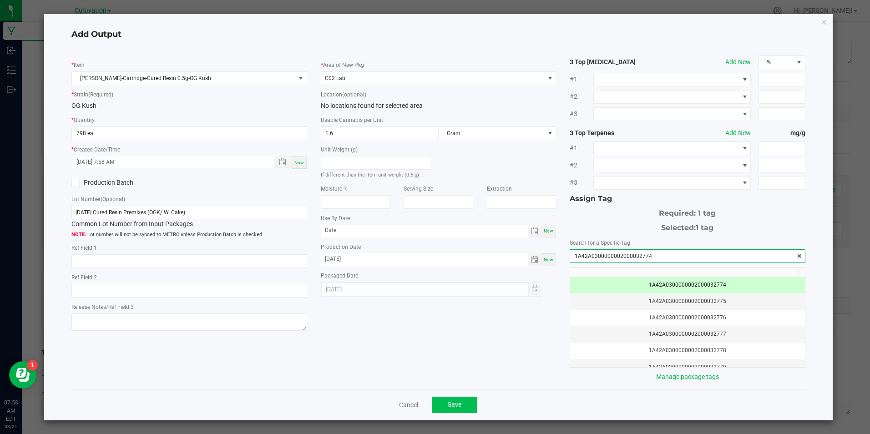
type input "1A42A0300000002000032774"
click at [469, 409] on button "Save" at bounding box center [455, 405] width 46 height 16
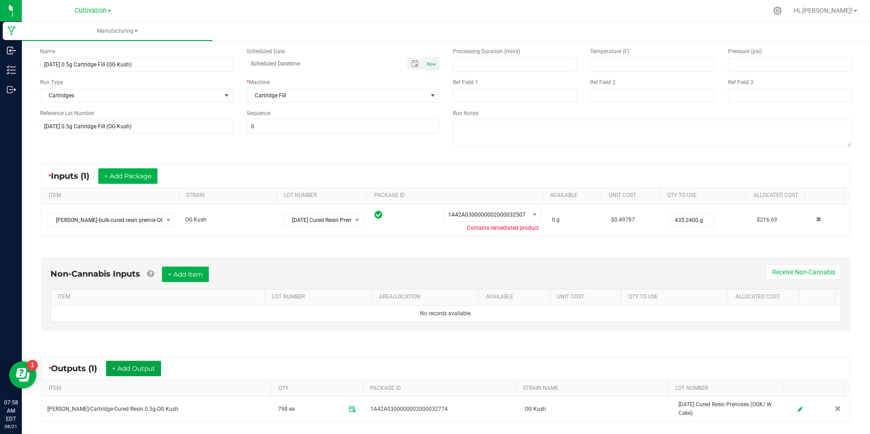
scroll to position [0, 0]
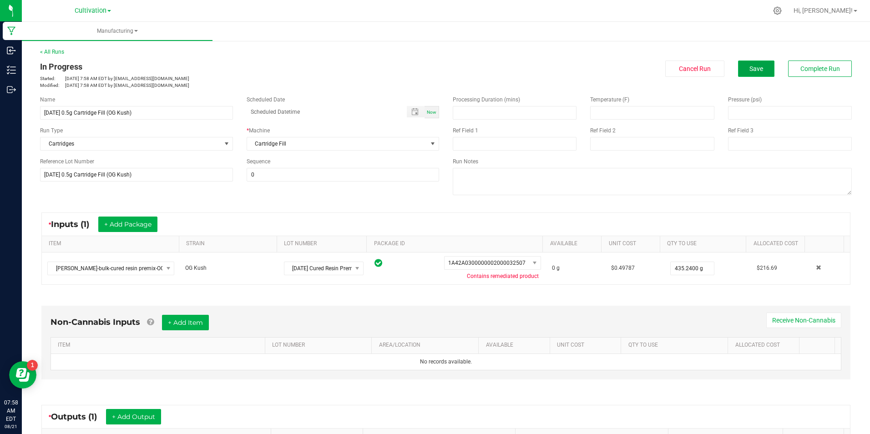
click at [756, 68] on span "Save" at bounding box center [757, 68] width 14 height 7
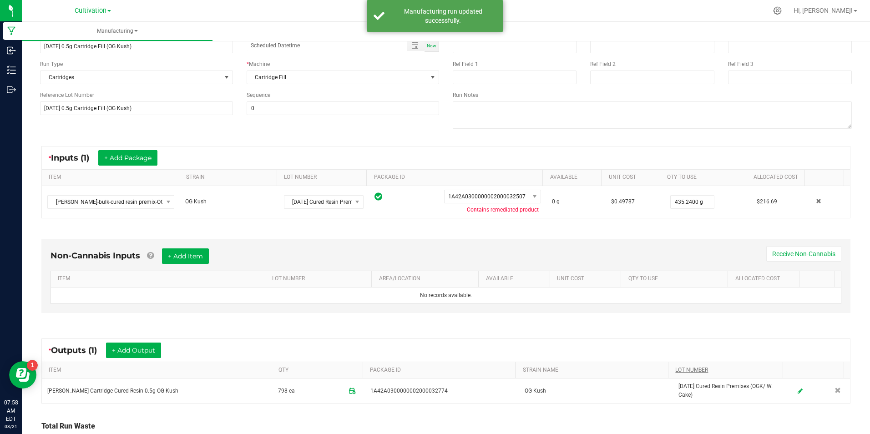
scroll to position [137, 0]
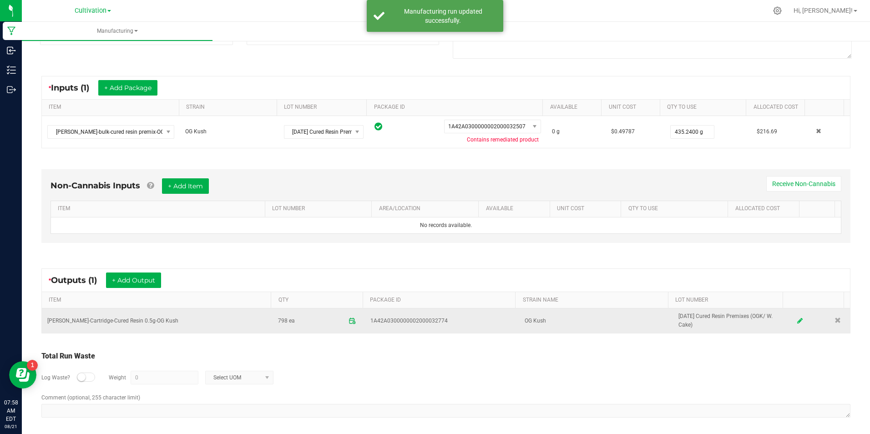
click at [798, 318] on icon at bounding box center [800, 321] width 5 height 6
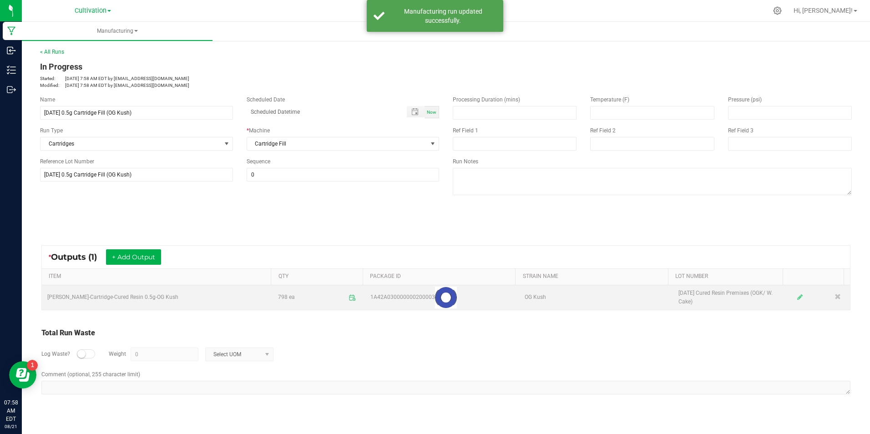
scroll to position [0, 0]
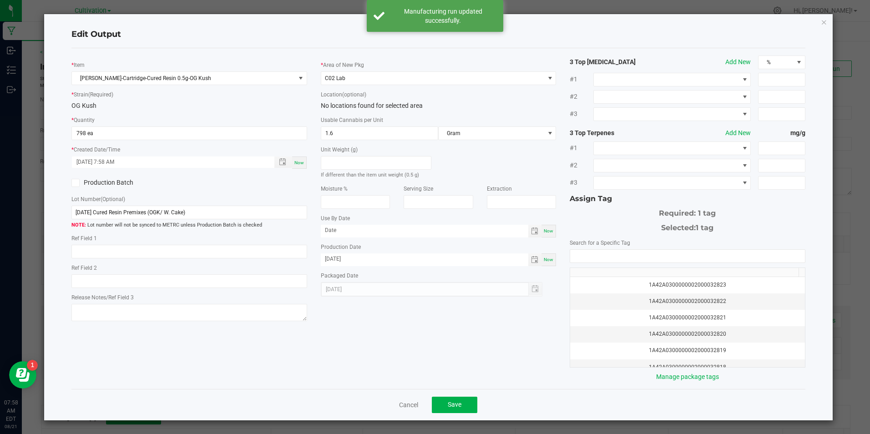
click at [402, 410] on link "Cancel" at bounding box center [408, 405] width 19 height 9
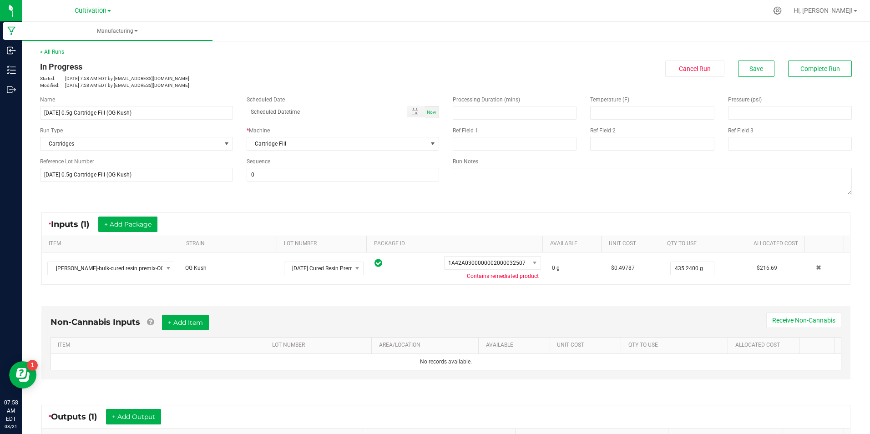
scroll to position [140, 0]
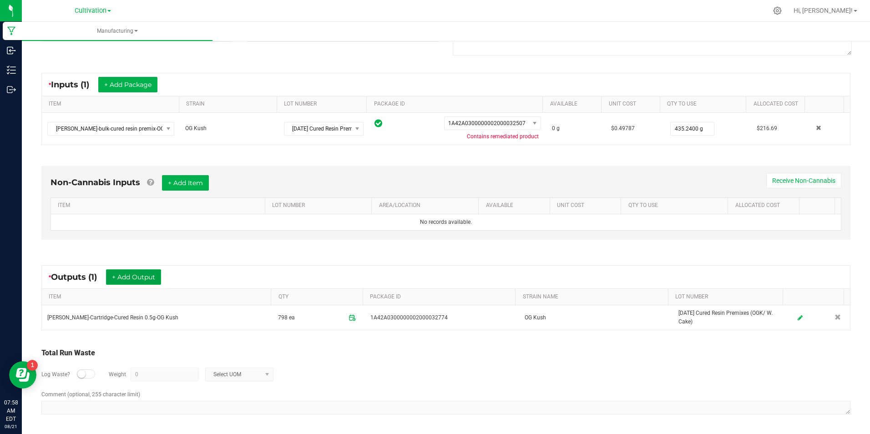
click at [145, 278] on button "+ Add Output" at bounding box center [133, 276] width 55 height 15
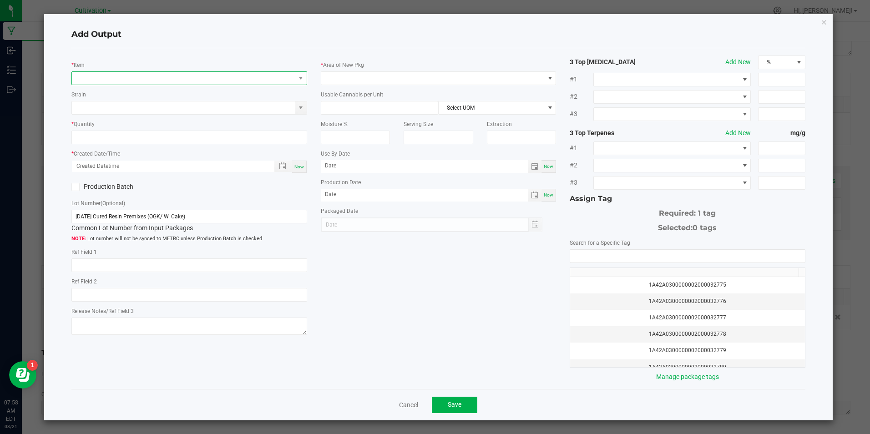
click at [161, 79] on span "NO DATA FOUND" at bounding box center [183, 78] width 223 height 13
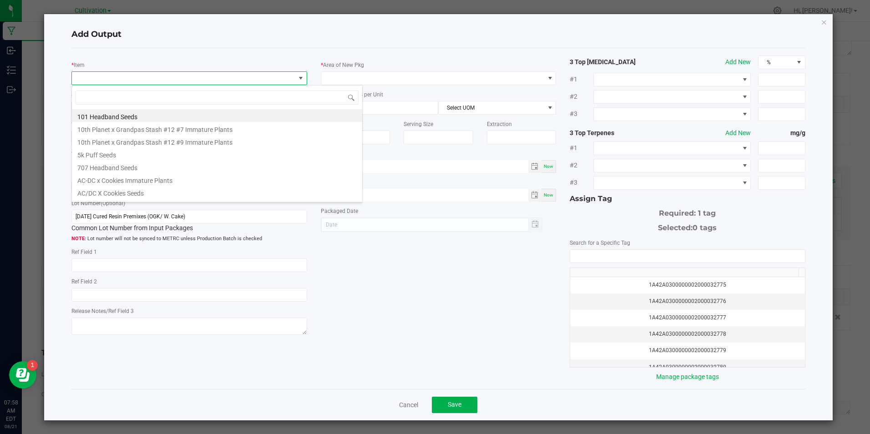
scroll to position [14, 234]
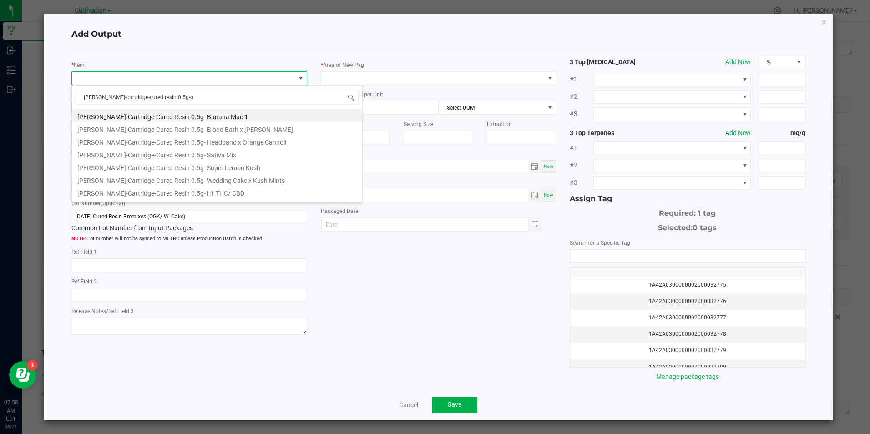
type input "slater-cartridge-cured resin 0.5g-og"
click at [201, 126] on li "[PERSON_NAME]-Cartridge-Cured Resin 0.5g-OG Kush" at bounding box center [217, 128] width 290 height 13
type input "0 ea"
type input "1.6"
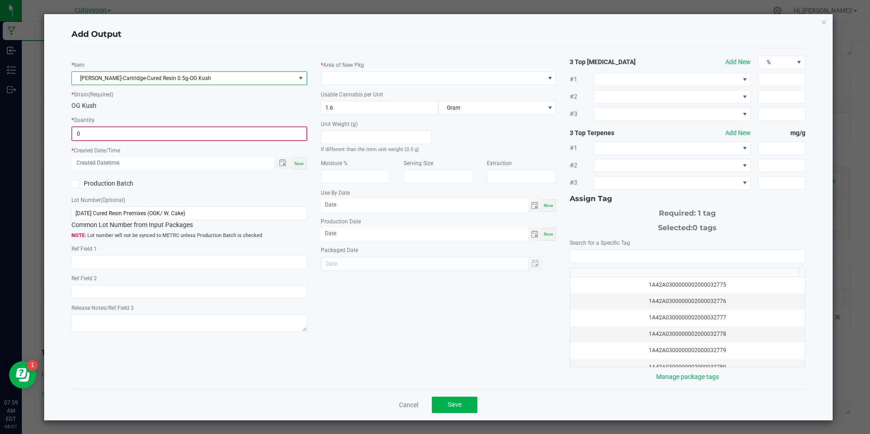
click at [203, 136] on input "0" at bounding box center [189, 133] width 234 height 13
type input "6 ea"
click at [300, 160] on span "Now" at bounding box center [300, 162] width 10 height 5
type input "08/21/2025 7:59 AM"
type input "[DATE]"
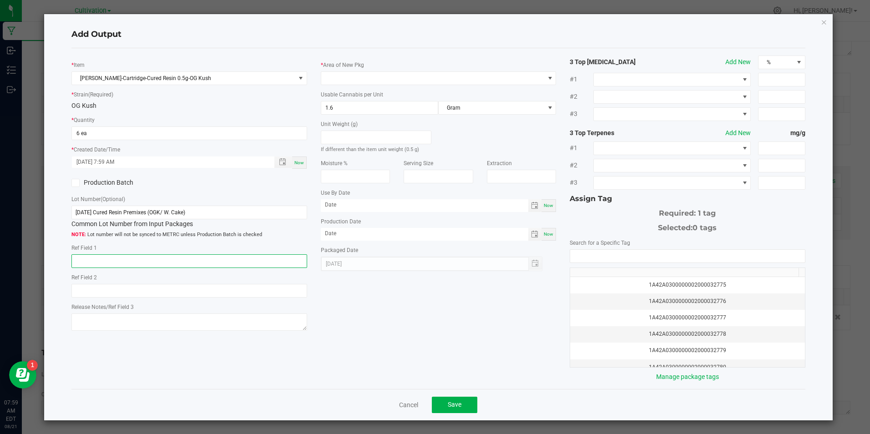
click at [190, 258] on input "text" at bounding box center [188, 261] width 235 height 14
click at [532, 234] on span "Toggle calendar" at bounding box center [534, 234] width 7 height 7
type input "Damaged"
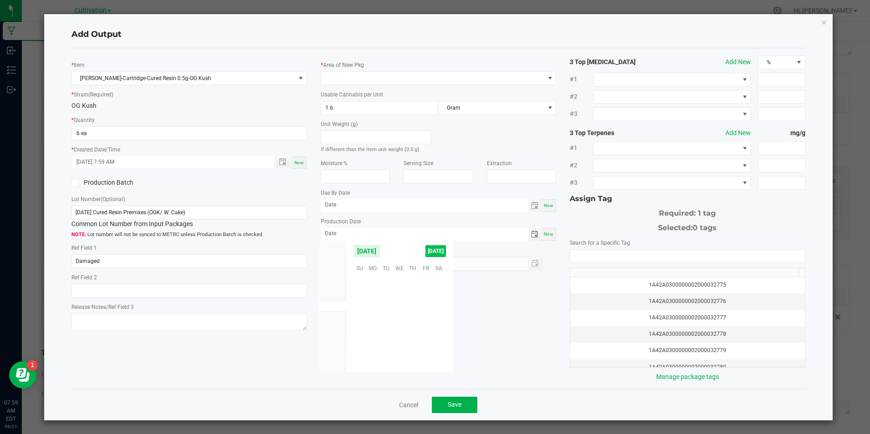
scroll to position [147538, 0]
click at [426, 296] on span "8" at bounding box center [425, 297] width 13 height 14
type input "08/08/2025"
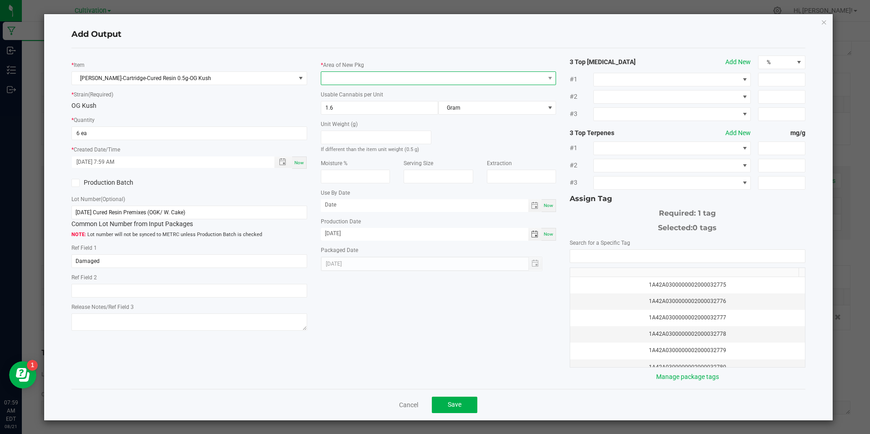
click at [441, 78] on span at bounding box center [432, 78] width 223 height 13
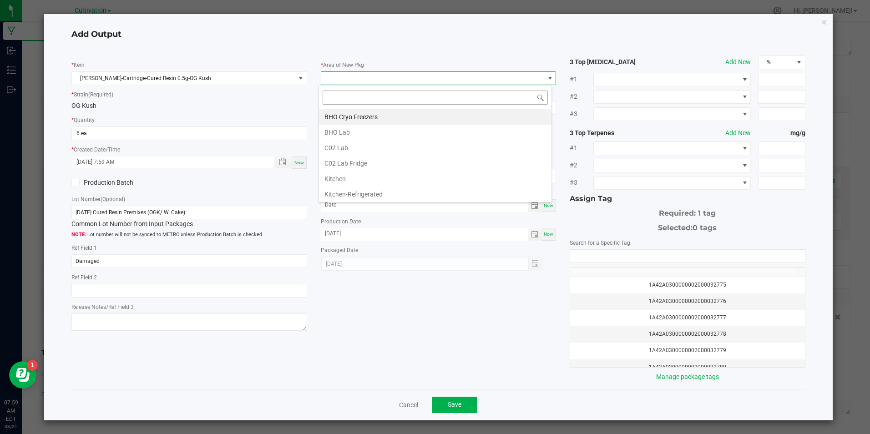
scroll to position [14, 234]
click at [421, 147] on li "C02 Lab" at bounding box center [435, 147] width 233 height 15
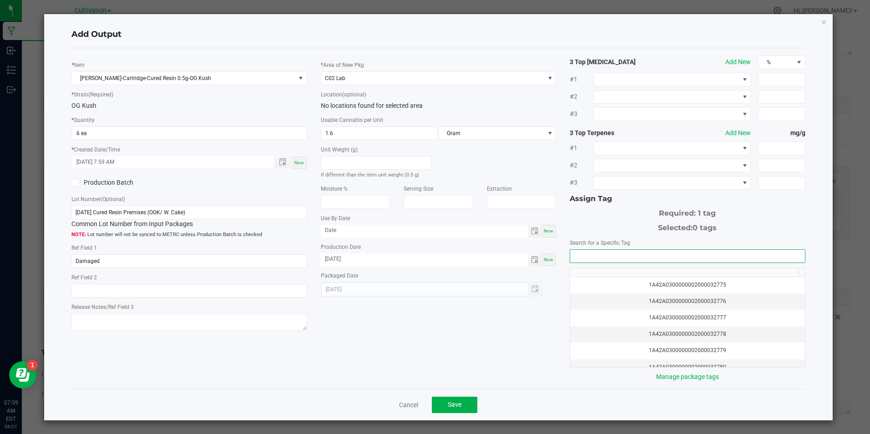
click at [686, 252] on input "NO DATA FOUND" at bounding box center [687, 256] width 234 height 13
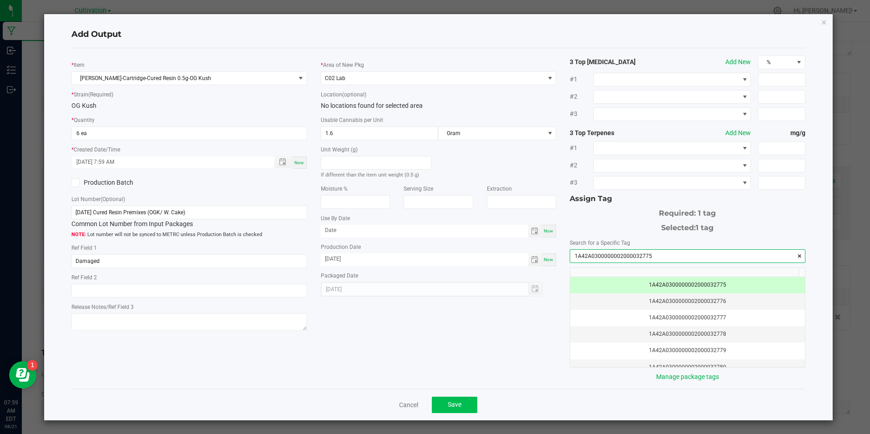
type input "1A42A0300000002000032775"
click at [466, 402] on button "Save" at bounding box center [455, 405] width 46 height 16
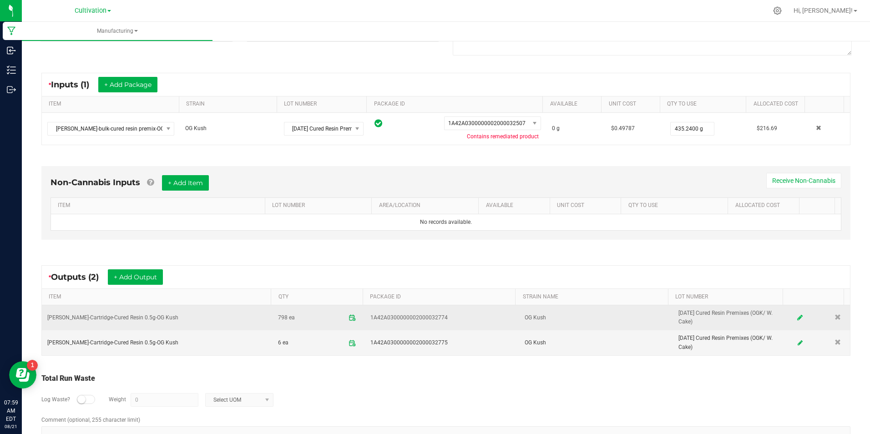
click at [793, 323] on link at bounding box center [800, 318] width 14 height 18
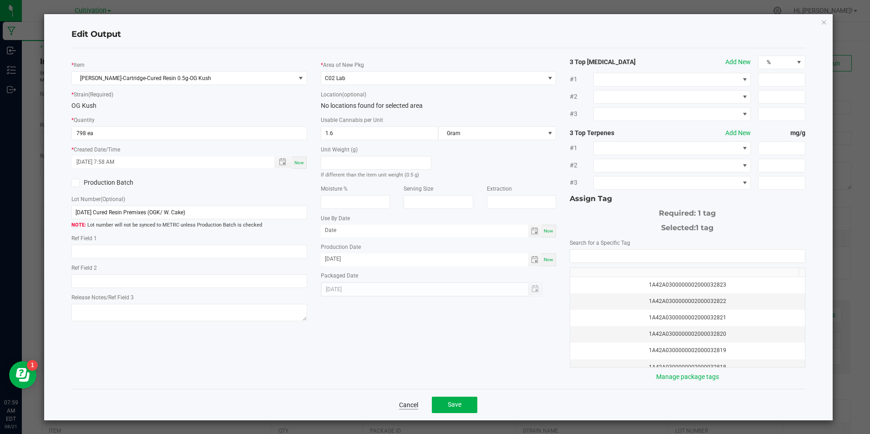
click at [412, 406] on link "Cancel" at bounding box center [408, 405] width 19 height 9
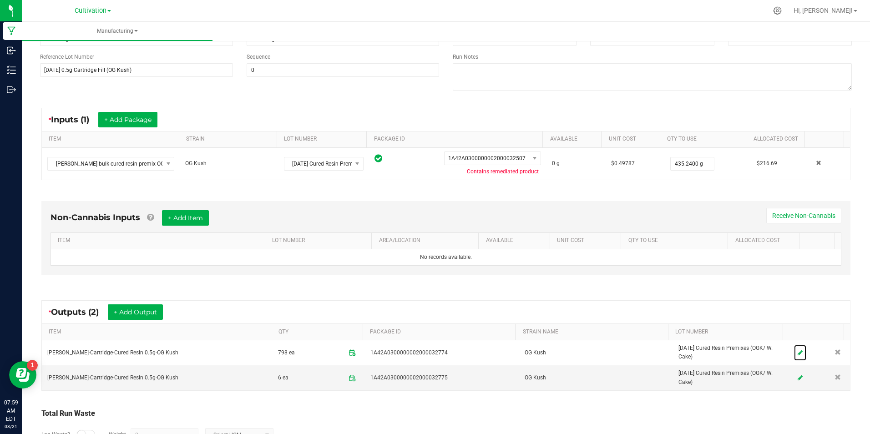
scroll to position [0, 0]
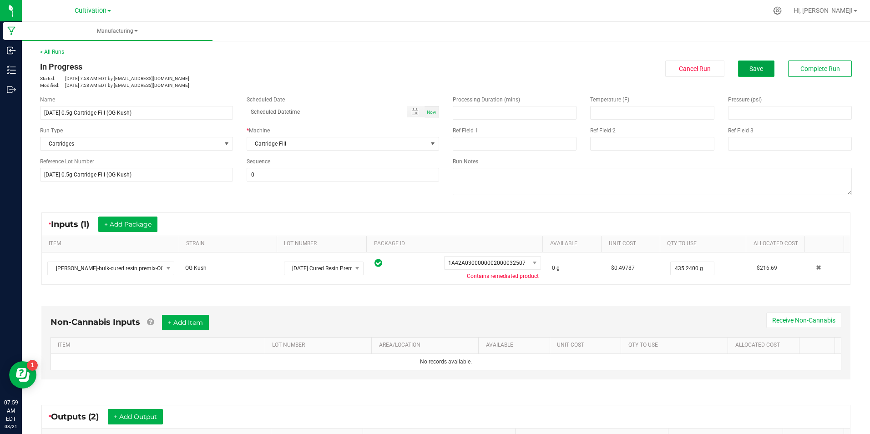
click at [763, 71] on button "Save" at bounding box center [756, 69] width 36 height 16
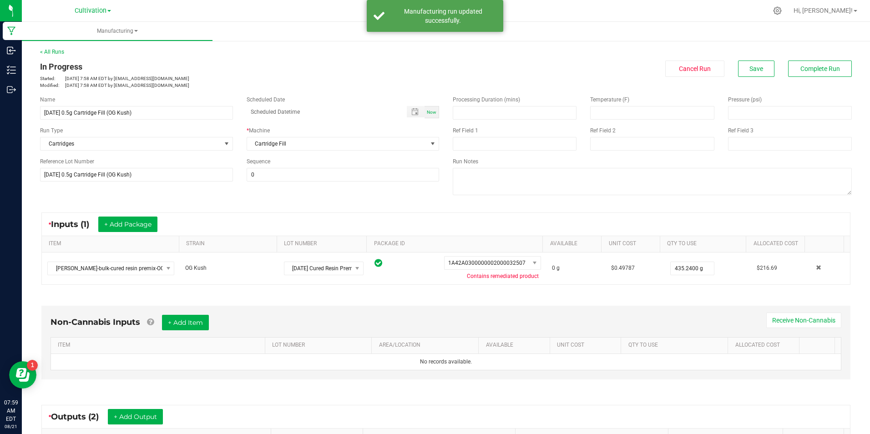
scroll to position [165, 0]
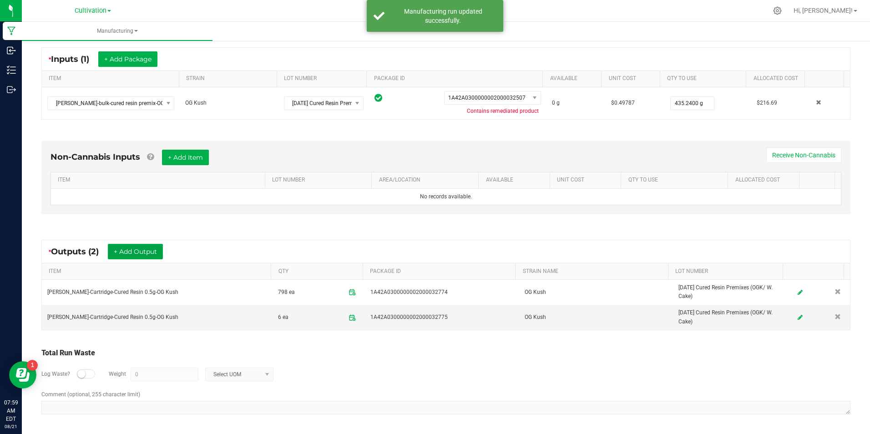
click at [157, 253] on button "+ Add Output" at bounding box center [135, 251] width 55 height 15
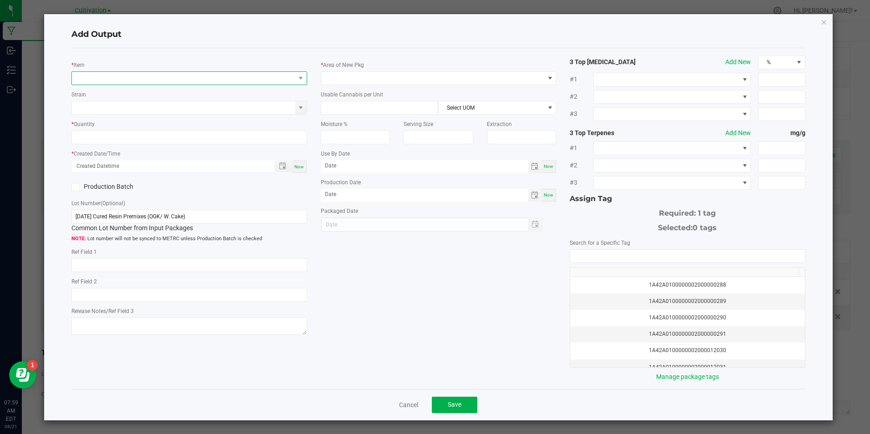
click at [154, 83] on span "NO DATA FOUND" at bounding box center [183, 78] width 223 height 13
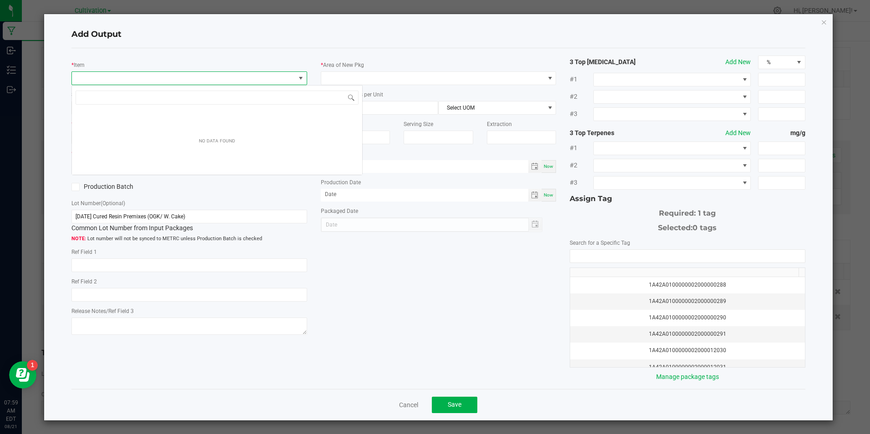
scroll to position [14, 234]
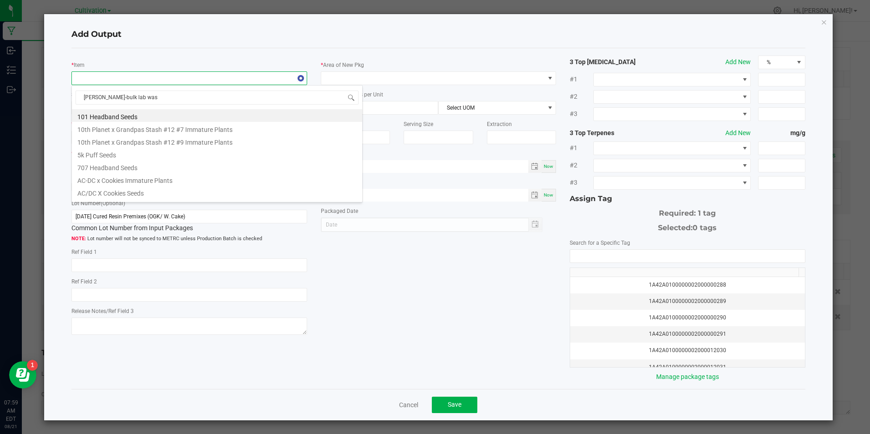
type input "slater-bulk lab wast"
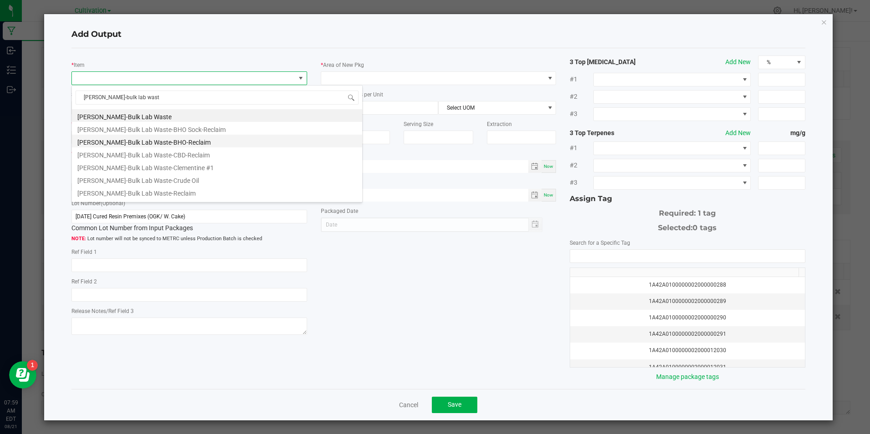
click at [171, 139] on li "[PERSON_NAME]-Bulk Lab Waste-BHO-Reclaim" at bounding box center [217, 141] width 290 height 13
type input "0.0000 g"
type input "1"
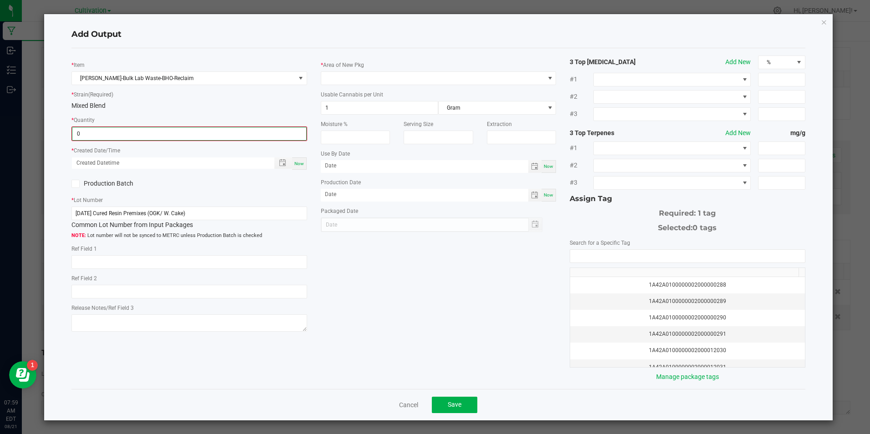
click at [171, 138] on input "0" at bounding box center [189, 133] width 234 height 13
type input "33.2400 g"
click at [297, 164] on span "Now" at bounding box center [300, 162] width 10 height 5
type input "08/21/2025 7:59 AM"
type input "[DATE]"
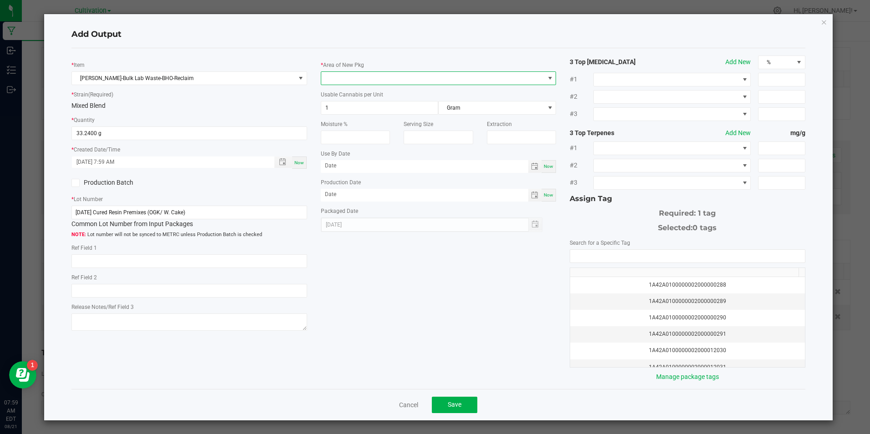
drag, startPoint x: 352, startPoint y: 79, endPoint x: 348, endPoint y: 84, distance: 6.5
click at [352, 79] on span at bounding box center [432, 78] width 223 height 13
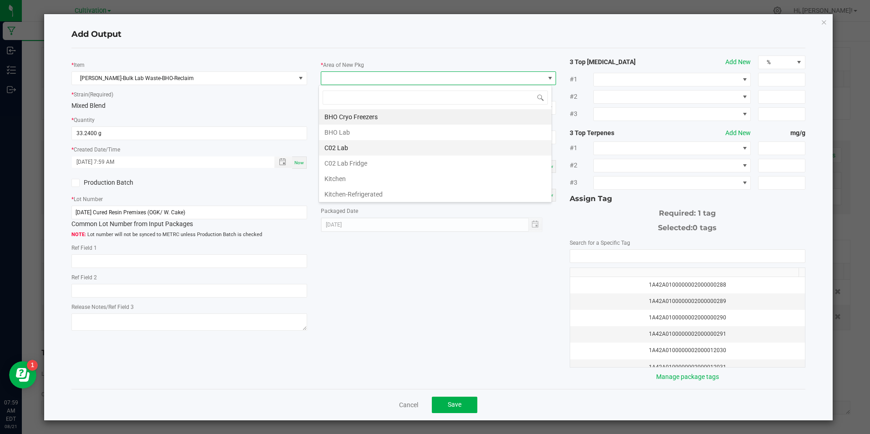
click at [355, 144] on li "C02 Lab" at bounding box center [435, 147] width 233 height 15
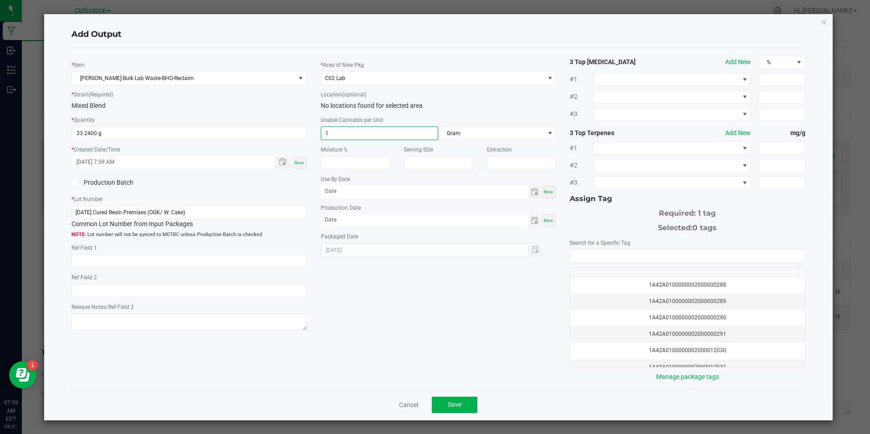
click at [354, 130] on input "1" at bounding box center [379, 133] width 117 height 13
type input "3.3"
click at [546, 224] on div "Now" at bounding box center [549, 220] width 15 height 13
type input "[DATE]"
click at [546, 224] on div "Now" at bounding box center [549, 220] width 15 height 13
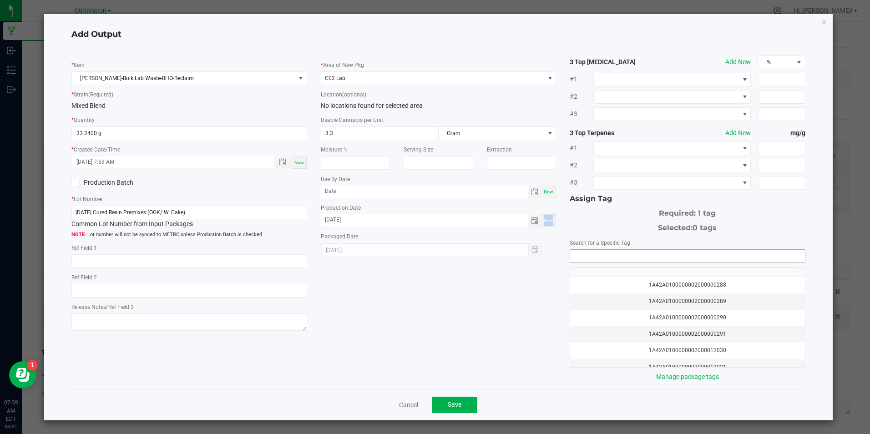
drag, startPoint x: 546, startPoint y: 225, endPoint x: 575, endPoint y: 253, distance: 40.9
click at [575, 253] on input "NO DATA FOUND" at bounding box center [687, 256] width 234 height 13
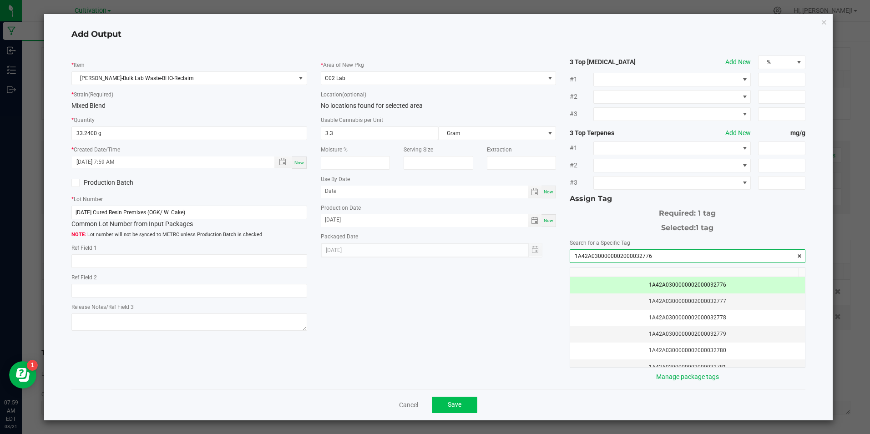
type input "1A42A0300000002000032776"
click at [455, 404] on span "Save" at bounding box center [455, 404] width 14 height 7
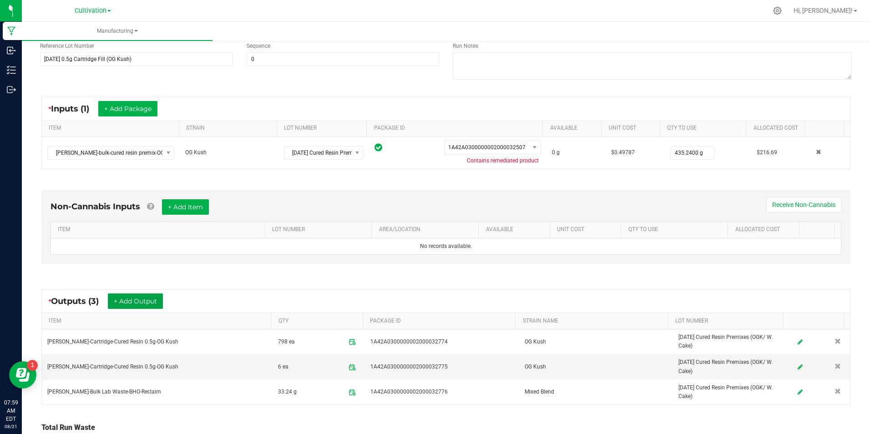
scroll to position [29, 0]
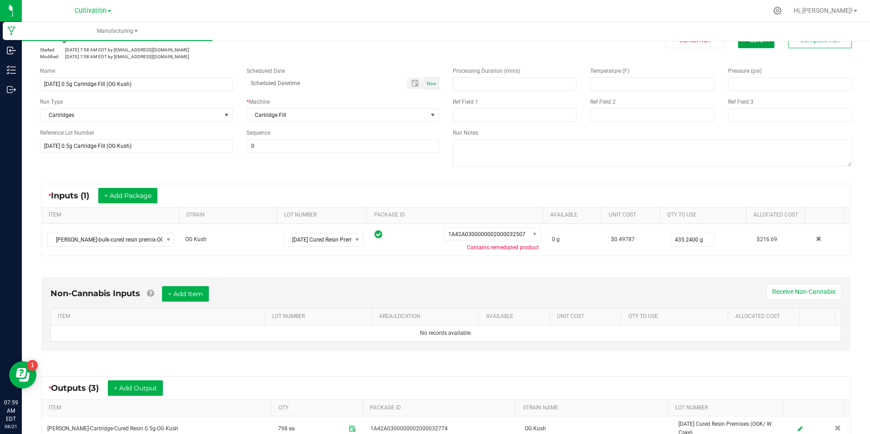
click at [755, 48] on button "Save" at bounding box center [756, 40] width 36 height 16
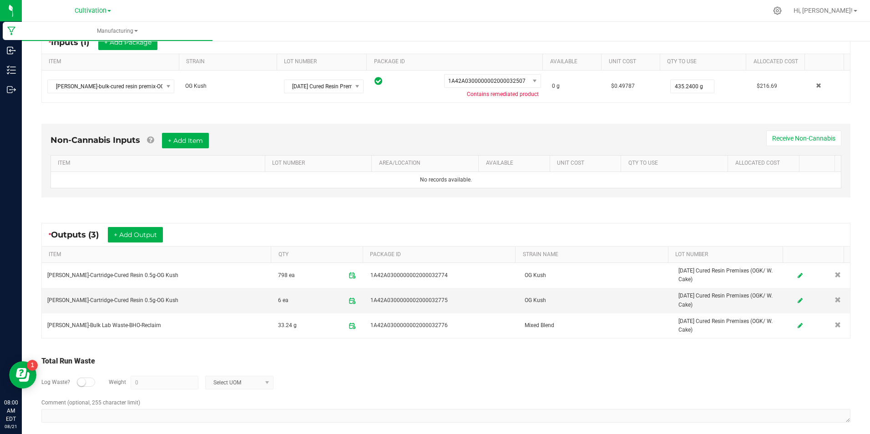
scroll to position [0, 0]
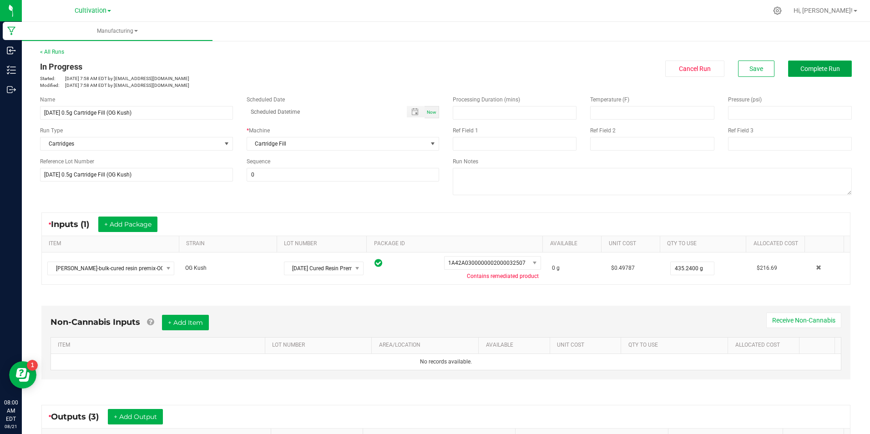
click at [801, 68] on span "Complete Run" at bounding box center [821, 68] width 40 height 7
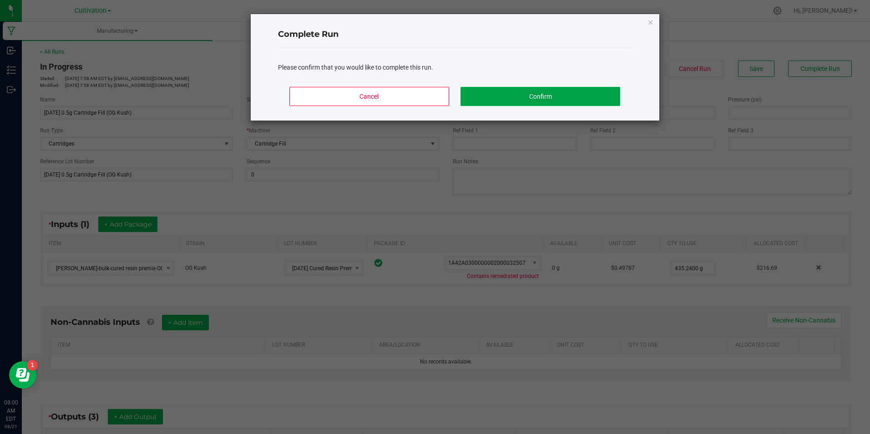
click at [613, 103] on button "Confirm" at bounding box center [540, 96] width 159 height 19
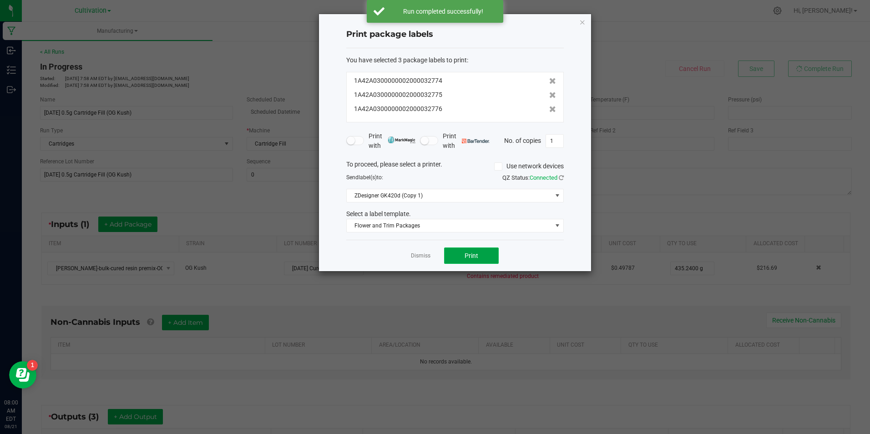
click at [478, 254] on span "Print" at bounding box center [472, 255] width 14 height 7
click at [484, 252] on button "Print" at bounding box center [471, 256] width 55 height 16
click at [549, 110] on icon at bounding box center [552, 109] width 7 height 6
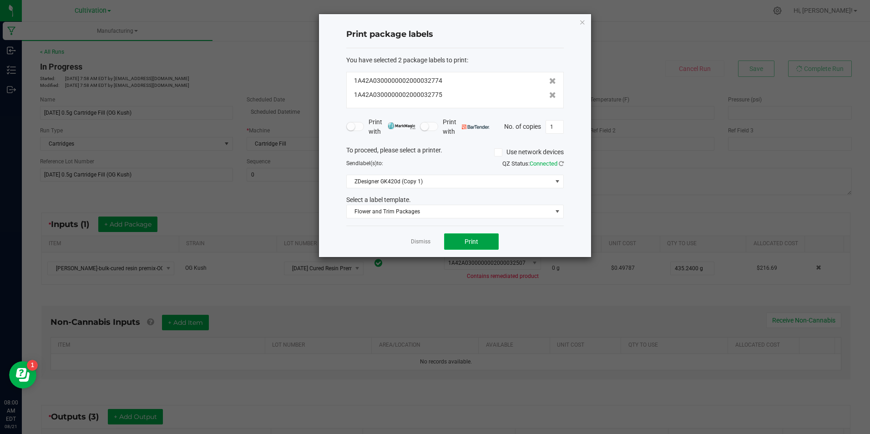
click at [483, 242] on button "Print" at bounding box center [471, 242] width 55 height 16
click at [426, 244] on link "Dismiss" at bounding box center [421, 242] width 20 height 8
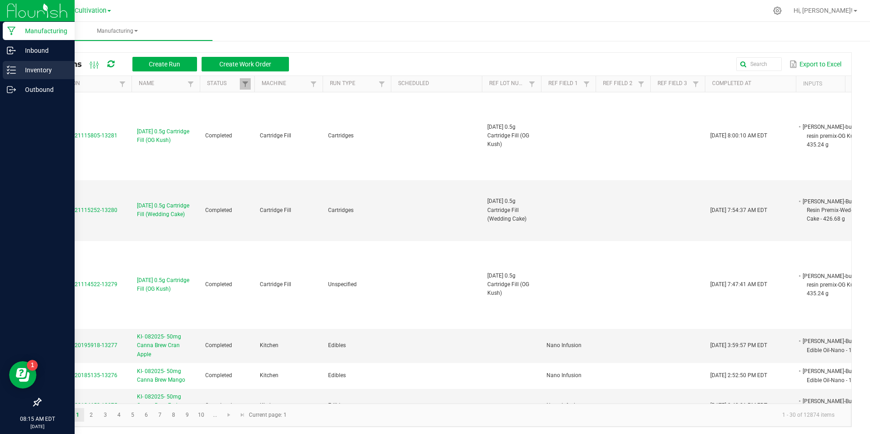
click at [5, 70] on div "Inventory" at bounding box center [39, 70] width 72 height 18
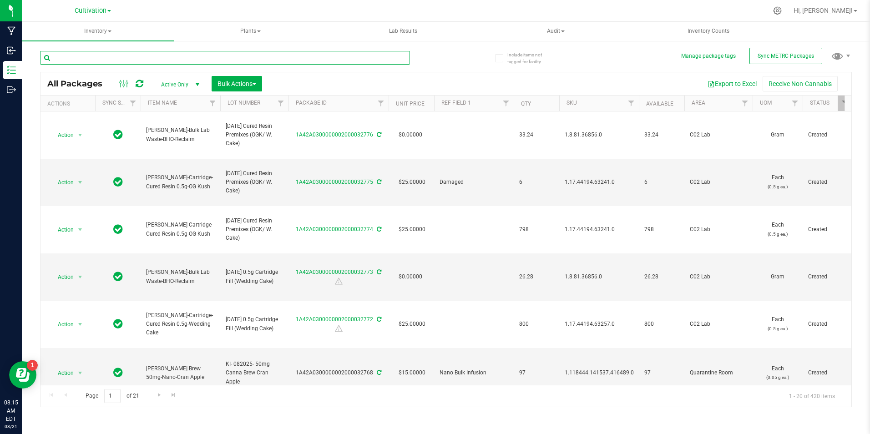
click at [123, 58] on input "text" at bounding box center [225, 58] width 370 height 14
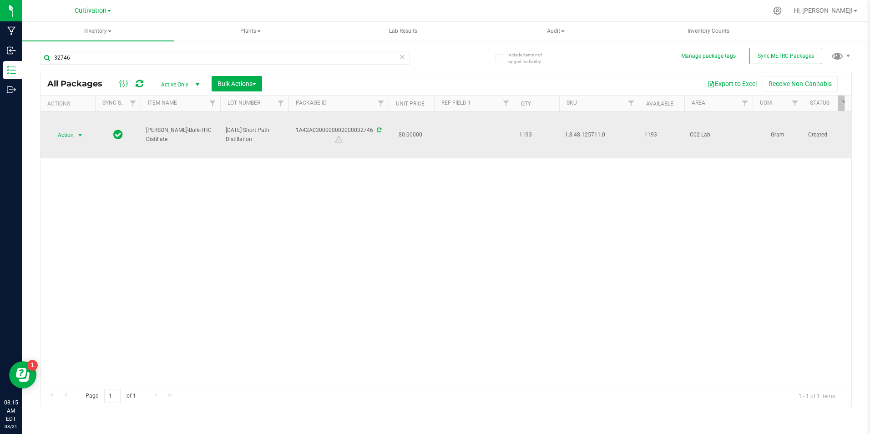
click at [81, 138] on span "select" at bounding box center [79, 135] width 7 height 7
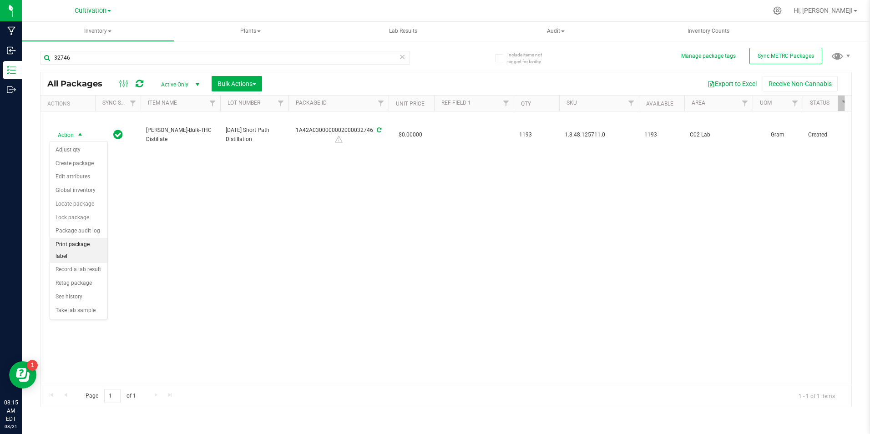
click at [95, 248] on li "Print package label" at bounding box center [78, 250] width 57 height 25
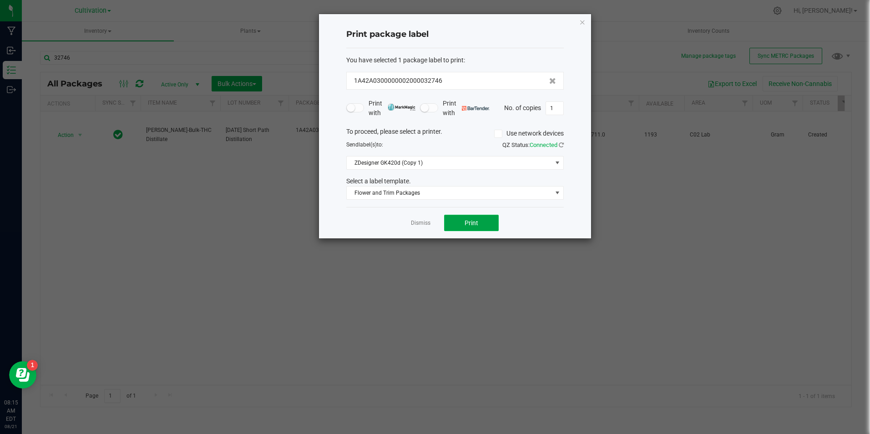
click at [488, 225] on button "Print" at bounding box center [471, 223] width 55 height 16
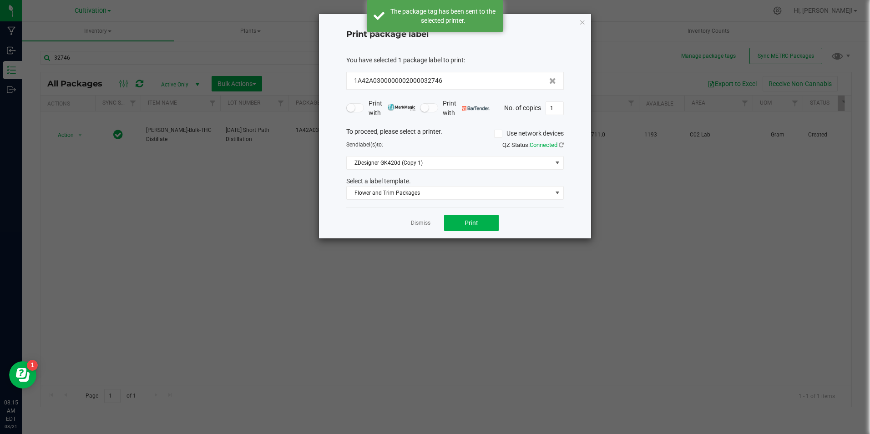
click at [423, 223] on link "Dismiss" at bounding box center [421, 223] width 20 height 8
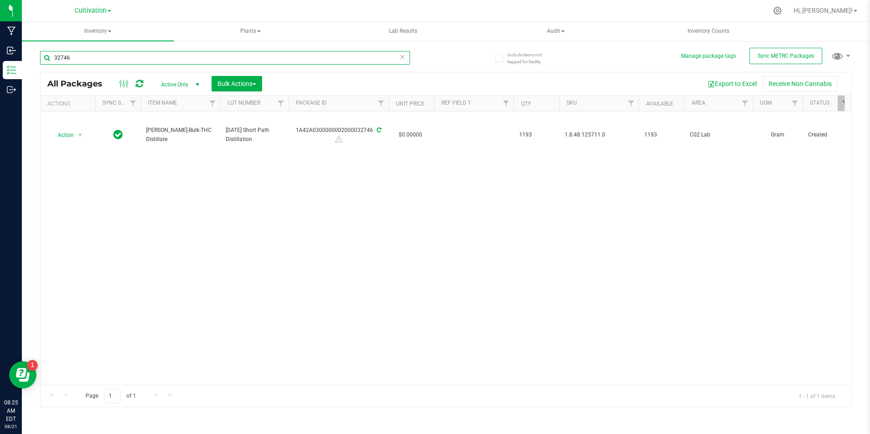
click at [92, 53] on input "32746" at bounding box center [225, 58] width 370 height 14
click at [93, 53] on input "32746" at bounding box center [225, 58] width 370 height 14
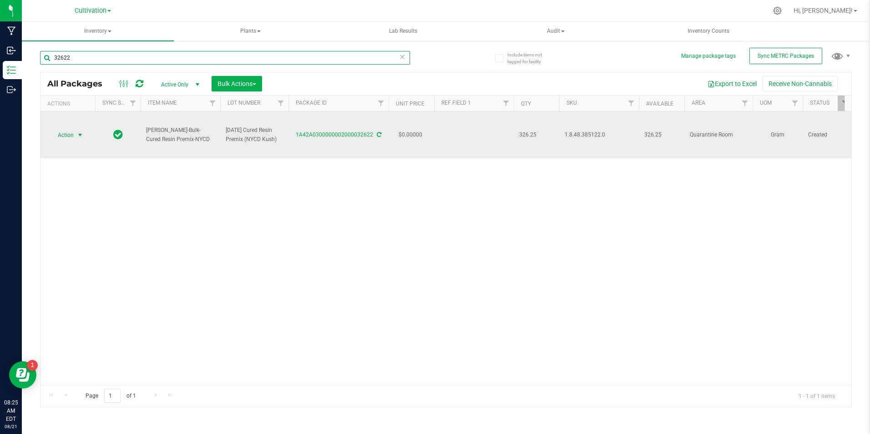
type input "32622"
click at [81, 136] on span "select" at bounding box center [79, 135] width 7 height 7
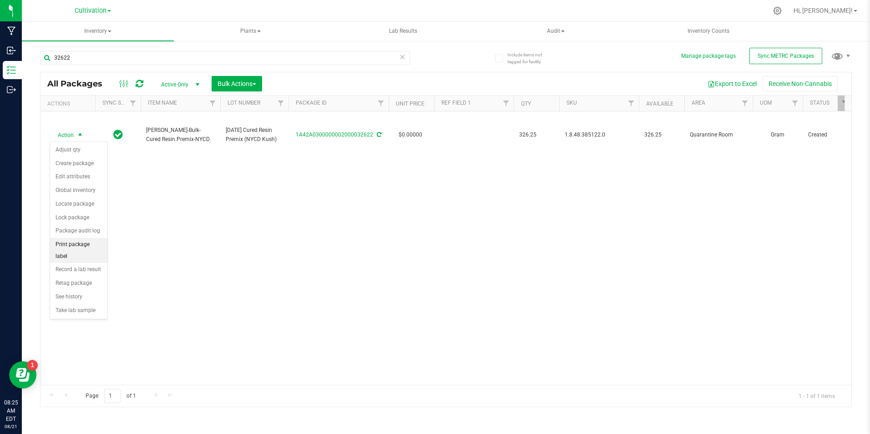
click at [98, 250] on li "Print package label" at bounding box center [78, 250] width 57 height 25
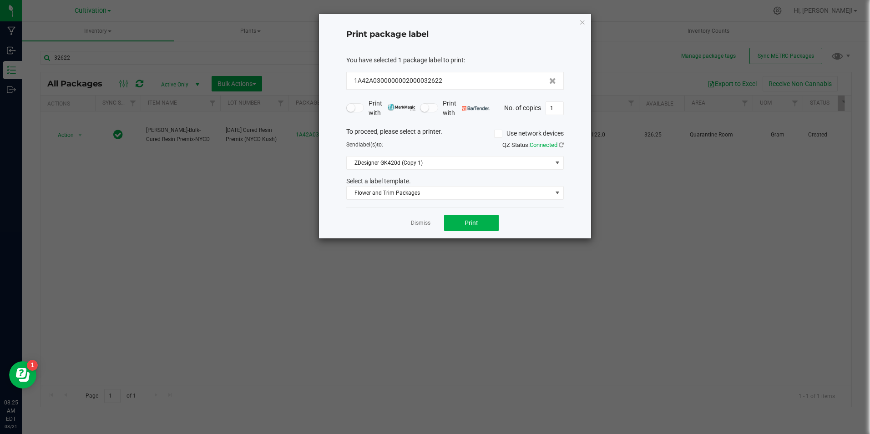
click at [98, 250] on body "Manufacturing Inbound Inventory Outbound 08:25 AM EDT 08/21/2025 08/21 Cultivat…" at bounding box center [435, 217] width 870 height 434
click at [450, 221] on button "Print" at bounding box center [471, 223] width 55 height 16
click at [426, 224] on link "Dismiss" at bounding box center [421, 223] width 20 height 8
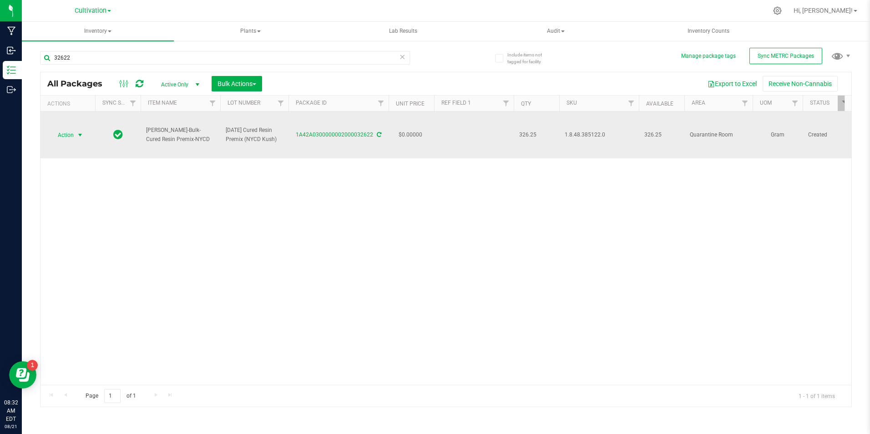
click at [83, 136] on span "select" at bounding box center [79, 135] width 7 height 7
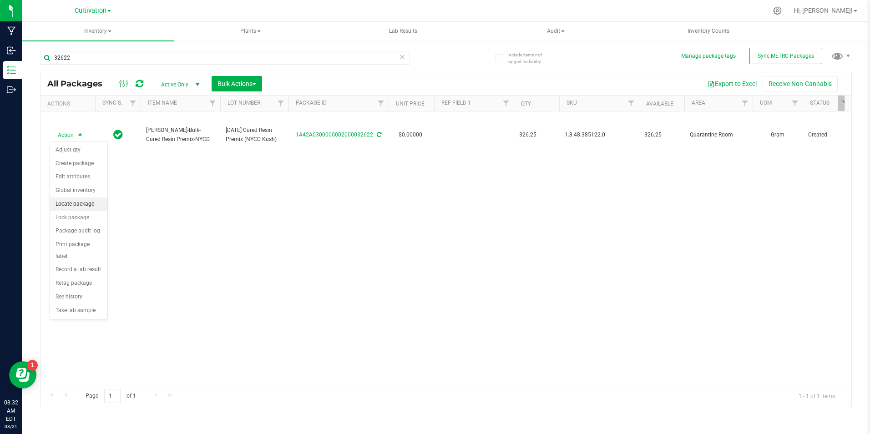
click at [86, 210] on li "Locate package" at bounding box center [78, 205] width 57 height 14
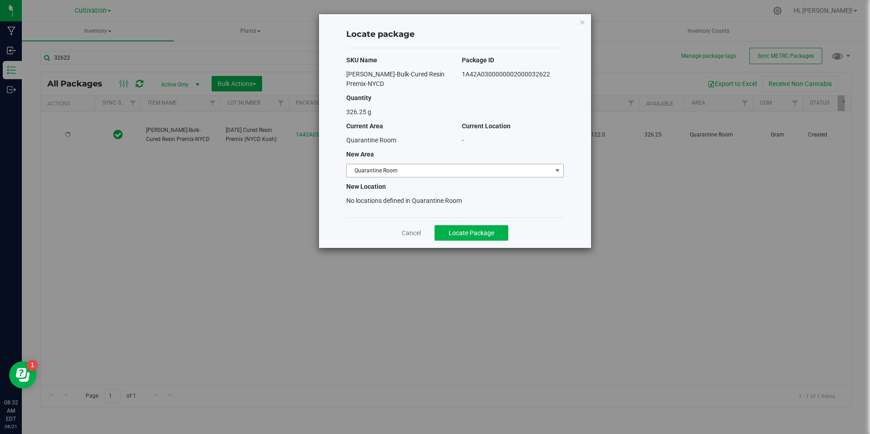
click at [392, 168] on span "Quarantine Room" at bounding box center [449, 170] width 205 height 13
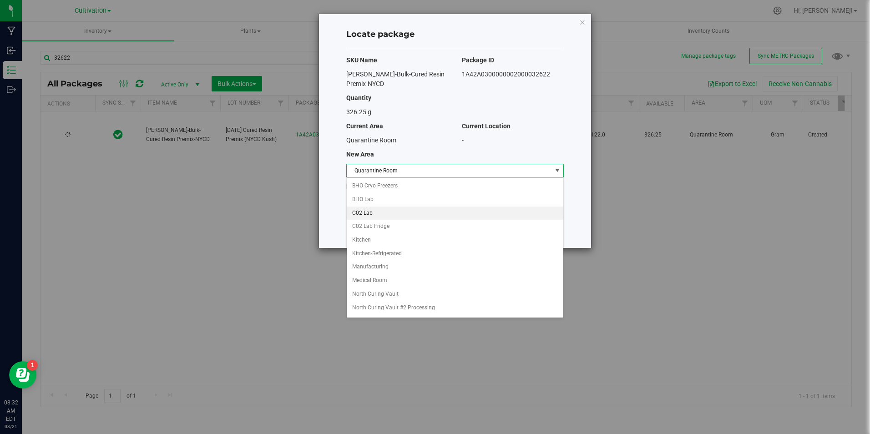
click at [407, 215] on li "C02 Lab" at bounding box center [455, 214] width 217 height 14
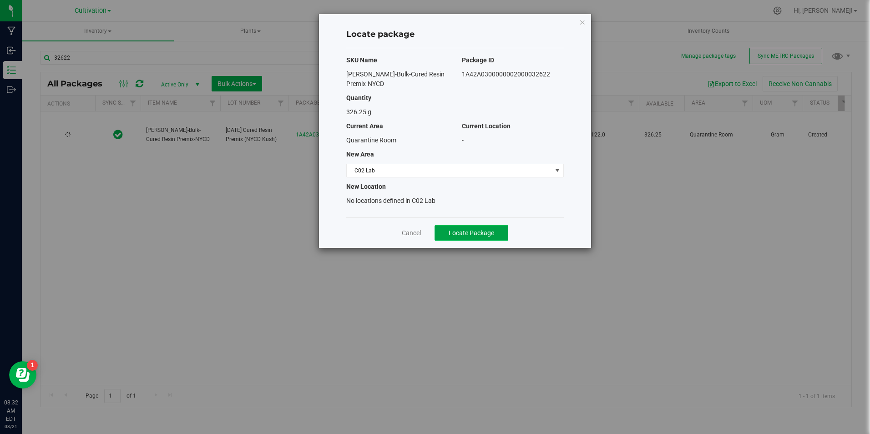
click at [443, 233] on button "Locate Package" at bounding box center [472, 232] width 74 height 15
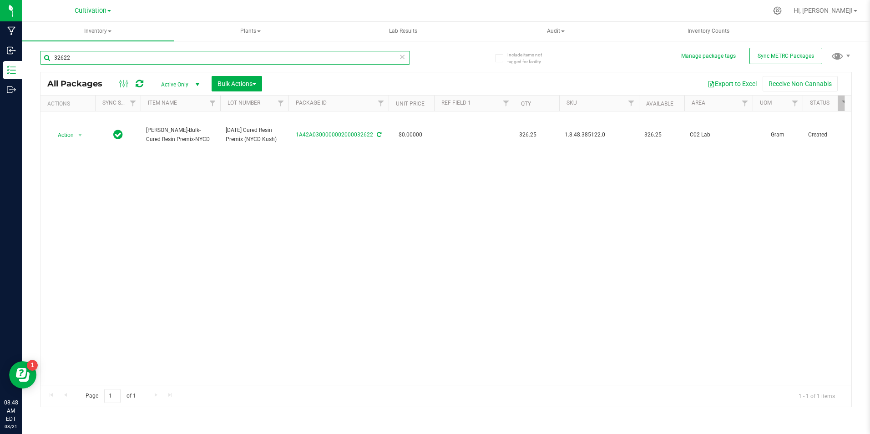
click at [77, 53] on input "32622" at bounding box center [225, 58] width 370 height 14
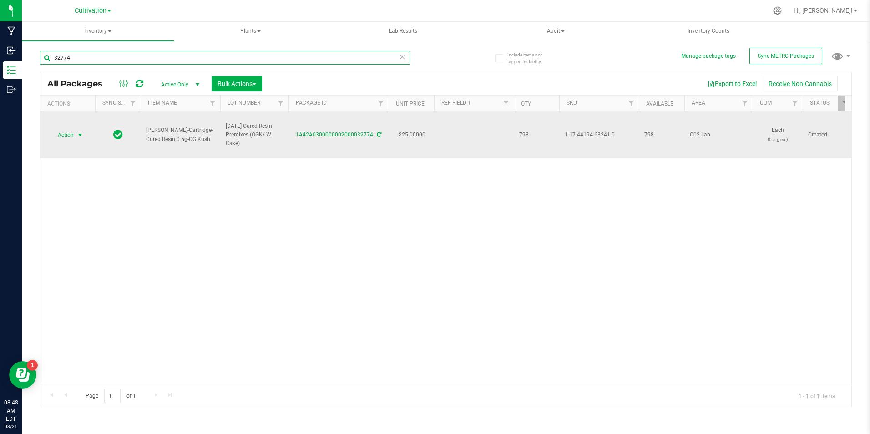
type input "32774"
click at [69, 138] on span "Action" at bounding box center [62, 135] width 25 height 13
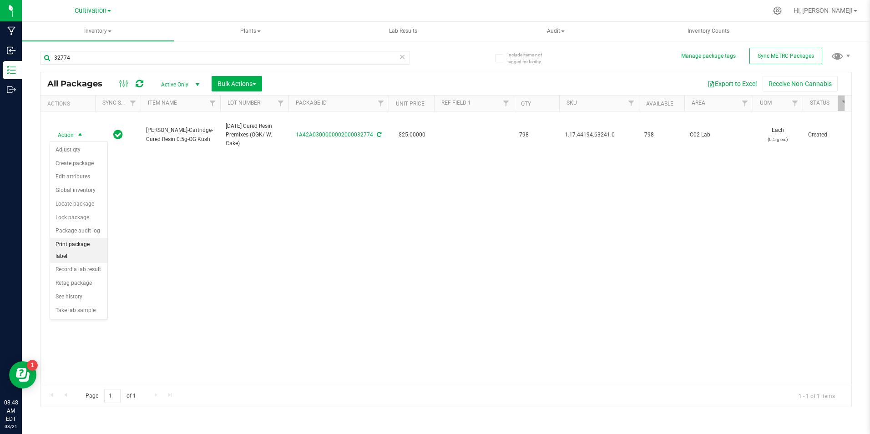
click at [102, 244] on li "Print package label" at bounding box center [78, 250] width 57 height 25
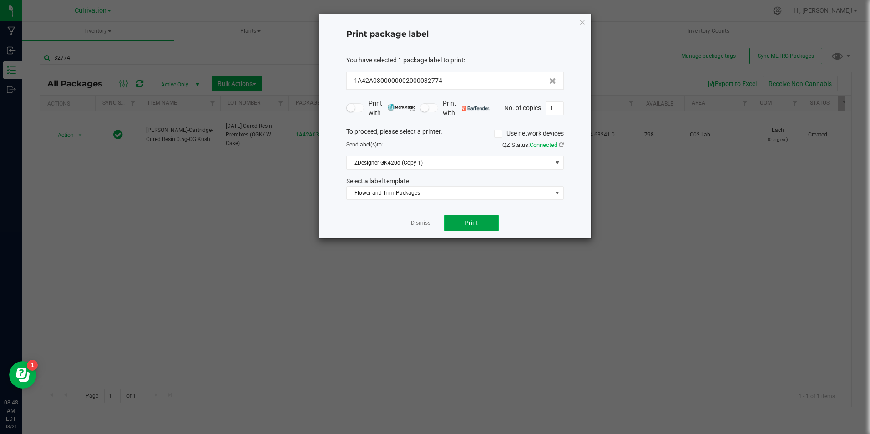
click at [466, 219] on span "Print" at bounding box center [472, 222] width 14 height 7
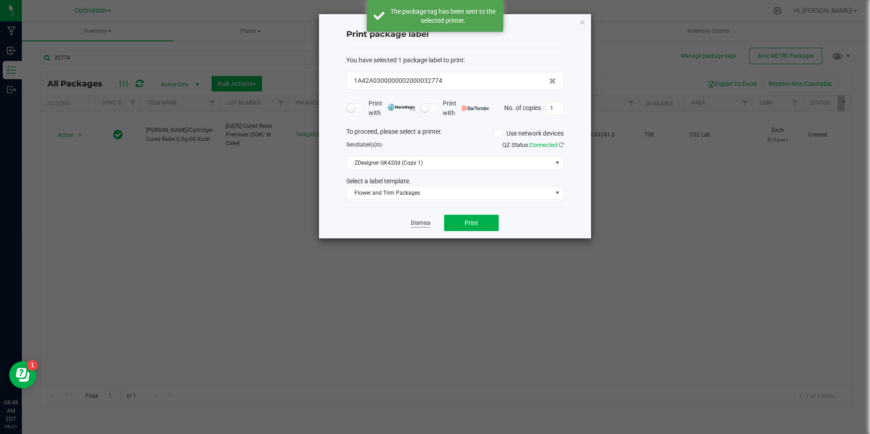
click at [426, 226] on link "Dismiss" at bounding box center [421, 223] width 20 height 8
